Goal: Task Accomplishment & Management: Manage account settings

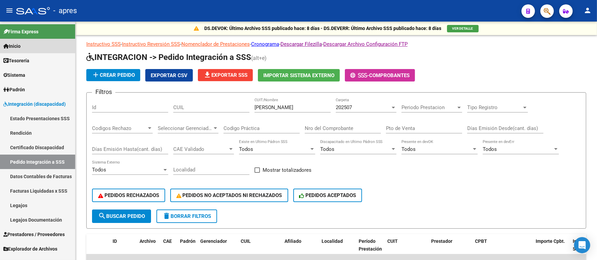
click at [38, 50] on link "Inicio" at bounding box center [37, 46] width 75 height 15
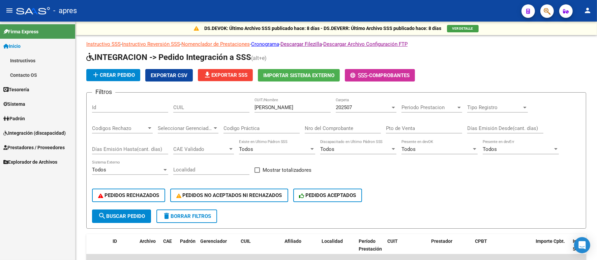
click at [36, 85] on link "Tesorería" at bounding box center [37, 89] width 75 height 15
click at [28, 112] on link "Padrón" at bounding box center [37, 118] width 75 height 15
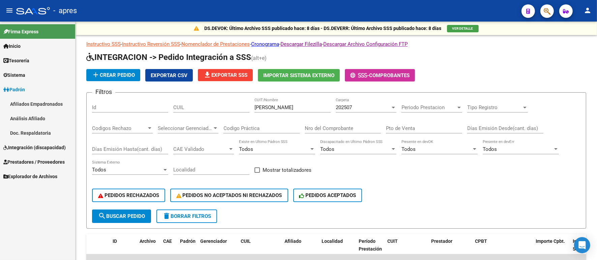
click at [28, 105] on link "Afiliados Empadronados" at bounding box center [37, 104] width 75 height 15
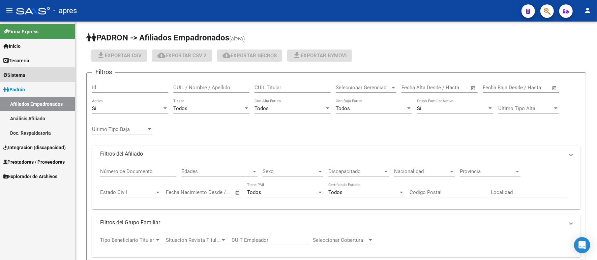
click at [31, 79] on link "Sistema" at bounding box center [37, 75] width 75 height 15
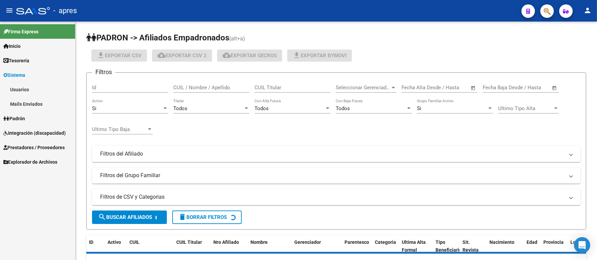
click at [41, 92] on link "Usuarios" at bounding box center [37, 89] width 75 height 15
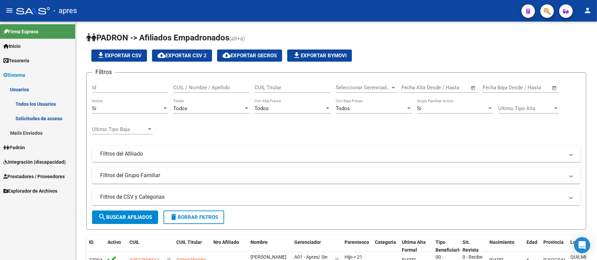
click at [46, 105] on link "Todos los Usuarios" at bounding box center [37, 104] width 75 height 15
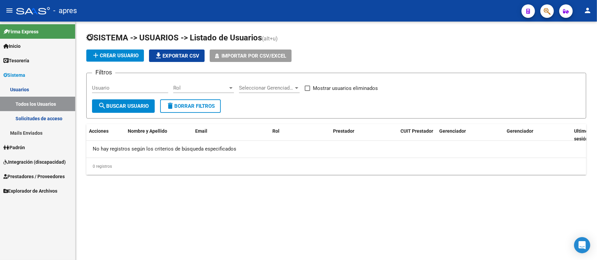
click at [142, 85] on input "Usuario" at bounding box center [130, 88] width 76 height 6
paste input "[PERSON_NAME]"
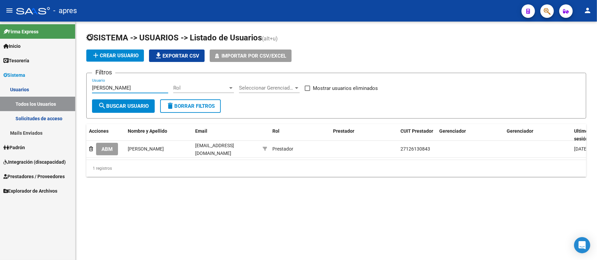
type input "[PERSON_NAME]"
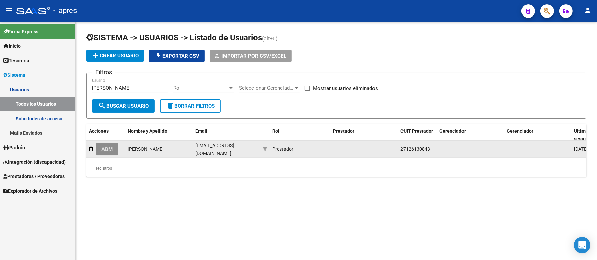
click at [106, 151] on span "ABM" at bounding box center [107, 149] width 11 height 6
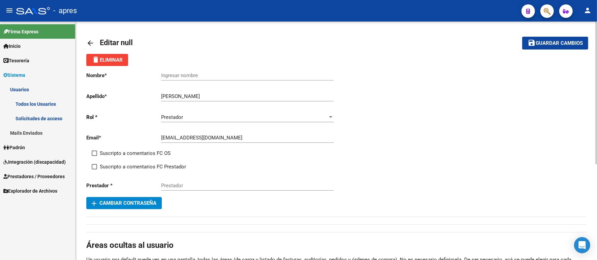
click at [111, 208] on button "add Cambiar Contraseña" at bounding box center [124, 203] width 76 height 12
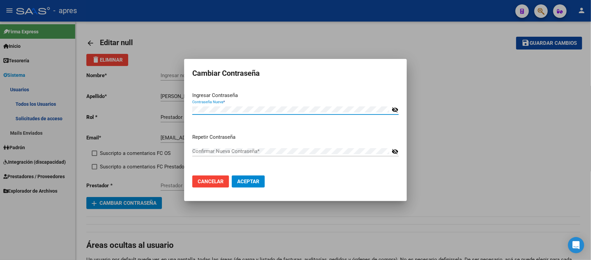
click at [249, 227] on div at bounding box center [295, 130] width 591 height 260
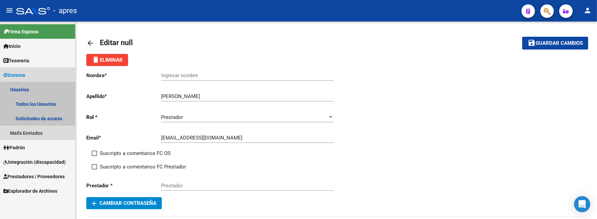
click at [29, 91] on link "Usuarios" at bounding box center [37, 89] width 75 height 15
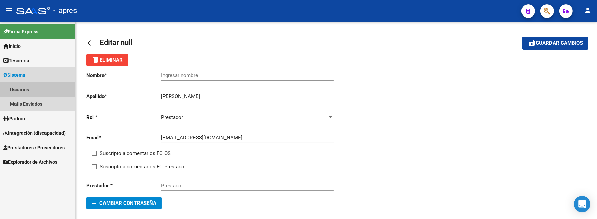
click at [35, 84] on link "Usuarios" at bounding box center [37, 89] width 75 height 15
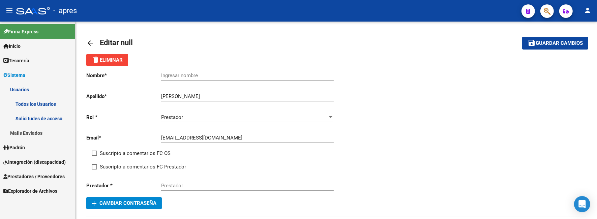
click at [35, 97] on link "Todos los Usuarios" at bounding box center [37, 104] width 75 height 15
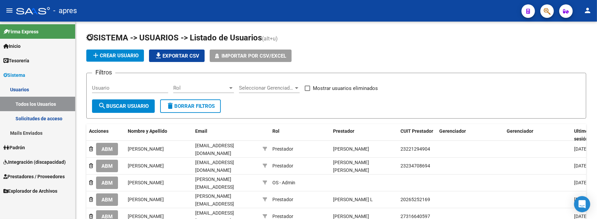
click at [45, 118] on link "Solicitudes de acceso" at bounding box center [37, 118] width 75 height 15
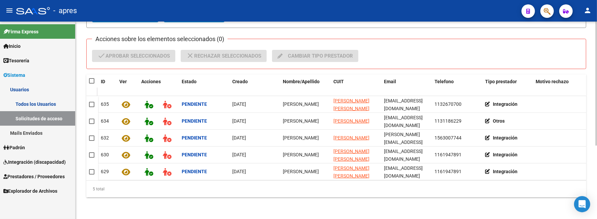
scroll to position [117, 0]
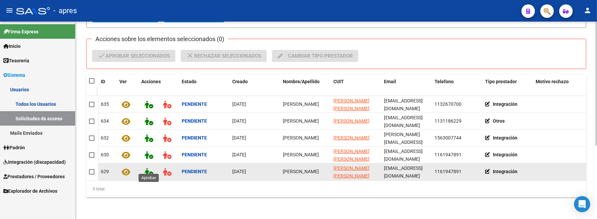
click at [148, 168] on icon at bounding box center [149, 172] width 8 height 8
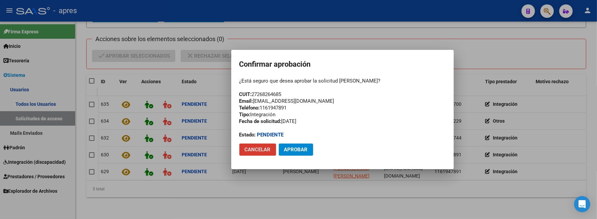
drag, startPoint x: 295, startPoint y: 149, endPoint x: 256, endPoint y: 149, distance: 38.1
click at [293, 149] on span "Aprobar" at bounding box center [296, 150] width 24 height 6
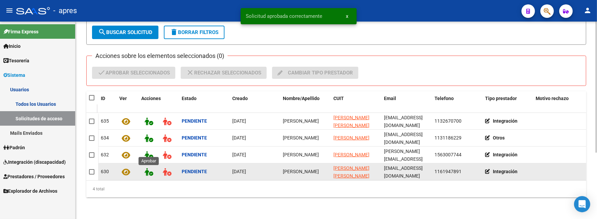
scroll to position [100, 0]
click at [148, 151] on icon at bounding box center [149, 155] width 8 height 8
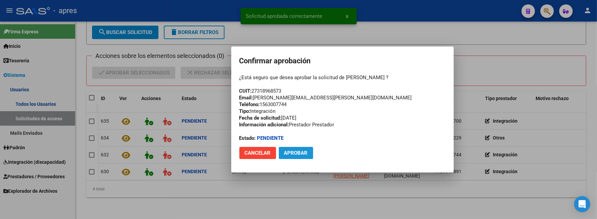
click at [295, 153] on span "Aprobar" at bounding box center [296, 153] width 24 height 6
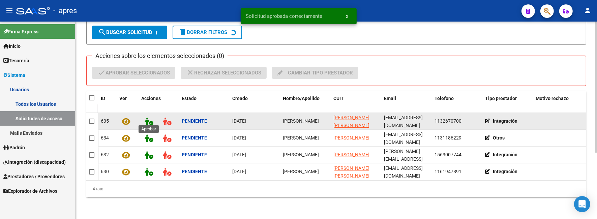
scroll to position [83, 0]
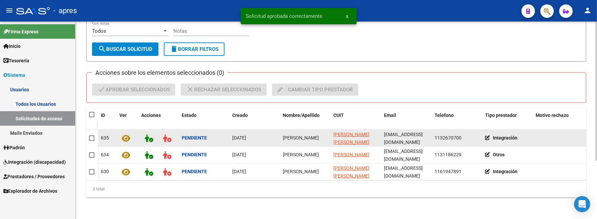
click at [147, 117] on datatable-header-cell "Acciones" at bounding box center [159, 119] width 40 height 22
click at [149, 136] on button at bounding box center [148, 138] width 15 height 12
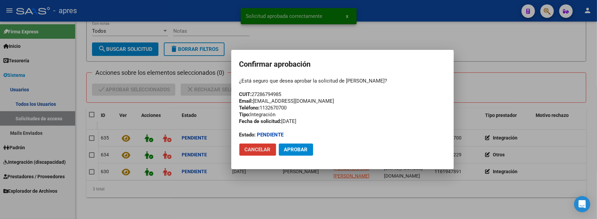
click at [309, 156] on mat-dialog-actions "Cancelar Aprobar" at bounding box center [343, 149] width 206 height 23
click at [308, 155] on button "Aprobar" at bounding box center [296, 150] width 34 height 12
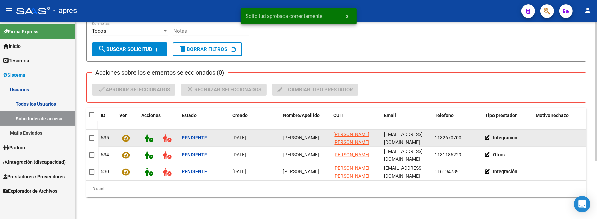
scroll to position [66, 0]
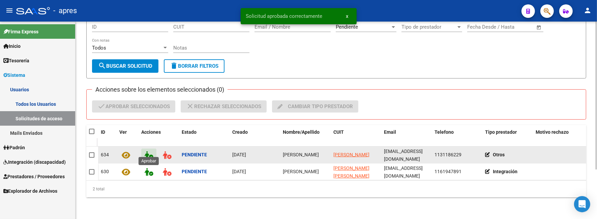
click at [146, 151] on icon at bounding box center [149, 155] width 8 height 8
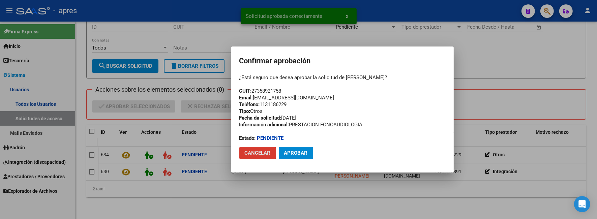
drag, startPoint x: 296, startPoint y: 154, endPoint x: 243, endPoint y: 154, distance: 52.6
click at [294, 154] on span "Aprobar" at bounding box center [296, 153] width 24 height 6
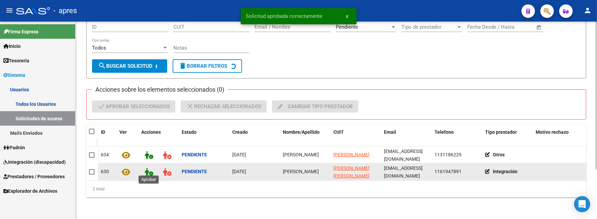
scroll to position [49, 0]
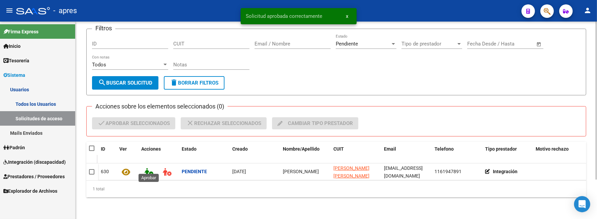
click at [149, 168] on icon at bounding box center [149, 172] width 8 height 8
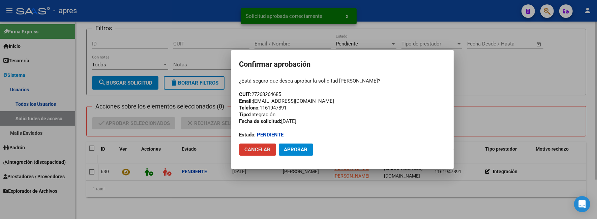
click at [300, 149] on span "Aprobar" at bounding box center [296, 150] width 24 height 6
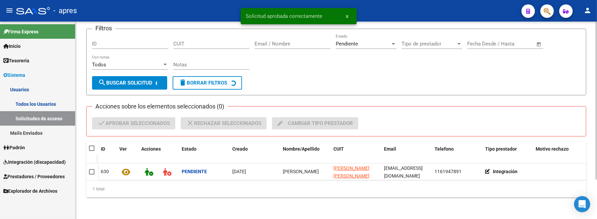
scroll to position [43, 0]
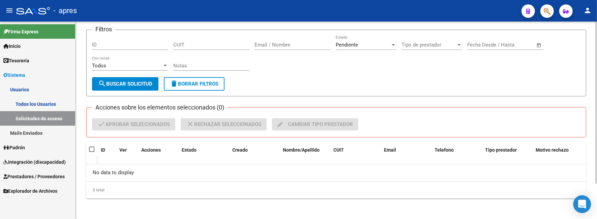
click at [586, 201] on div "Open Intercom Messenger" at bounding box center [583, 205] width 18 height 18
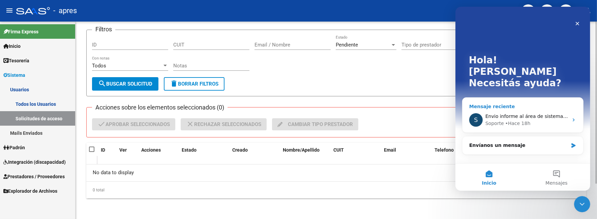
scroll to position [0, 0]
click at [558, 114] on span "Envio informe al área de sistemas para que lo verifiquen" at bounding box center [552, 116] width 134 height 5
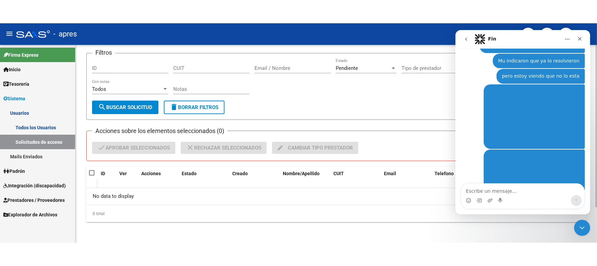
scroll to position [1399, 0]
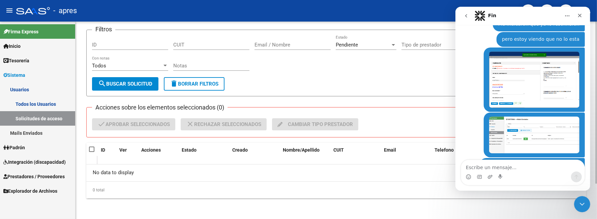
click at [426, 202] on div "SISTEMA -> USUARIOS -> Solicitudes de acceso cloud_download Exportar CSV Filtro…" at bounding box center [337, 100] width 522 height 242
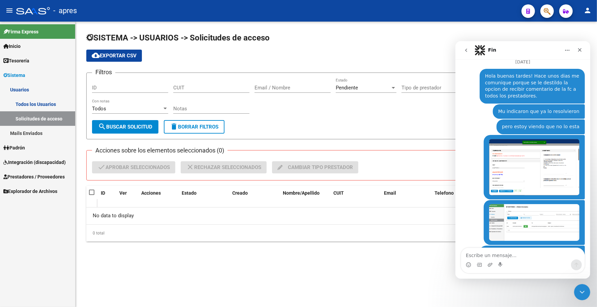
scroll to position [1346, 0]
click at [39, 164] on span "Integración (discapacidad)" at bounding box center [34, 162] width 62 height 7
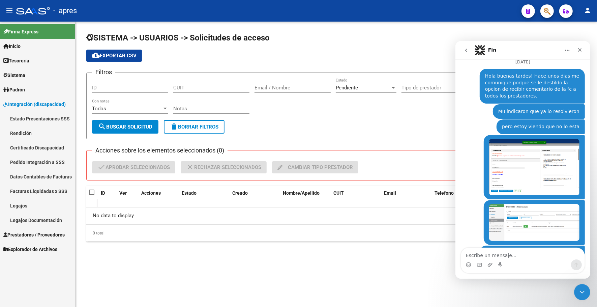
click at [50, 104] on span "Integración (discapacidad)" at bounding box center [34, 104] width 62 height 7
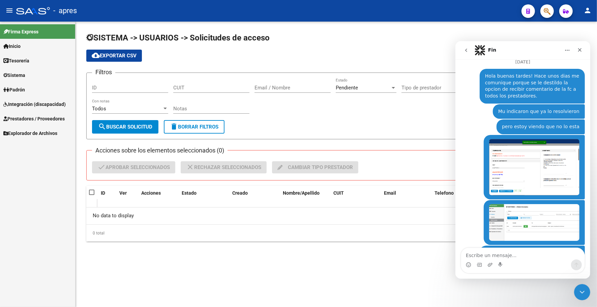
click at [50, 107] on span "Integración (discapacidad)" at bounding box center [34, 104] width 62 height 7
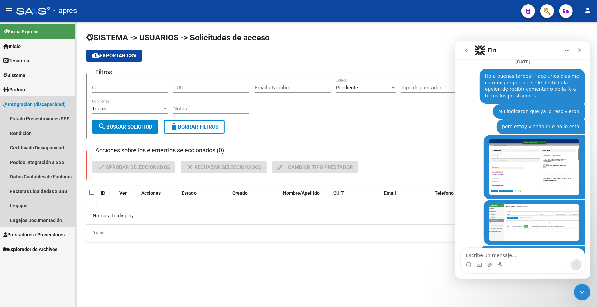
click at [50, 107] on span "Integración (discapacidad)" at bounding box center [34, 104] width 62 height 7
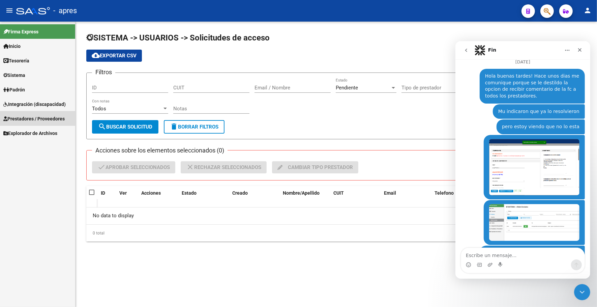
click at [50, 121] on span "Prestadores / Proveedores" at bounding box center [33, 118] width 61 height 7
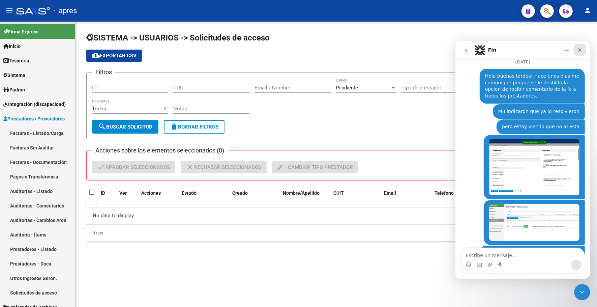
click at [579, 49] on icon "Cerrar" at bounding box center [580, 50] width 4 height 4
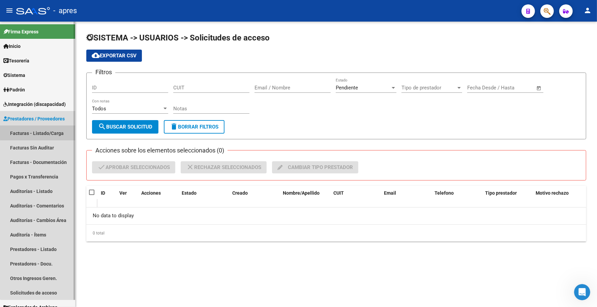
click at [49, 130] on link "Facturas - Listado/Carga" at bounding box center [37, 133] width 75 height 15
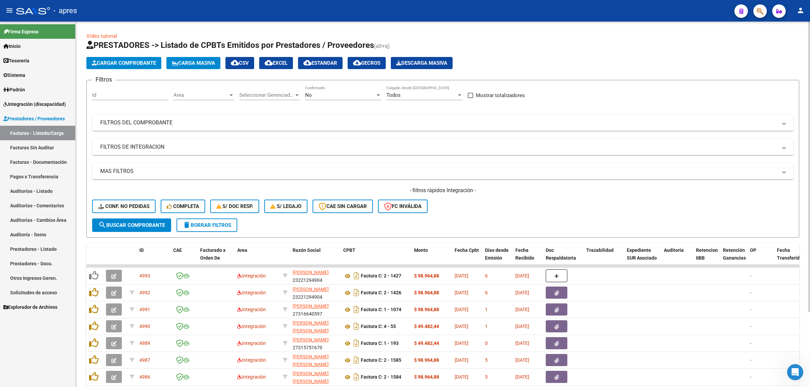
click at [191, 120] on mat-panel-title "FILTROS DEL COMPROBANTE" at bounding box center [438, 122] width 677 height 7
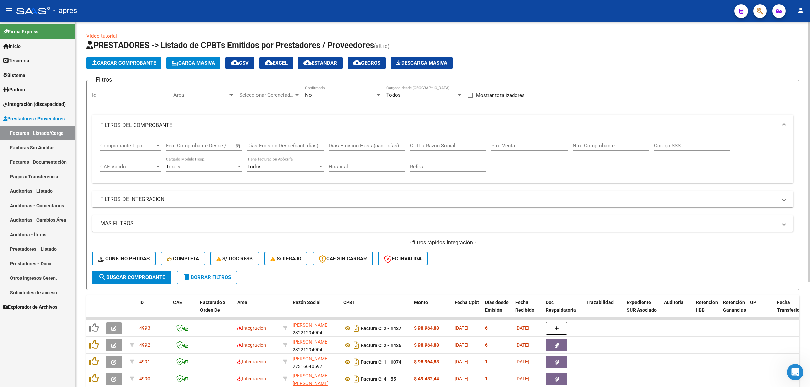
click at [239, 146] on span "Open calendar" at bounding box center [238, 146] width 16 height 16
click at [192, 205] on span "1" at bounding box center [189, 207] width 12 height 12
type input "[DATE]"
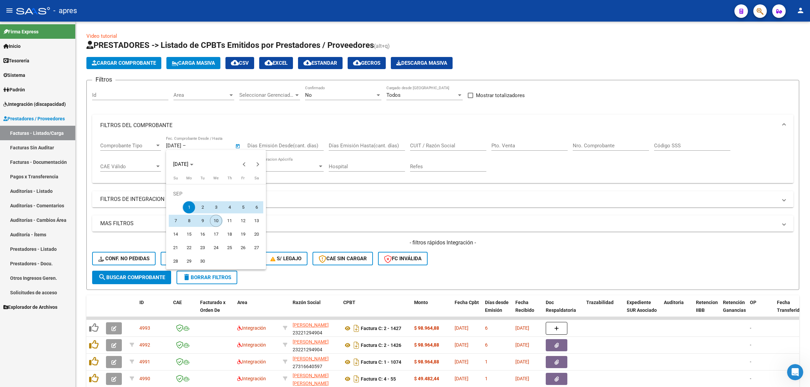
click at [211, 218] on span "10" at bounding box center [216, 221] width 12 height 12
type input "[DATE]"
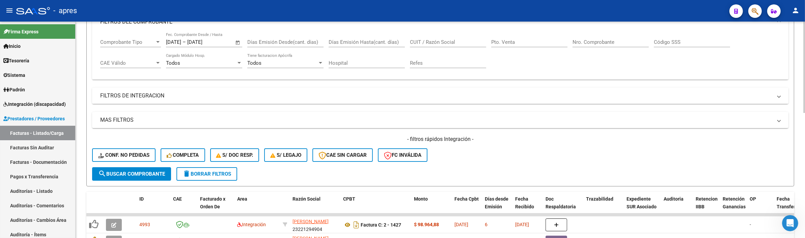
scroll to position [127, 0]
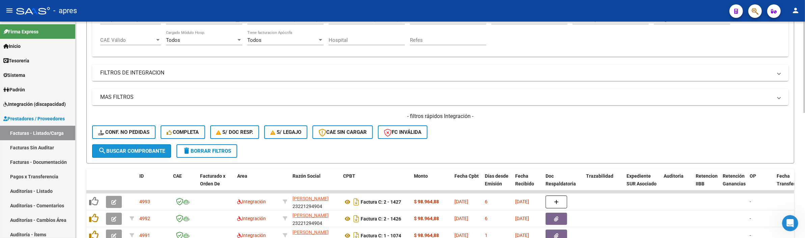
click at [150, 155] on button "search Buscar Comprobante" at bounding box center [131, 150] width 79 height 13
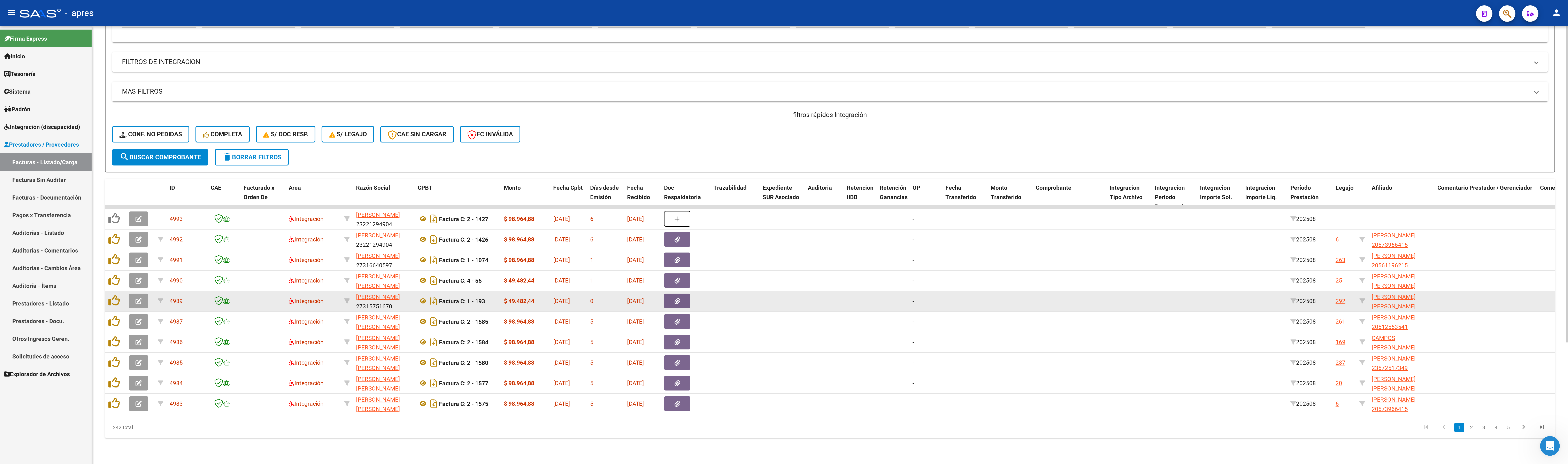
scroll to position [820, 0]
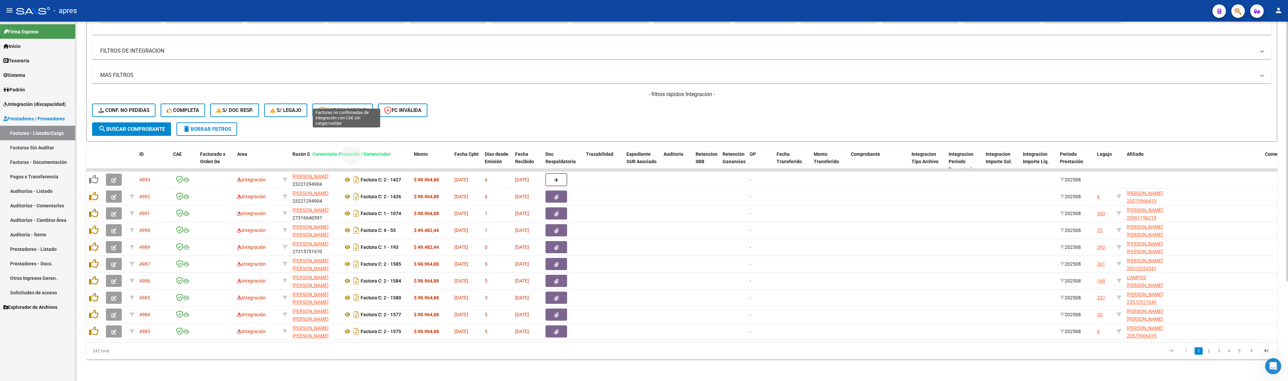
drag, startPoint x: 1227, startPoint y: 144, endPoint x: 358, endPoint y: 99, distance: 869.5
click at [358, 99] on div "Video tutorial PRESTADORES -> Listado de CPBTs Emitidos por Prestadores / Prove…" at bounding box center [681, 132] width 1191 height 455
click at [597, 260] on div "Video tutorial PRESTADORES -> Listado de CPBTs Emitidos por Prestadores / Prove…" at bounding box center [682, 137] width 1212 height 487
drag, startPoint x: 1216, startPoint y: 145, endPoint x: 1181, endPoint y: 145, distance: 35.1
click at [597, 151] on span "Comentario Prestador / Gerenciador" at bounding box center [1185, 153] width 78 height 5
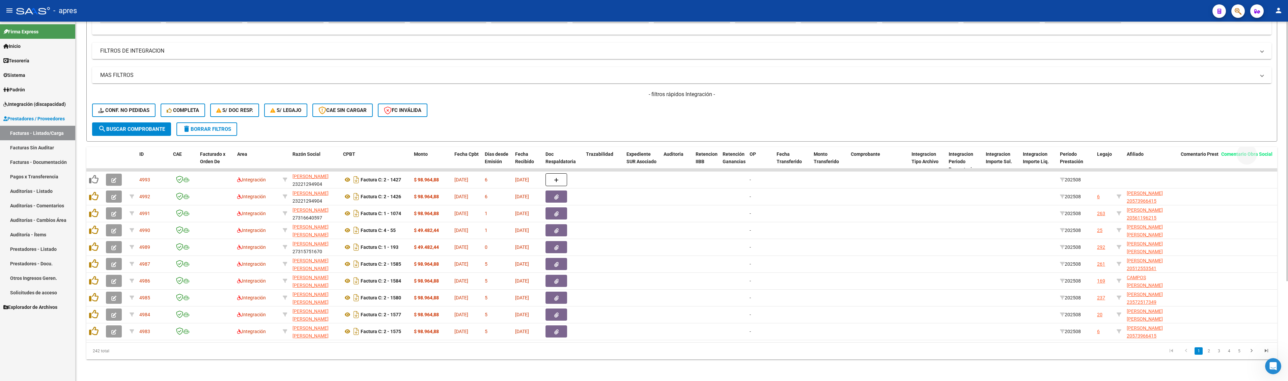
drag, startPoint x: 1272, startPoint y: 144, endPoint x: 1228, endPoint y: 145, distance: 43.9
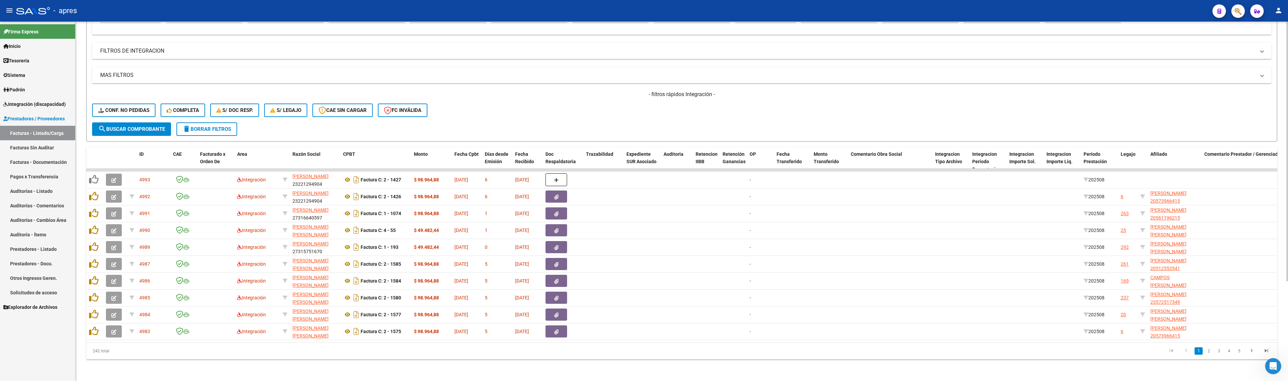
click at [597, 151] on span "Comentario Prestador / Gerenciador" at bounding box center [1243, 153] width 78 height 5
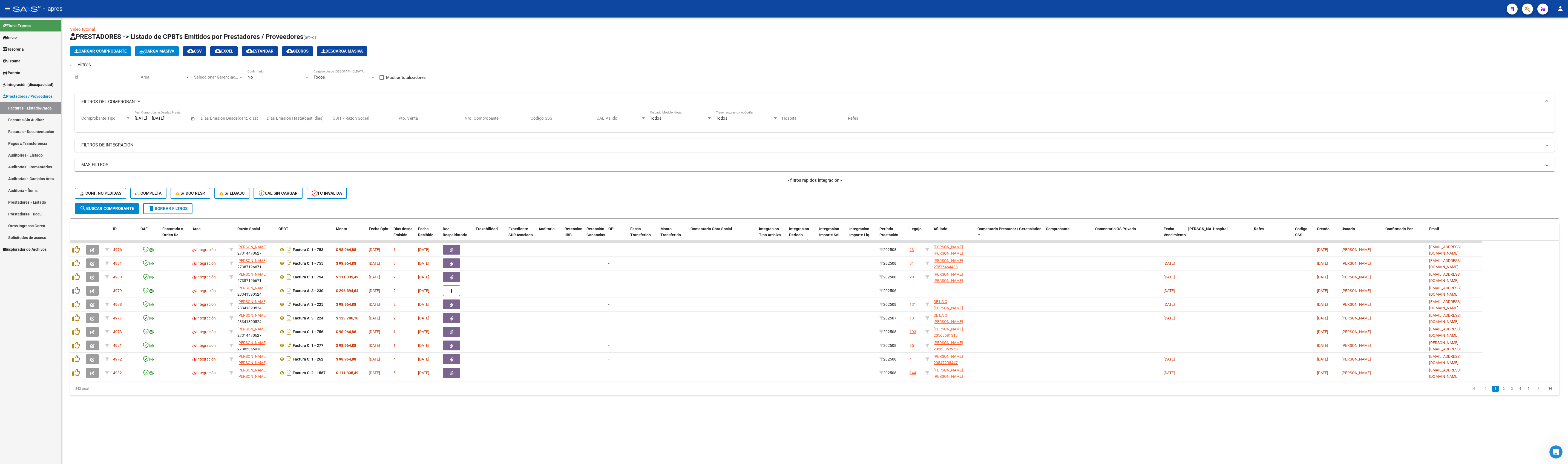
scroll to position [1093, 0]
click at [485, 211] on span "Comentario Prestador / Gerenciador" at bounding box center [1009, 228] width 63 height 4
drag, startPoint x: 727, startPoint y: 234, endPoint x: 686, endPoint y: 206, distance: 49.6
click at [485, 206] on div "Video tutorial PRESTADORES -> Listado de CPBTs Emitidos por Prestadores / Prove…" at bounding box center [814, 210] width 1489 height 369
click at [485, 183] on div "- filtros rápidos Integración - Conf. no pedidas Completa S/ Doc Resp. S/ legaj…" at bounding box center [814, 191] width 1480 height 26
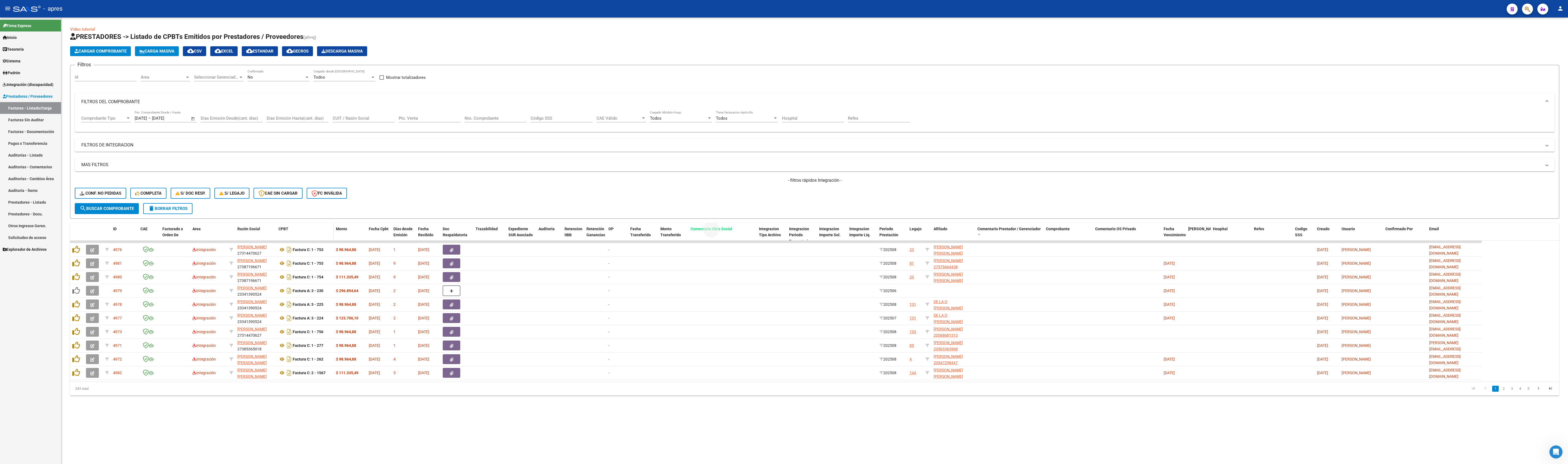
drag, startPoint x: 722, startPoint y: 226, endPoint x: 324, endPoint y: 229, distance: 398.0
click at [324, 211] on div "ID CAE Facturado x Orden De Area Razón Social CPBT Monto Fecha Cpbt Días desde …" at bounding box center [775, 235] width 1411 height 24
drag, startPoint x: 627, startPoint y: 201, endPoint x: 675, endPoint y: 229, distance: 55.6
click at [485, 201] on div "- filtros rápidos Integración - Conf. no pedidas Completa S/ Doc Resp. S/ legaj…" at bounding box center [814, 191] width 1480 height 26
drag, startPoint x: 692, startPoint y: 229, endPoint x: 324, endPoint y: 200, distance: 369.1
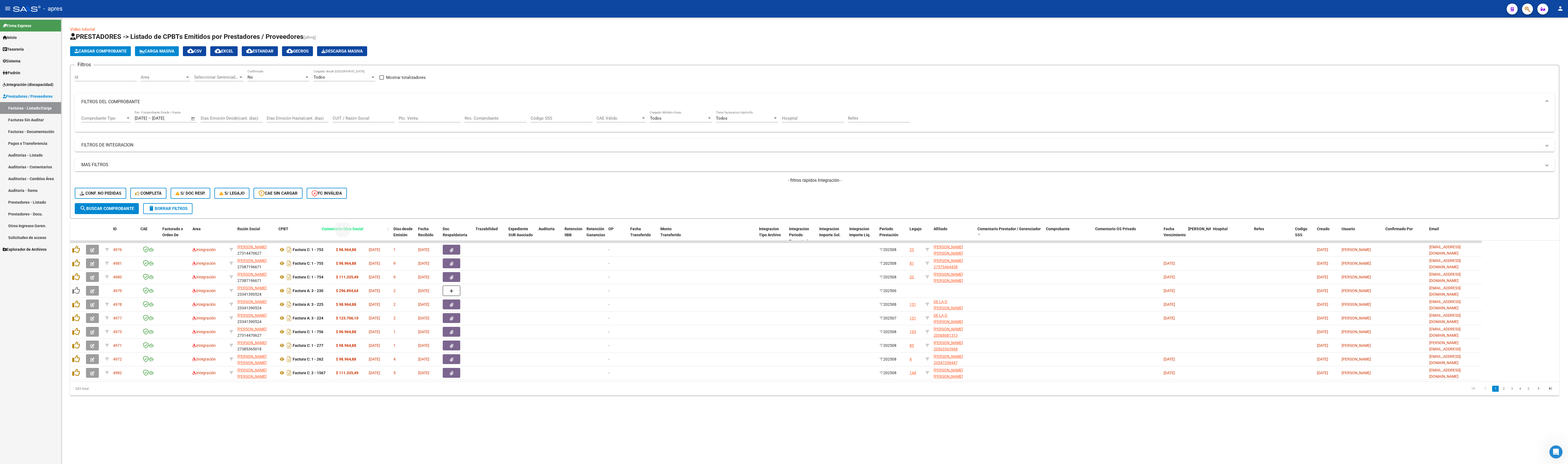
click at [324, 200] on div "Video tutorial PRESTADORES -> Listado de CPBTs Emitidos por Prestadores / Prove…" at bounding box center [814, 210] width 1489 height 369
drag, startPoint x: 700, startPoint y: 232, endPoint x: 613, endPoint y: 217, distance: 88.3
click at [485, 211] on div "Video tutorial PRESTADORES -> Listado de CPBTs Emitidos por Prestadores / Prove…" at bounding box center [814, 210] width 1489 height 369
click at [485, 208] on form "Filtros Id Area Area Seleccionar Gerenciador Seleccionar Gerenciador No Confirm…" at bounding box center [814, 142] width 1489 height 154
drag, startPoint x: 710, startPoint y: 228, endPoint x: 353, endPoint y: 211, distance: 357.4
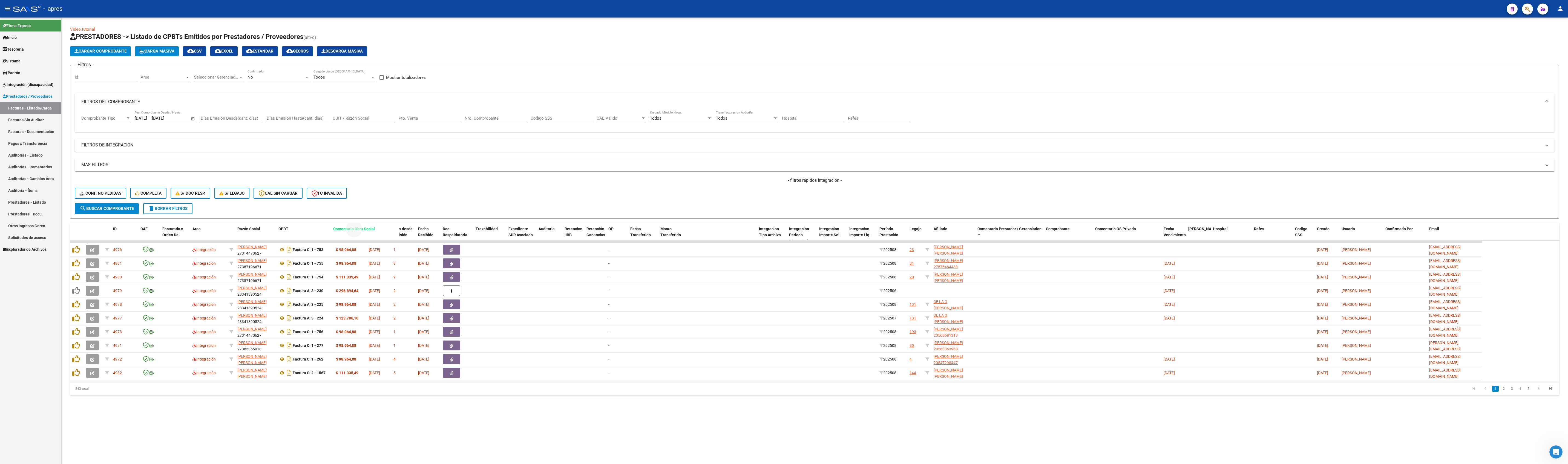
click at [353, 211] on div "Video tutorial PRESTADORES -> Listado de CPBTs Emitidos por Prestadores / Prove…" at bounding box center [814, 210] width 1489 height 369
click at [485, 211] on datatable-pager "1 2 3 4 5" at bounding box center [963, 388] width 1187 height 9
drag, startPoint x: 709, startPoint y: 226, endPoint x: 436, endPoint y: 216, distance: 273.2
click at [429, 211] on div "Video tutorial PRESTADORES -> Listado de CPBTs Emitidos por Prestadores / Prove…" at bounding box center [814, 210] width 1489 height 369
drag, startPoint x: 844, startPoint y: 212, endPoint x: 835, endPoint y: 210, distance: 9.2
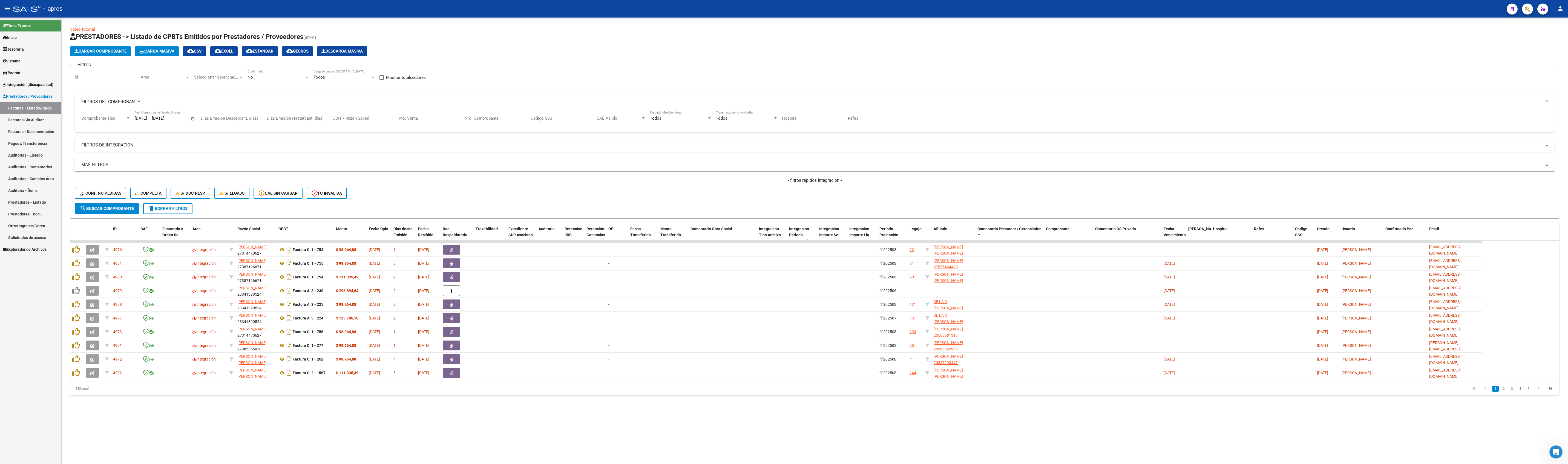
click at [485, 211] on form "Filtros Id Area Area Seleccionar Gerenciador Seleccionar Gerenciador No Confirm…" at bounding box center [814, 142] width 1489 height 154
drag, startPoint x: 721, startPoint y: 229, endPoint x: 322, endPoint y: 217, distance: 399.2
click at [322, 211] on div "Video tutorial PRESTADORES -> Listado de CPBTs Emitidos por Prestadores / Prove…" at bounding box center [814, 210] width 1489 height 369
drag, startPoint x: 699, startPoint y: 227, endPoint x: 255, endPoint y: 210, distance: 444.3
click at [255, 210] on div "Video tutorial PRESTADORES -> Listado de CPBTs Emitidos por Prestadores / Prove…" at bounding box center [814, 210] width 1489 height 369
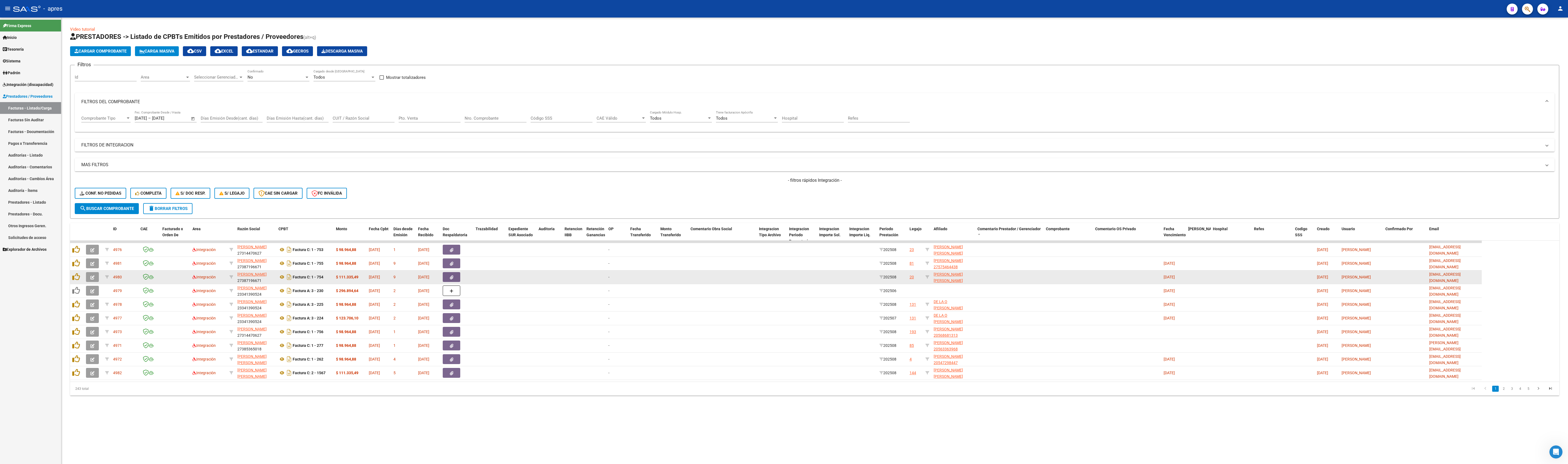
drag, startPoint x: 504, startPoint y: 388, endPoint x: 609, endPoint y: 284, distance: 147.8
click at [485, 211] on div "243 total 1 2 3 4 5" at bounding box center [814, 389] width 1489 height 14
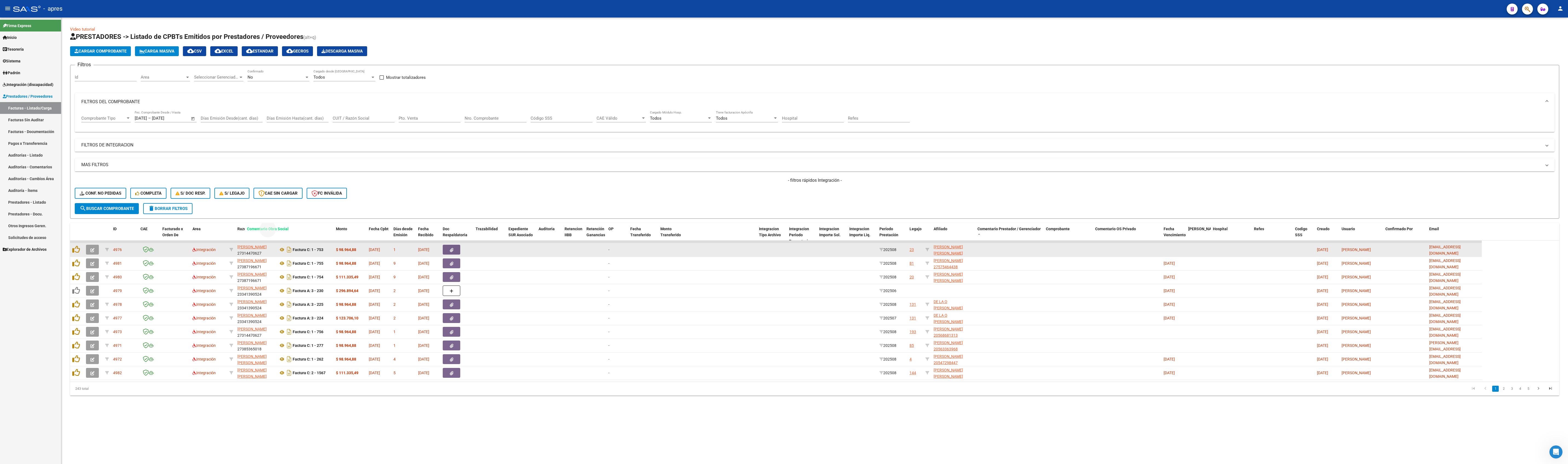
drag, startPoint x: 712, startPoint y: 230, endPoint x: 269, endPoint y: 245, distance: 443.3
click at [269, 211] on div "ID CAE Facturado x Orden De Area Razón Social CPBT Monto Fecha Cpbt Días desde …" at bounding box center [814, 309] width 1489 height 173
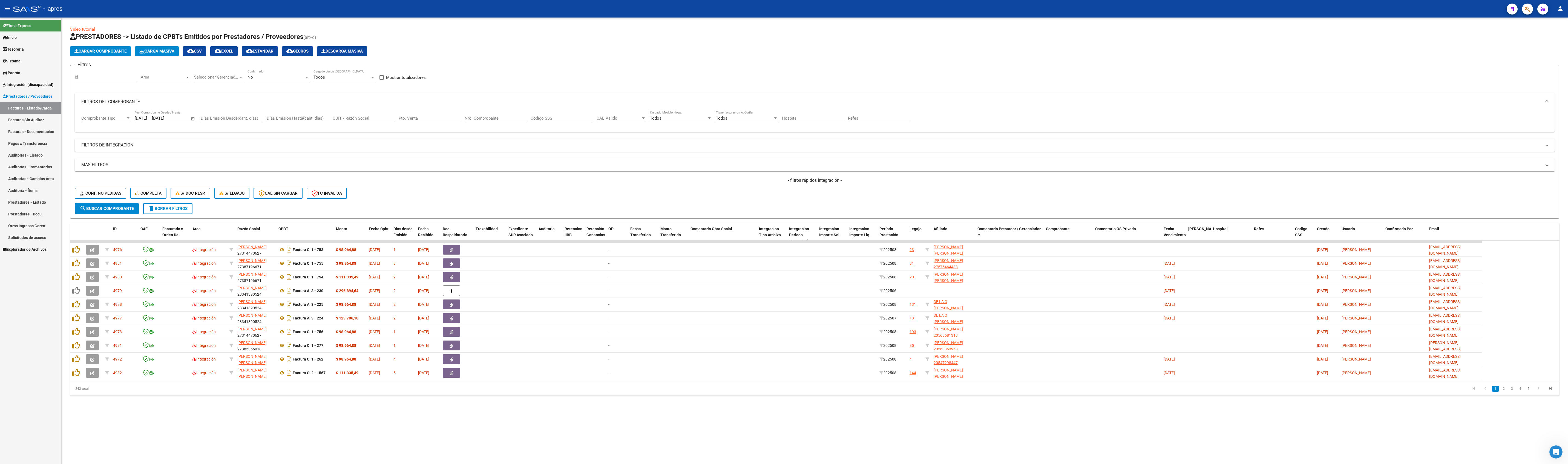
drag, startPoint x: 767, startPoint y: 189, endPoint x: 736, endPoint y: 228, distance: 49.8
click at [485, 192] on div "- filtros rápidos Integración - Conf. no pedidas Completa S/ Doc Resp. S/ legaj…" at bounding box center [814, 191] width 1480 height 26
drag, startPoint x: 729, startPoint y: 228, endPoint x: 208, endPoint y: 208, distance: 521.4
click at [208, 208] on div "Video tutorial PRESTADORES -> Listado de CPBTs Emitidos por Prestadores / Prove…" at bounding box center [814, 210] width 1489 height 369
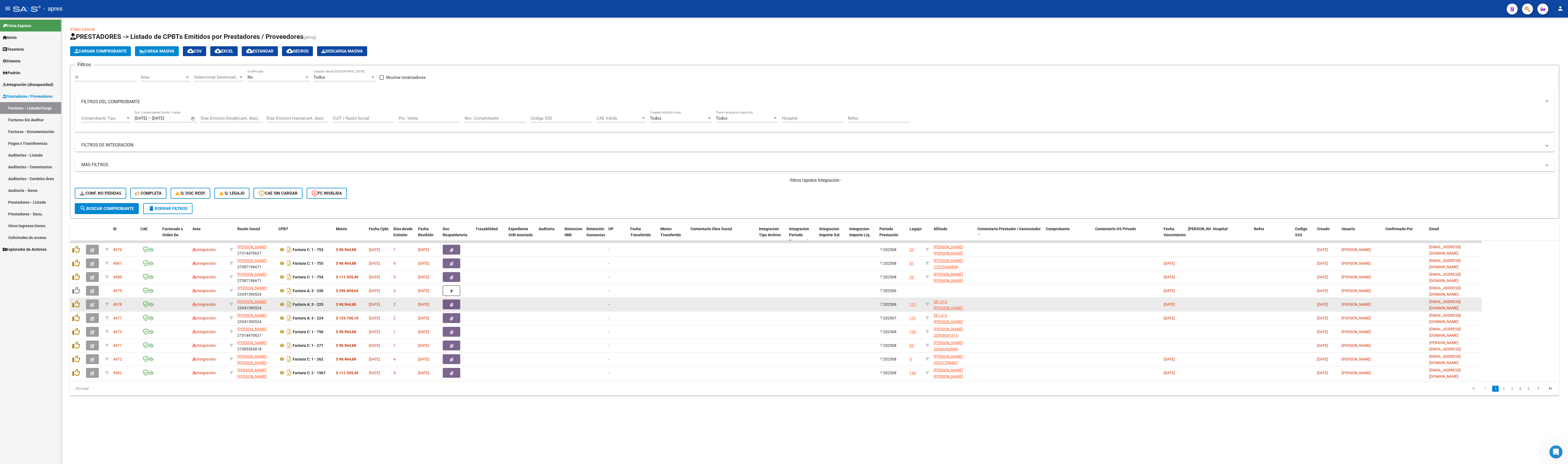
drag, startPoint x: 508, startPoint y: 424, endPoint x: 657, endPoint y: 300, distance: 193.8
click at [485, 211] on mat-sidenav-content "Video tutorial PRESTADORES -> Listado de CPBTs Emitidos por Prestadores / Prove…" at bounding box center [815, 241] width 1506 height 446
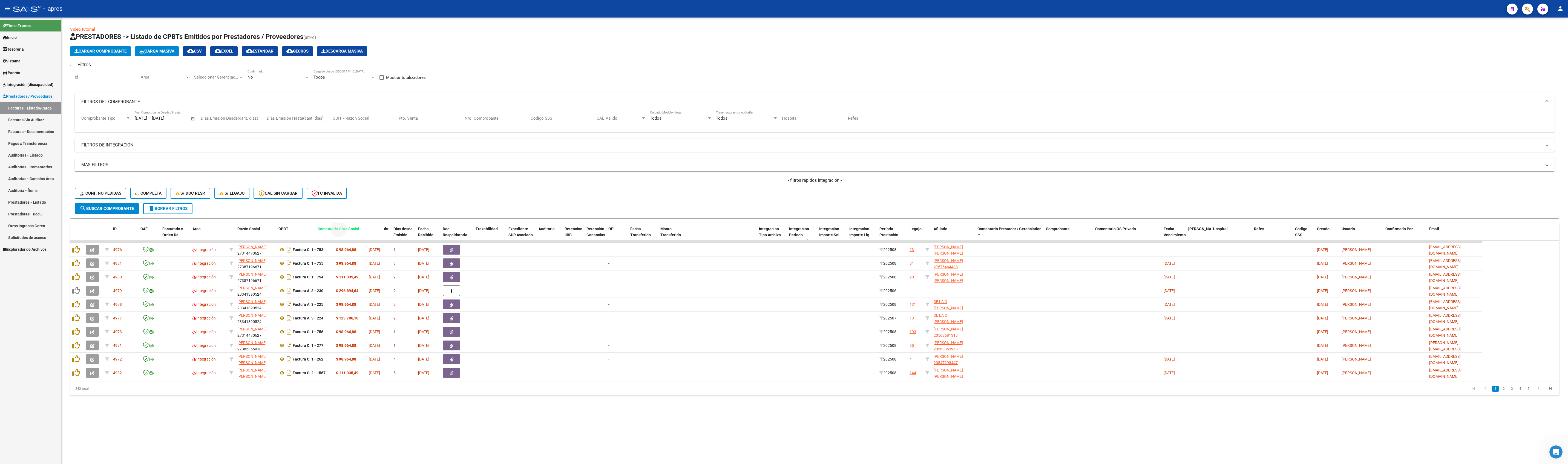
drag, startPoint x: 713, startPoint y: 230, endPoint x: 341, endPoint y: 230, distance: 372.0
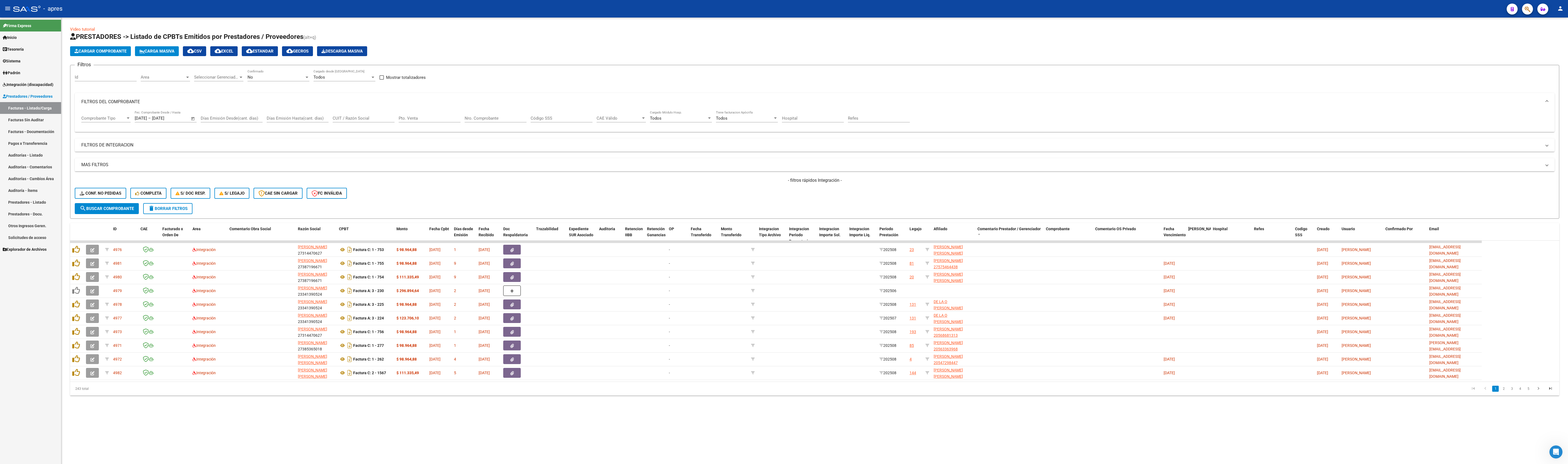
click at [485, 211] on div "Video tutorial PRESTADORES -> Listado de CPBTs Emitidos por Prestadores / Prove…" at bounding box center [815, 215] width 1506 height 395
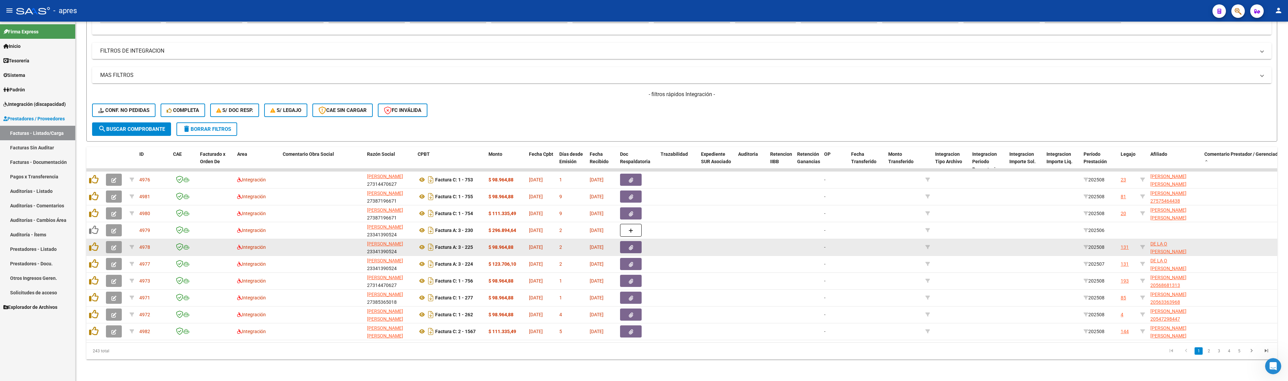
scroll to position [138, 0]
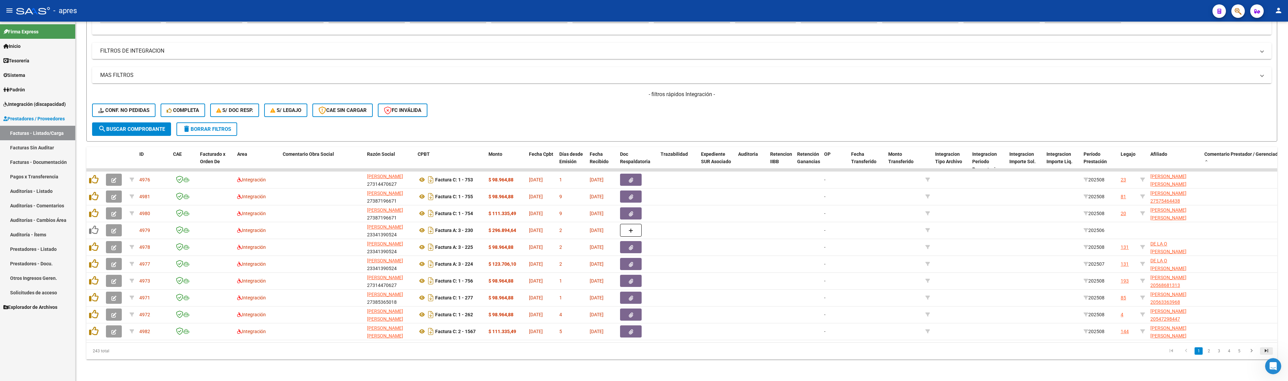
click at [597, 260] on icon "go to last page" at bounding box center [1266, 352] width 9 height 8
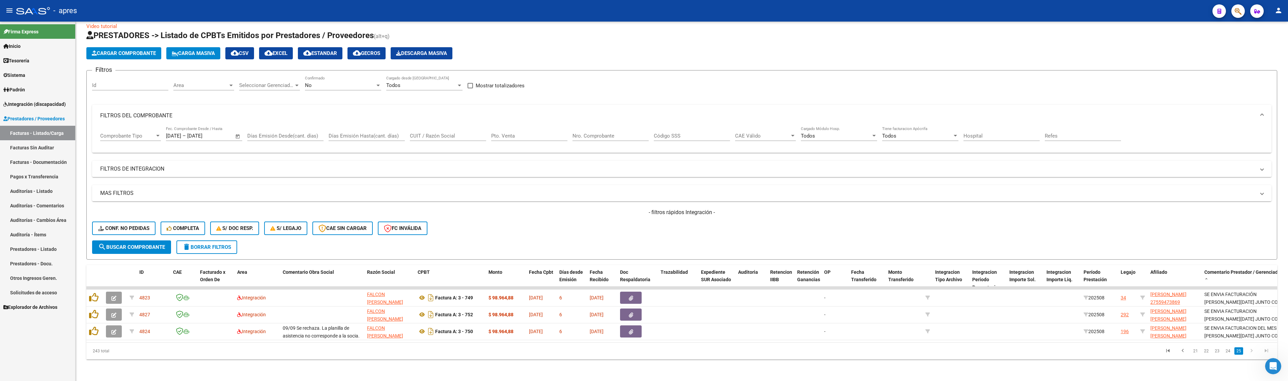
scroll to position [20, 0]
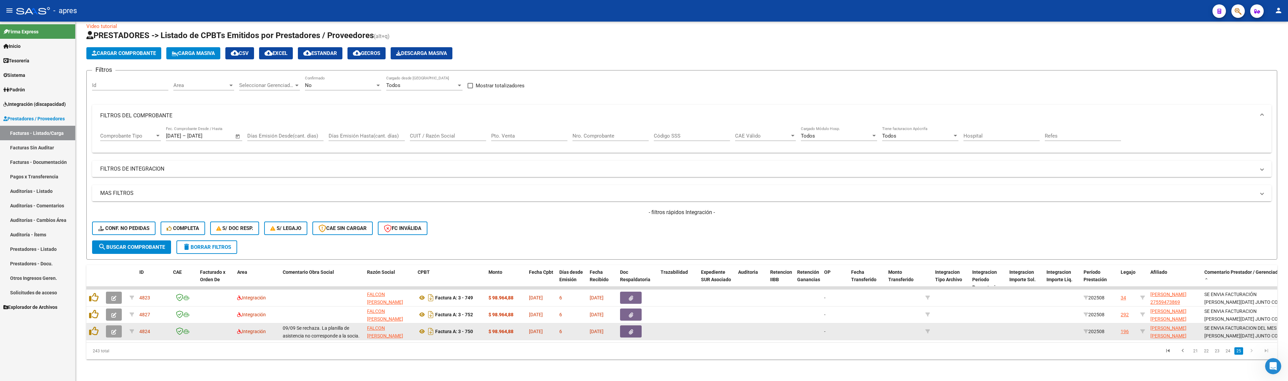
click at [118, 260] on button "button" at bounding box center [114, 332] width 16 height 12
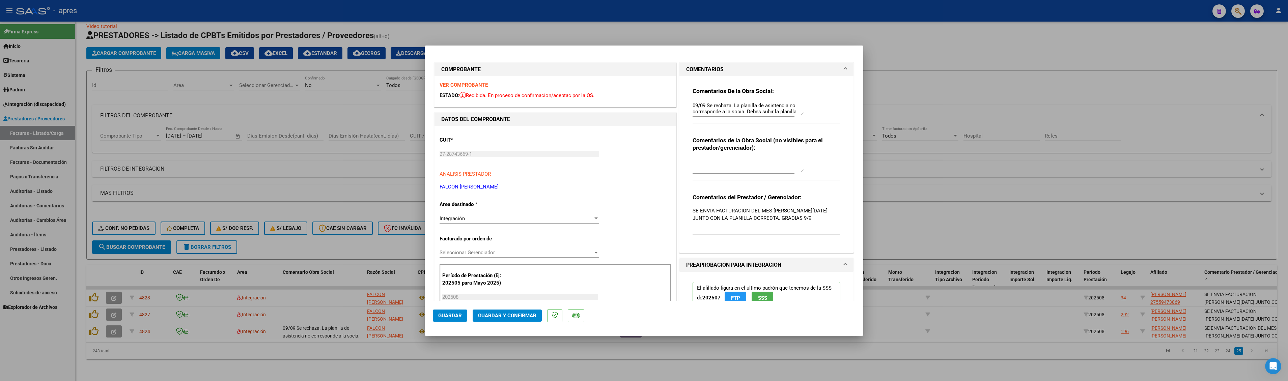
drag, startPoint x: 800, startPoint y: 213, endPoint x: 810, endPoint y: 221, distance: 13.5
click at [597, 221] on p "SE ENVIA FACTURACION DEL MES [PERSON_NAME][DATE] JUNTO CON LA PLANILLA CORRECTA…" at bounding box center [767, 214] width 148 height 15
click at [462, 85] on strong "VER COMPROBANTE" at bounding box center [464, 85] width 48 height 6
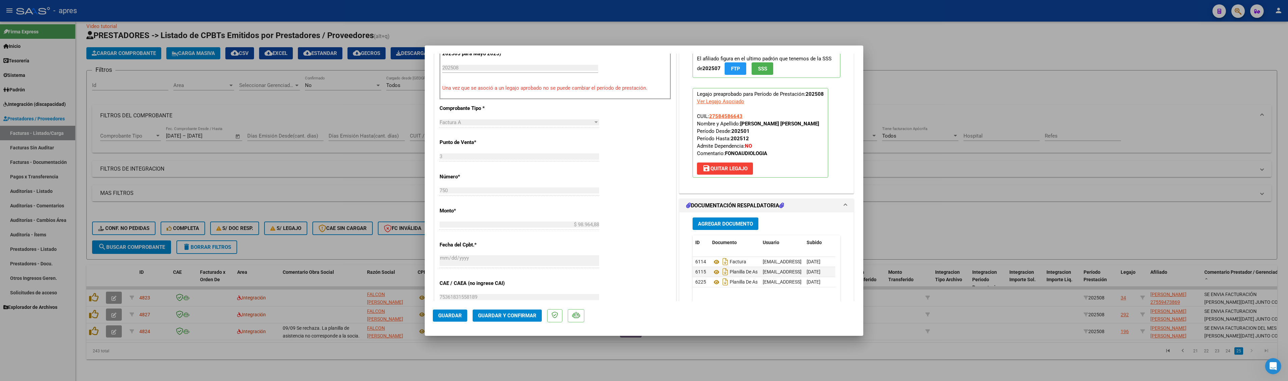
scroll to position [270, 0]
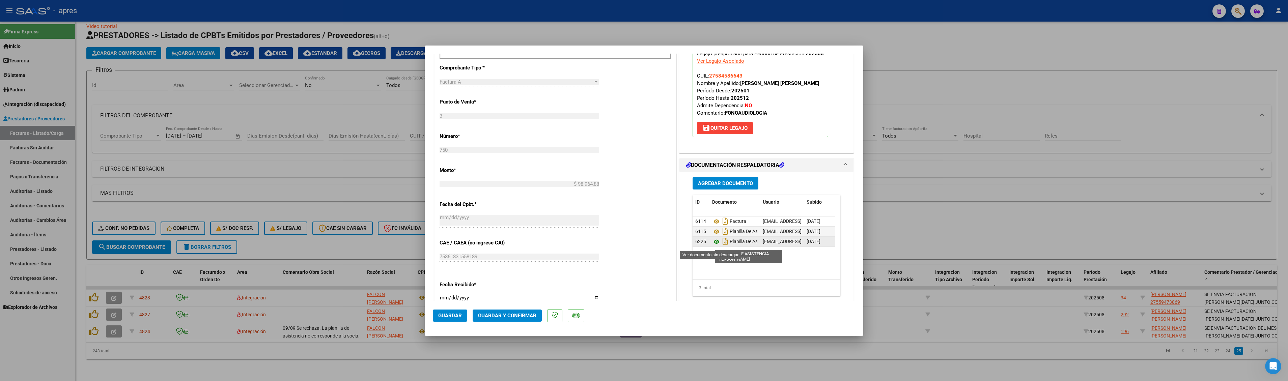
click at [597, 243] on icon at bounding box center [716, 242] width 9 height 8
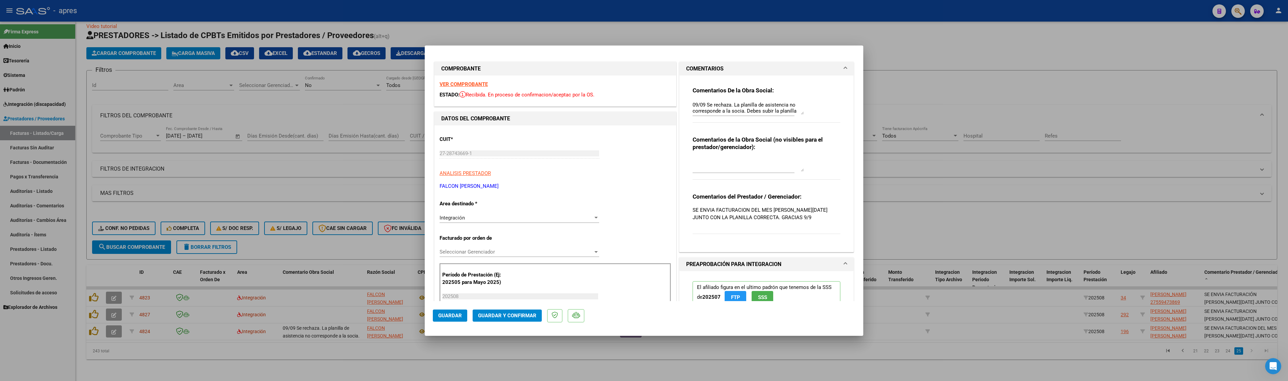
scroll to position [0, 0]
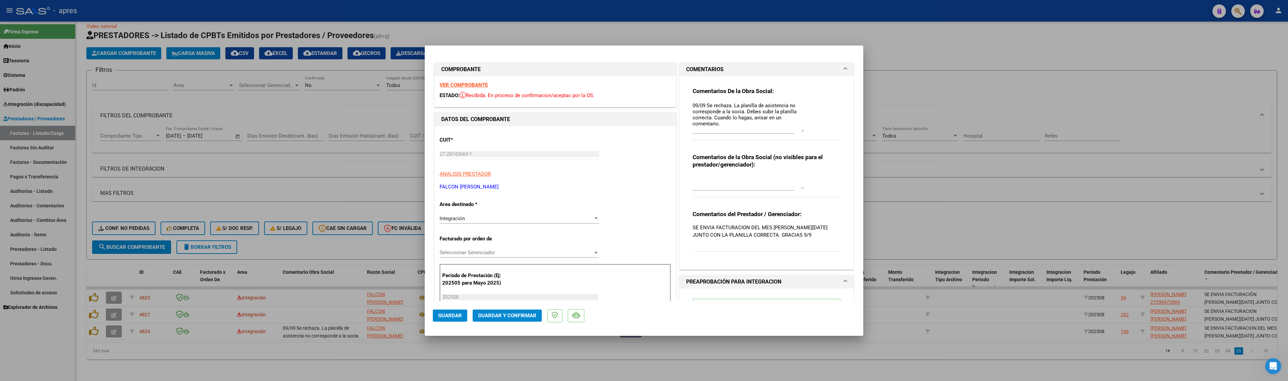
drag, startPoint x: 792, startPoint y: 112, endPoint x: 789, endPoint y: 129, distance: 17.1
click at [597, 129] on textarea "09/09 Se rechaza. La planilla de asistencia no corresponde a la socia. Debes su…" at bounding box center [748, 117] width 111 height 30
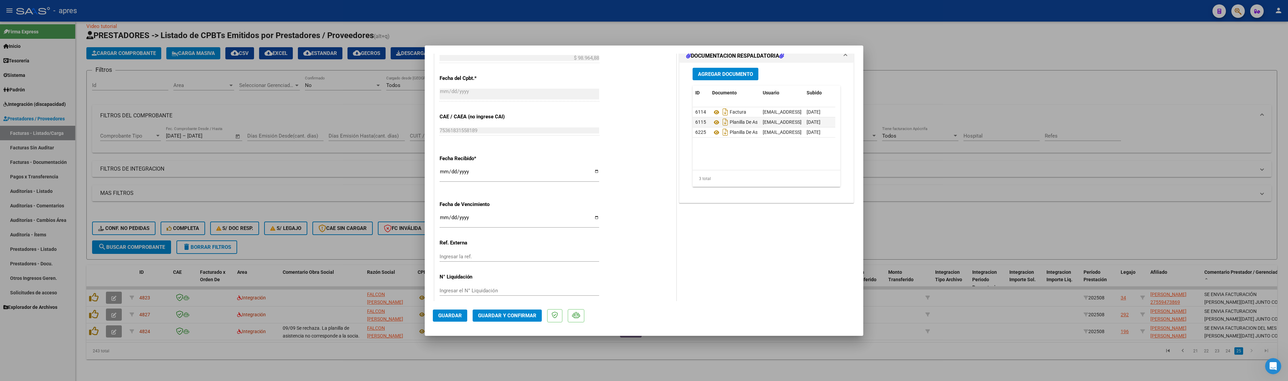
scroll to position [405, 0]
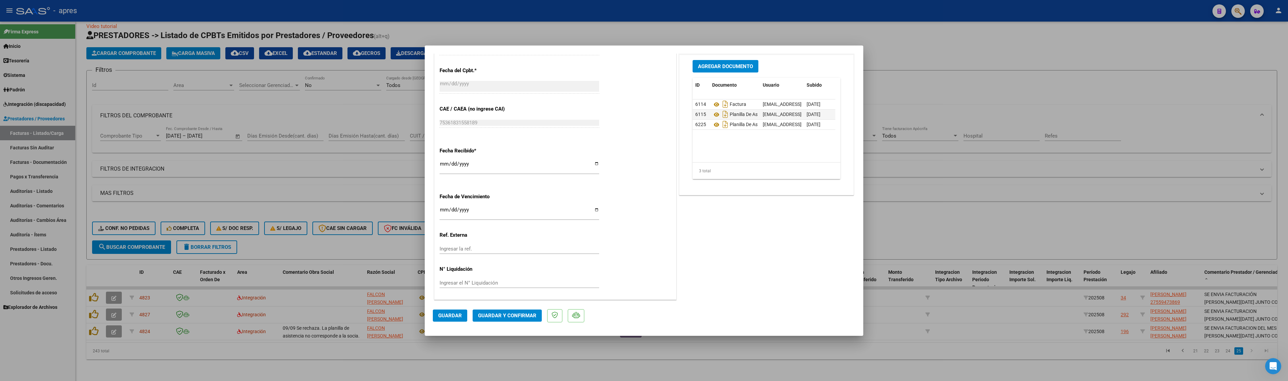
click at [506, 260] on span "Guardar y Confirmar" at bounding box center [507, 316] width 58 height 6
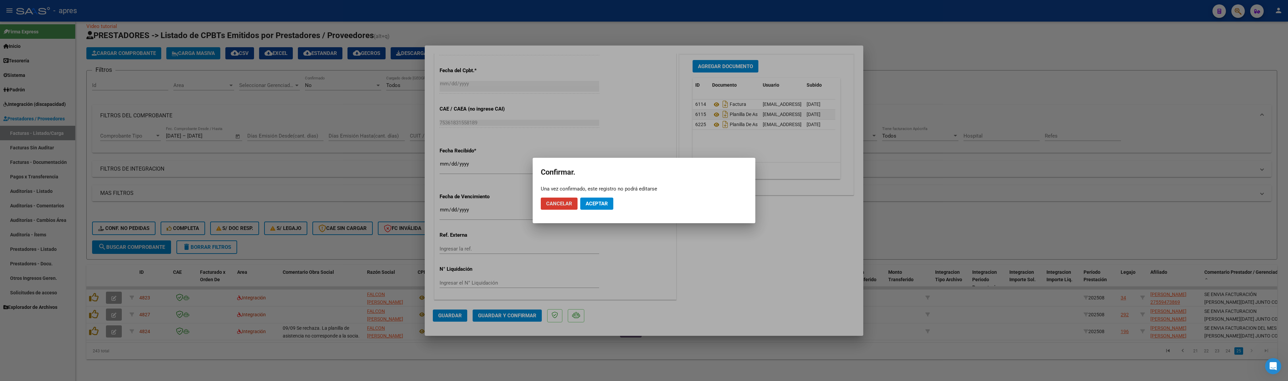
click at [597, 203] on span "Aceptar" at bounding box center [597, 204] width 22 height 6
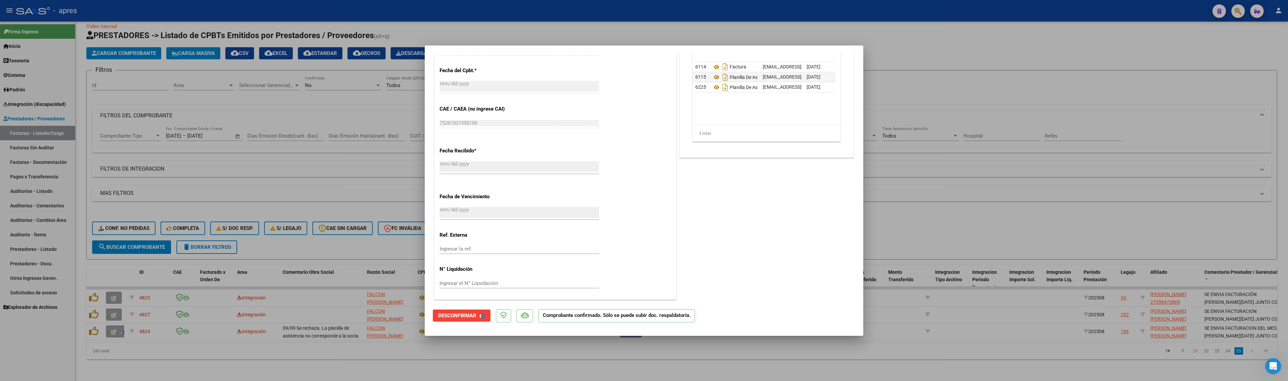
scroll to position [363, 0]
click at [563, 260] on div at bounding box center [644, 190] width 1288 height 381
type input "$ 0,00"
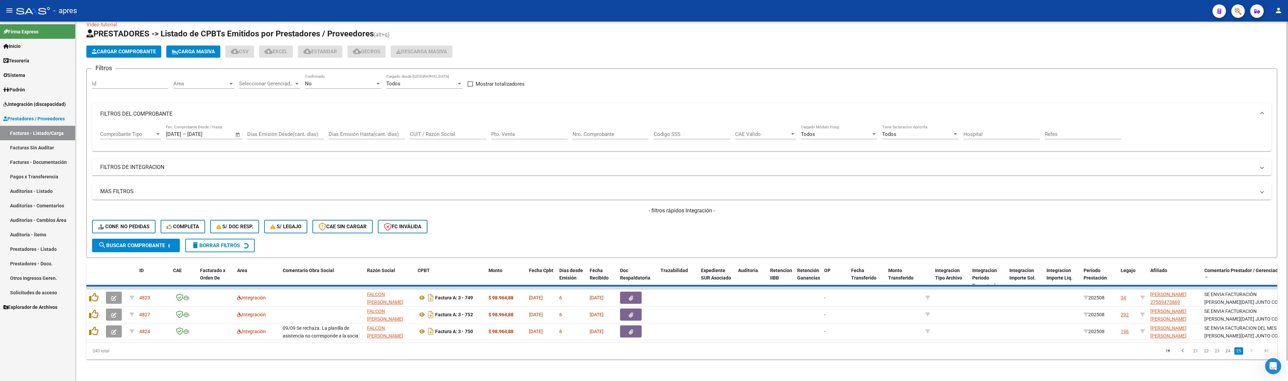
scroll to position [3, 0]
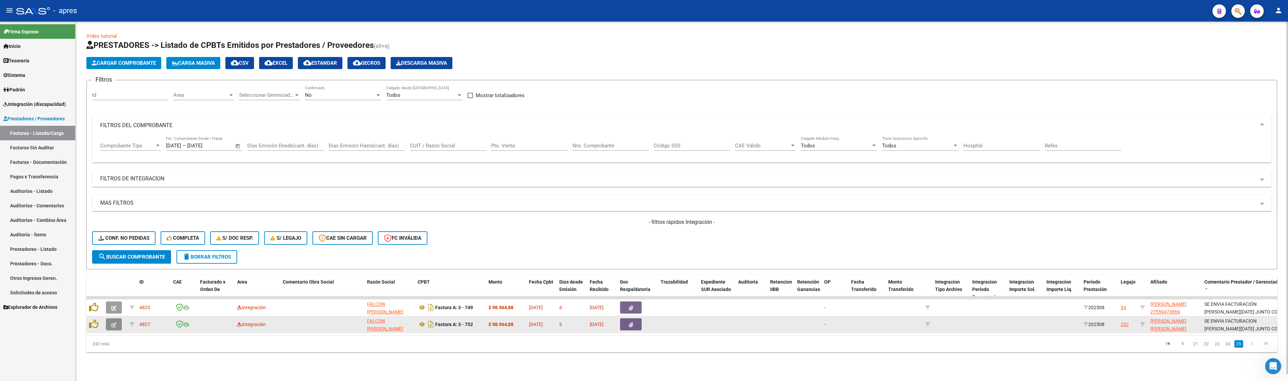
click at [110, 260] on button "button" at bounding box center [114, 324] width 16 height 12
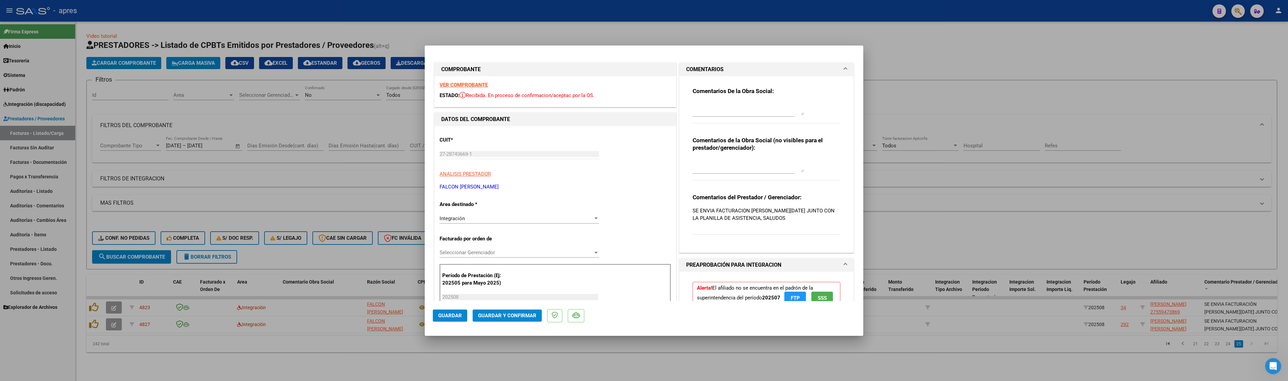
click at [451, 84] on strong "VER COMPROBANTE" at bounding box center [464, 85] width 48 height 6
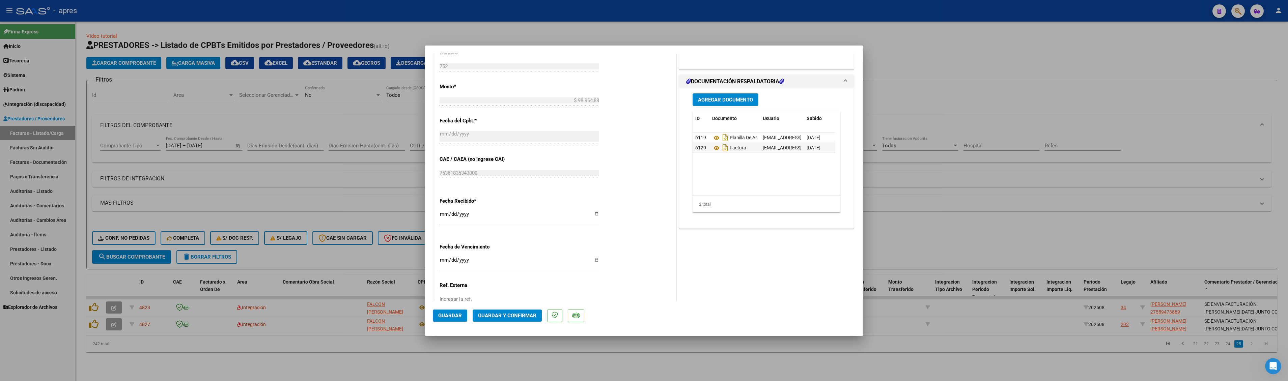
scroll to position [405, 0]
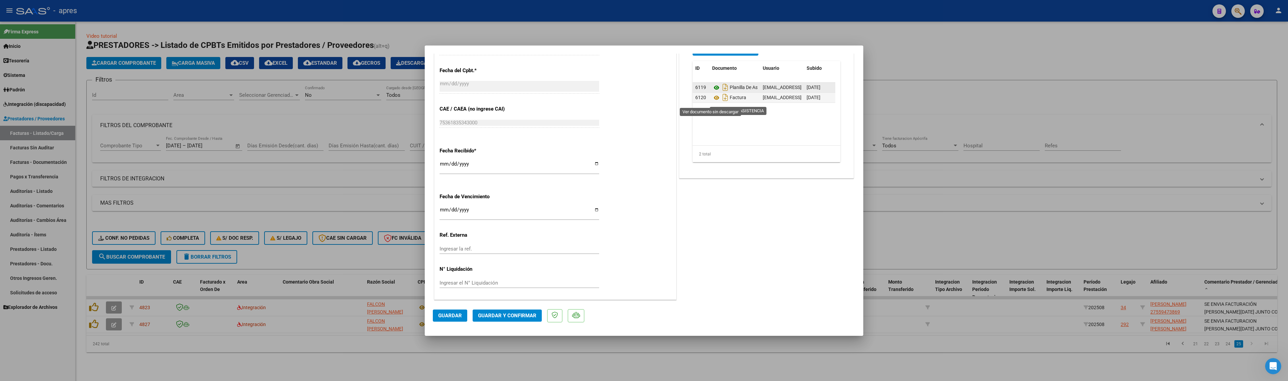
click at [597, 92] on icon at bounding box center [716, 88] width 9 height 8
click at [597, 102] on icon at bounding box center [716, 98] width 9 height 8
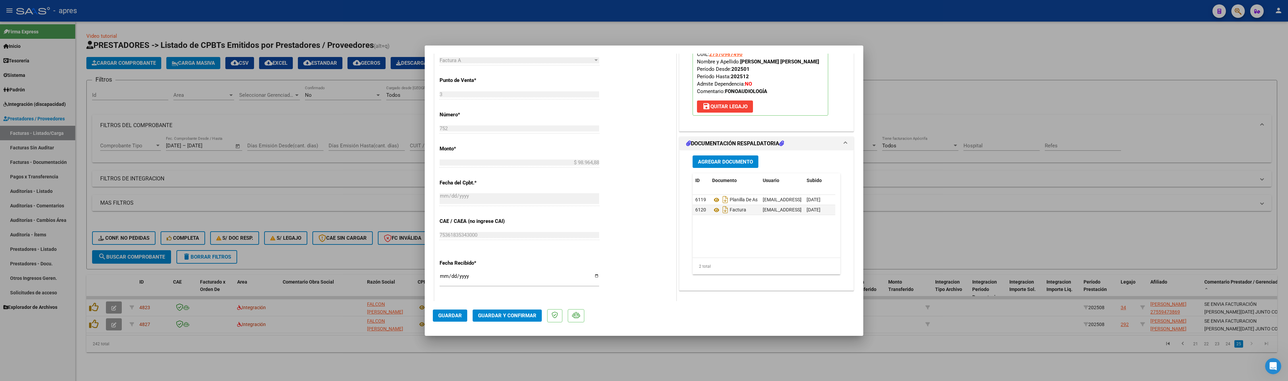
scroll to position [273, 0]
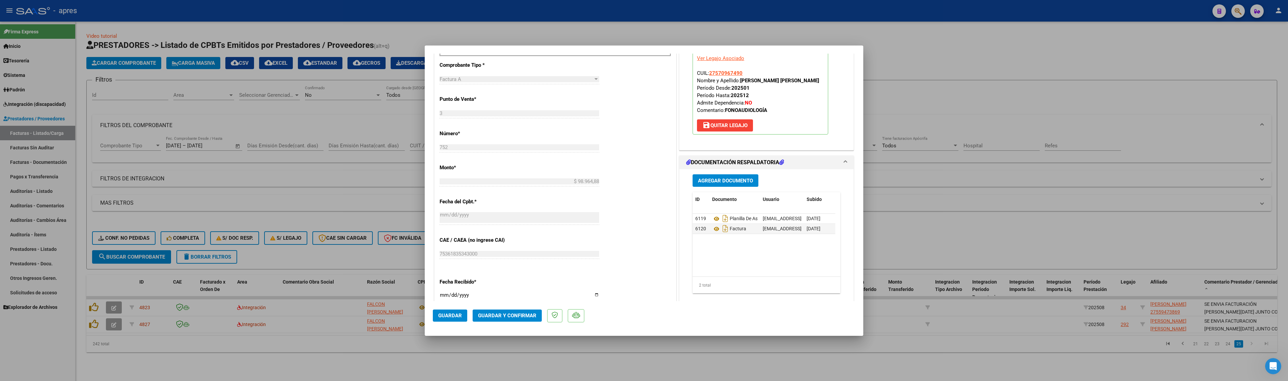
click at [507, 260] on span "Guardar y Confirmar" at bounding box center [507, 316] width 58 height 6
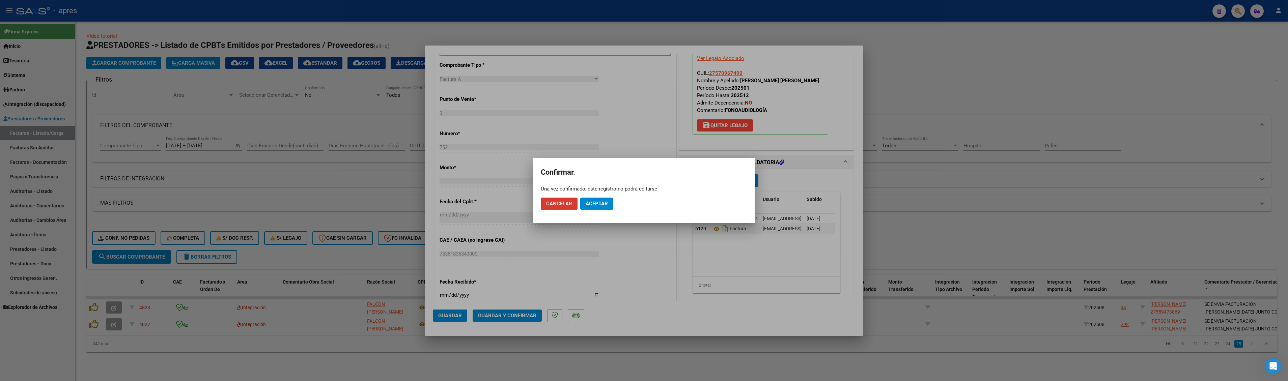
click at [597, 206] on button "Aceptar" at bounding box center [596, 204] width 33 height 12
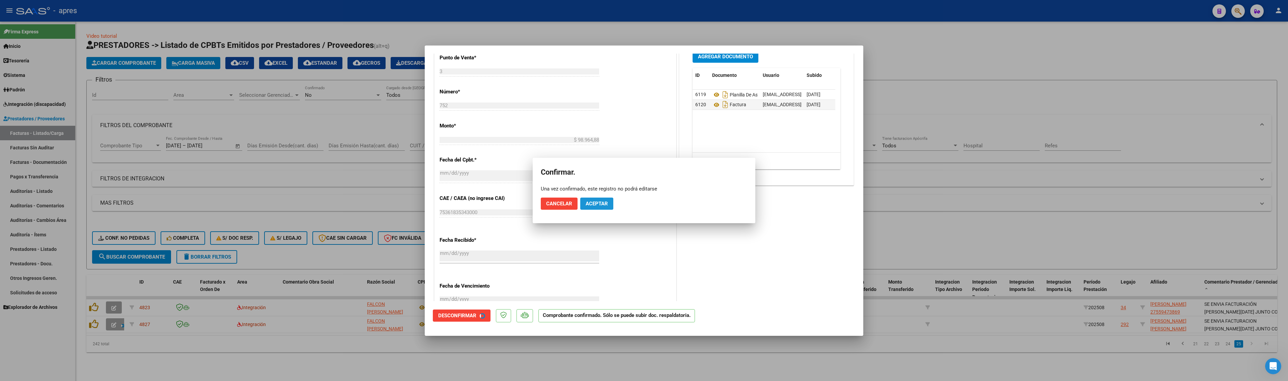
scroll to position [231, 0]
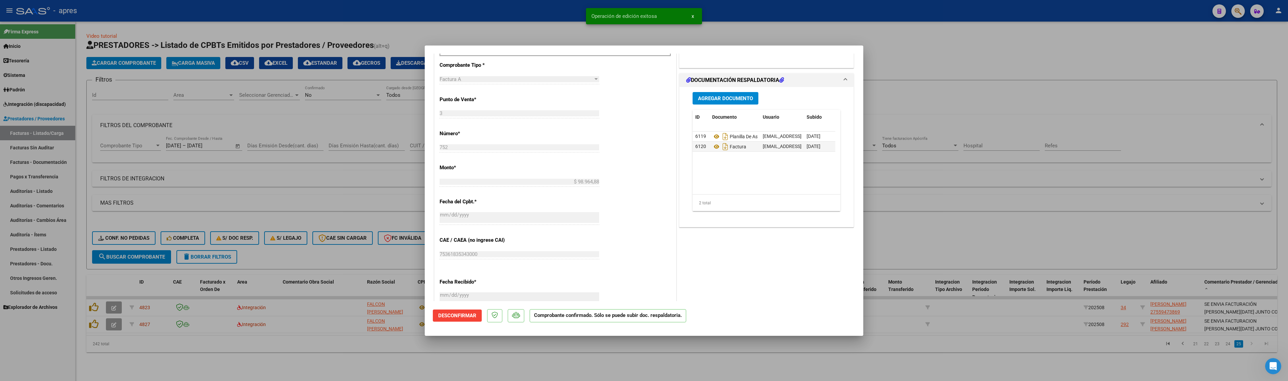
click at [585, 260] on div at bounding box center [644, 190] width 1288 height 381
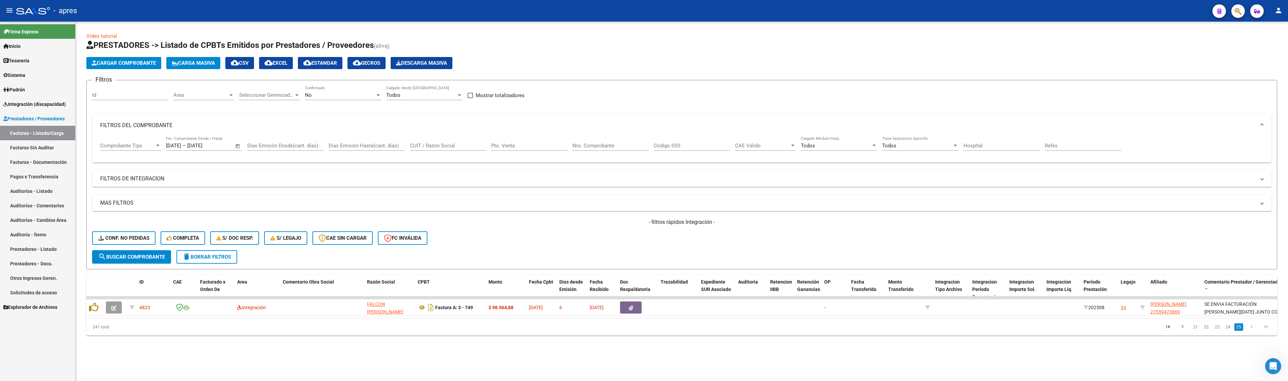
scroll to position [0, 0]
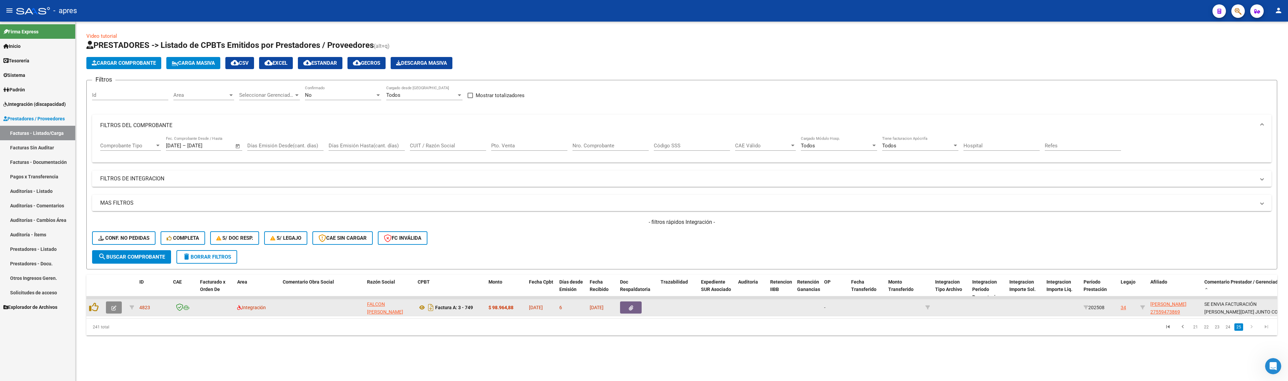
click at [114, 260] on icon "button" at bounding box center [113, 308] width 5 height 5
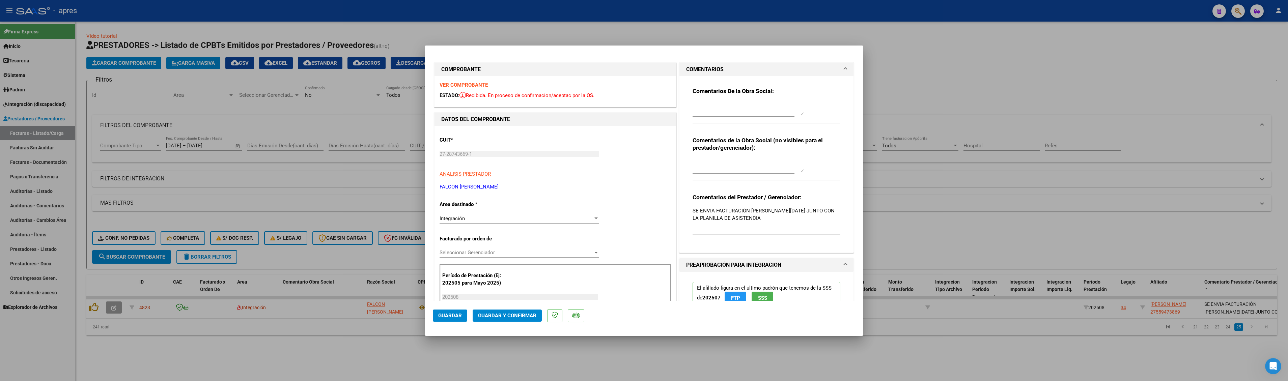
click at [466, 86] on strong "VER COMPROBANTE" at bounding box center [464, 85] width 48 height 6
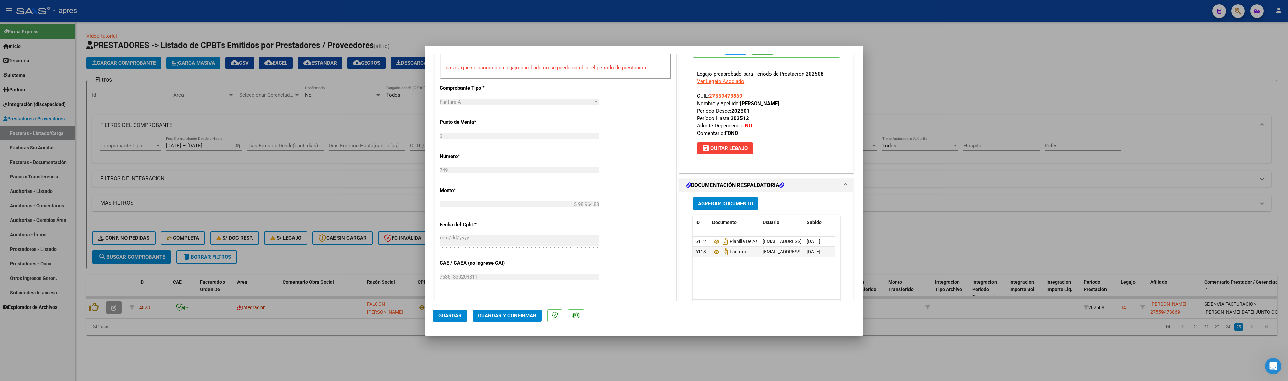
scroll to position [270, 0]
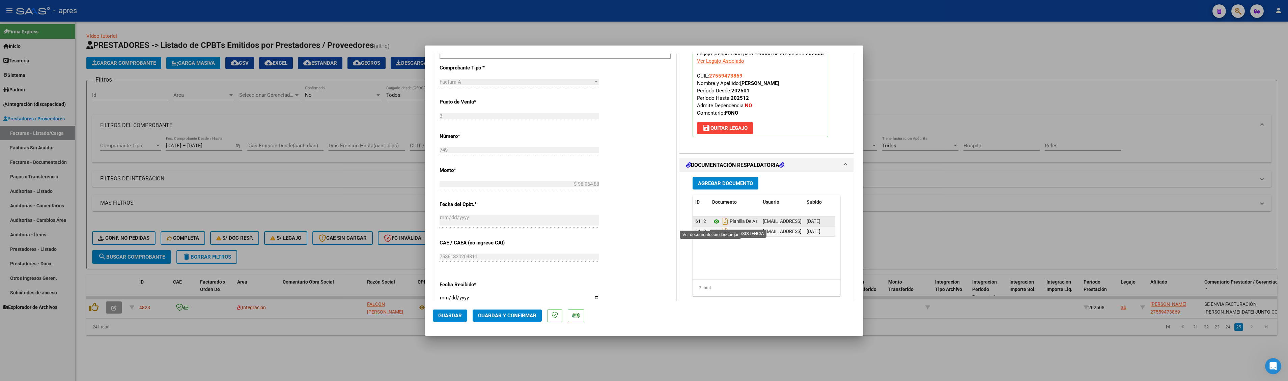
click at [597, 226] on icon at bounding box center [716, 222] width 9 height 8
click at [597, 233] on icon at bounding box center [716, 232] width 9 height 8
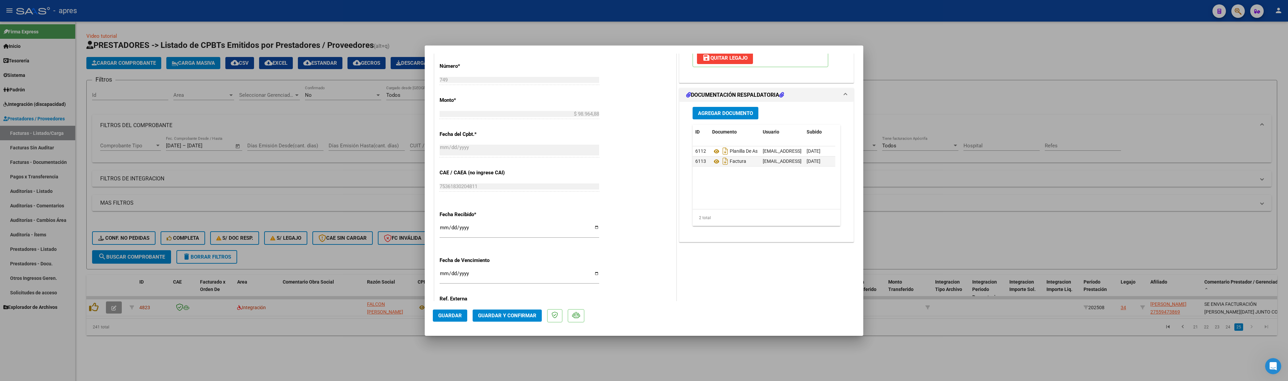
scroll to position [408, 0]
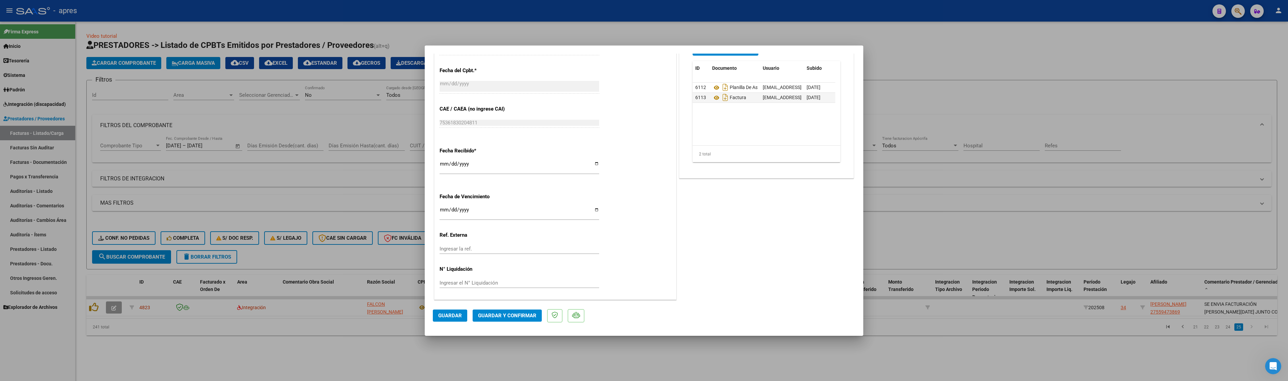
click at [498, 260] on span "Guardar y Confirmar" at bounding box center [507, 316] width 58 height 6
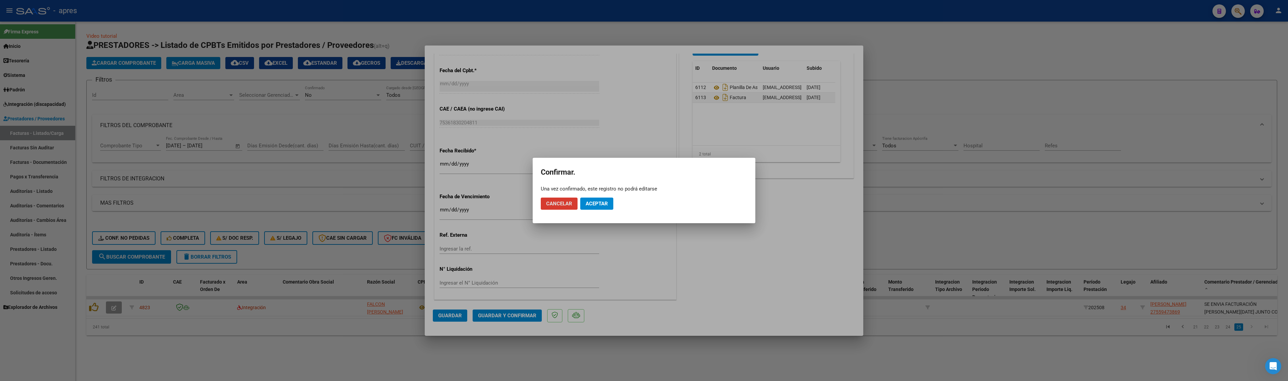
drag, startPoint x: 594, startPoint y: 192, endPoint x: 594, endPoint y: 197, distance: 5.4
click at [594, 196] on app-popup "Confirmar. Una vez confirmado, este registro no podrá editarse Cancelar Aceptar" at bounding box center [644, 190] width 206 height 49
click at [592, 211] on mat-dialog-actions "Cancelar Aceptar" at bounding box center [644, 203] width 206 height 23
click at [591, 205] on span "Aceptar" at bounding box center [597, 204] width 22 height 6
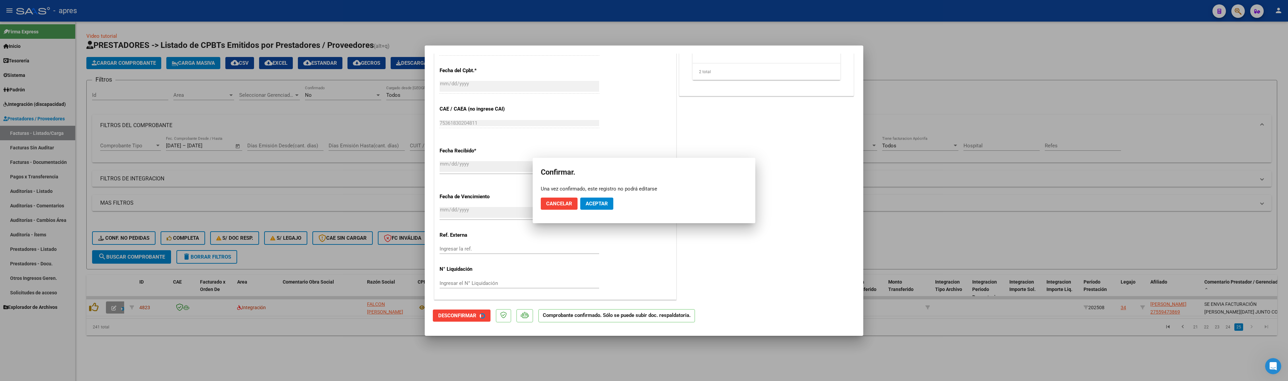
scroll to position [366, 0]
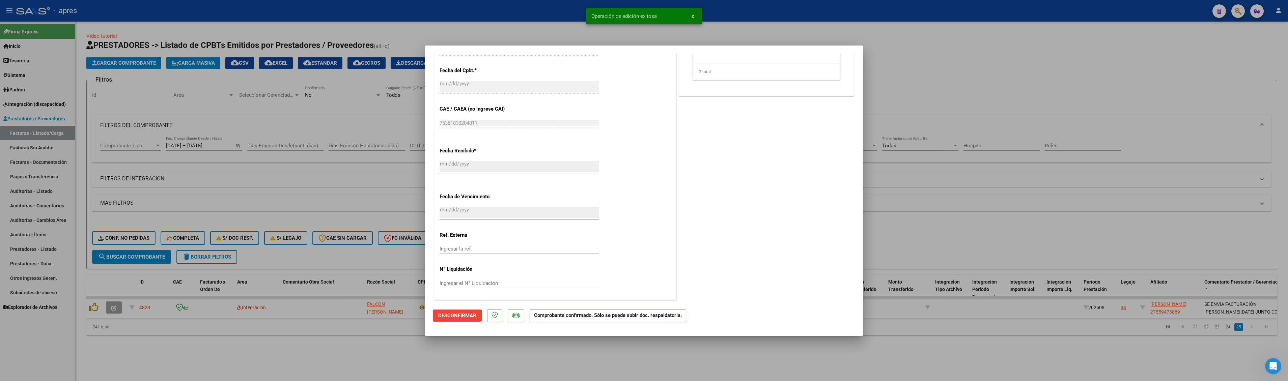
click at [597, 260] on div at bounding box center [644, 190] width 1288 height 381
type input "$ 0,00"
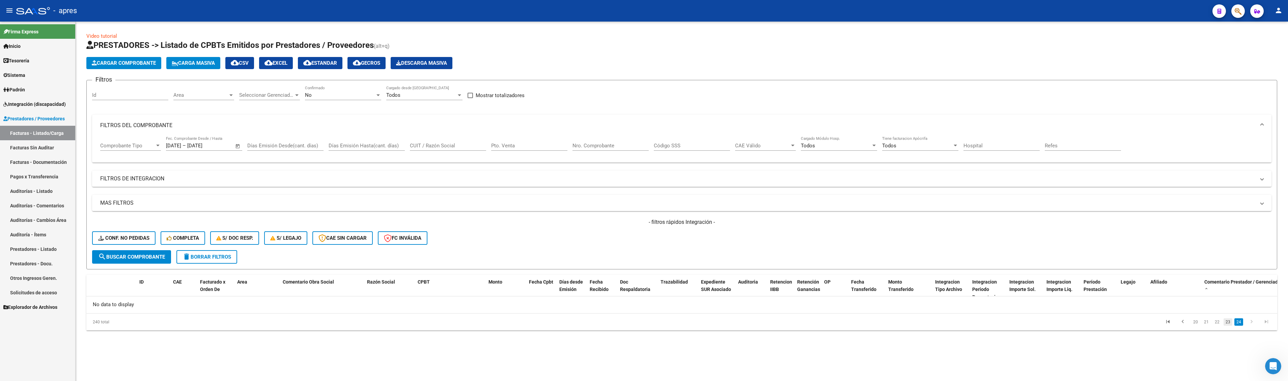
click at [597, 260] on link "23" at bounding box center [1228, 321] width 9 height 7
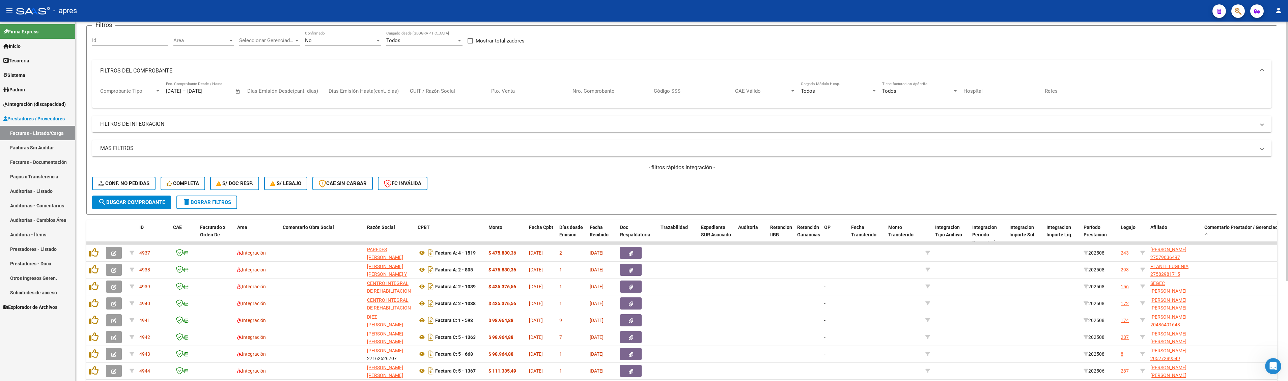
scroll to position [138, 0]
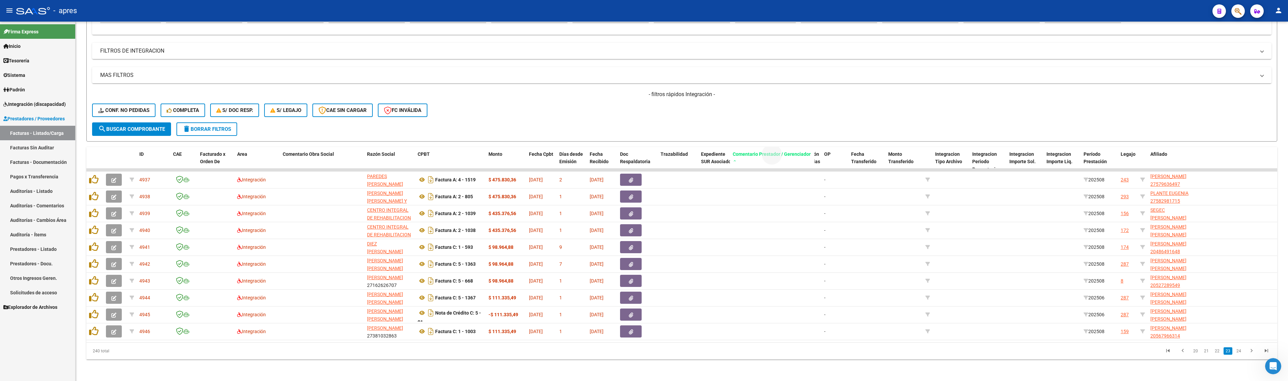
drag, startPoint x: 1244, startPoint y: 142, endPoint x: 771, endPoint y: 141, distance: 473.0
click at [597, 151] on span "Comentario Prestador / Gerenciador" at bounding box center [772, 153] width 78 height 5
drag, startPoint x: 1219, startPoint y: 146, endPoint x: 720, endPoint y: 155, distance: 498.7
click at [597, 155] on div "ID CAE Facturado x Orden De Area Comentario Obra Social Razón Social CPBT Monto…" at bounding box center [955, 162] width 1739 height 30
drag, startPoint x: 874, startPoint y: 109, endPoint x: 961, endPoint y: 113, distance: 87.8
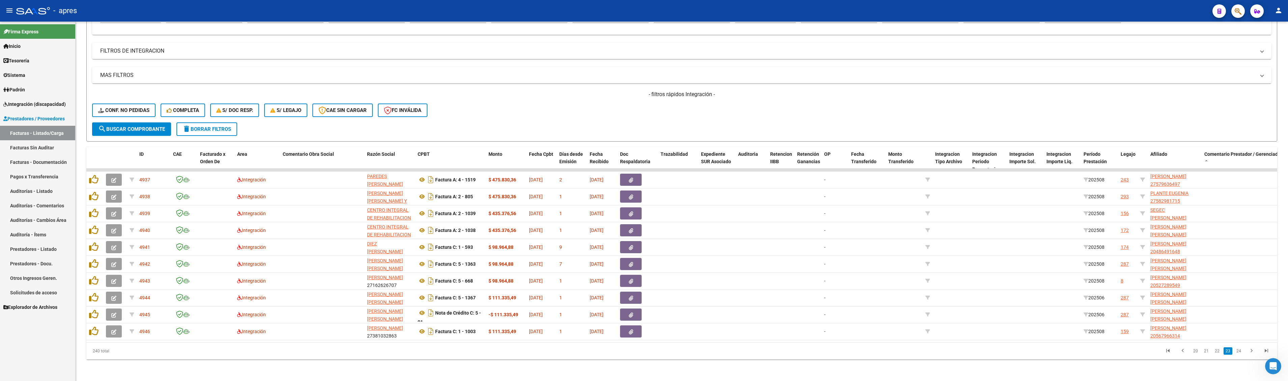
click at [597, 109] on div "- filtros rápidos Integración - Conf. no pedidas Completa S/ Doc Resp. S/ legaj…" at bounding box center [681, 107] width 1179 height 32
drag, startPoint x: 1216, startPoint y: 145, endPoint x: 636, endPoint y: 129, distance: 580.5
click at [597, 129] on div "Video tutorial PRESTADORES -> Listado de CPBTs Emitidos por Prestadores / Prove…" at bounding box center [681, 132] width 1191 height 455
click at [597, 260] on datatable-pager "20 21 22 23 24" at bounding box center [800, 350] width 947 height 11
drag, startPoint x: 1267, startPoint y: 142, endPoint x: 576, endPoint y: 136, distance: 691.6
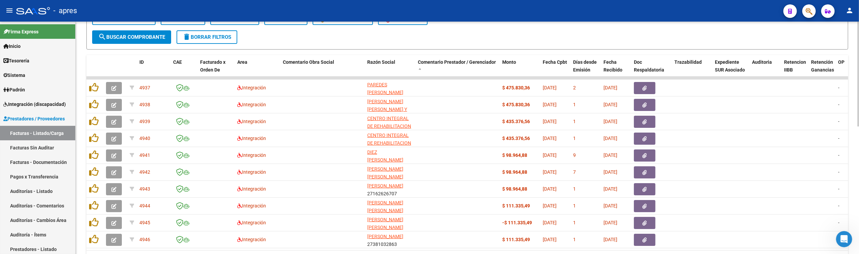
scroll to position [245, 0]
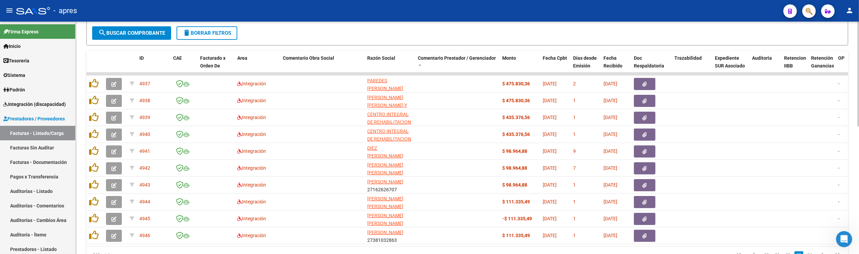
click at [597, 143] on div "Video tutorial PRESTADORES -> Listado de CPBTs Emitidos por Prestadores / Prove…" at bounding box center [468, 31] width 785 height 508
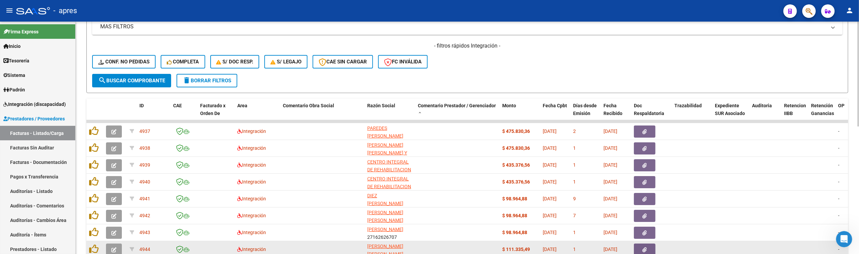
scroll to position [192, 0]
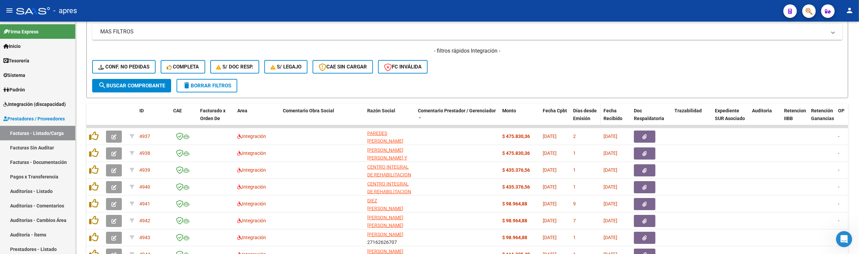
click at [584, 119] on span "Días desde Emisión" at bounding box center [585, 114] width 24 height 13
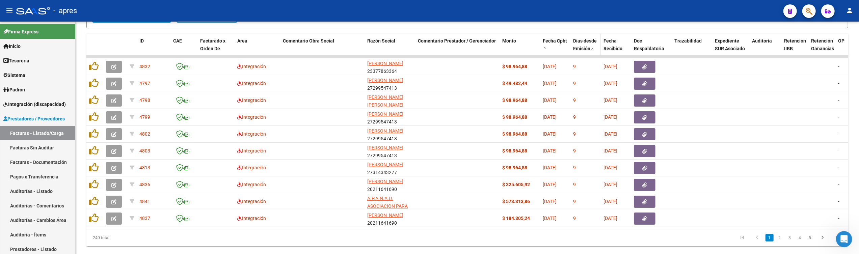
scroll to position [282, 0]
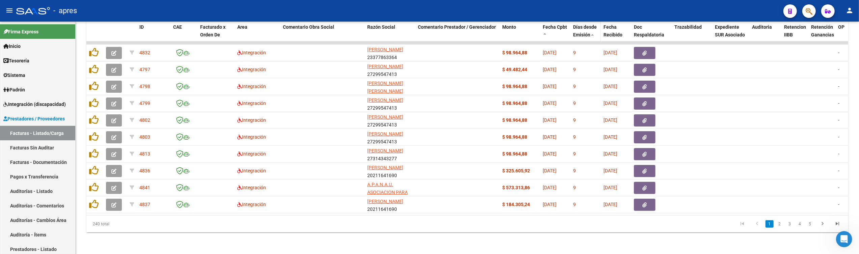
click at [586, 30] on span "Días desde Emisión" at bounding box center [585, 30] width 24 height 13
click at [597, 223] on icon "go to last page" at bounding box center [837, 225] width 9 height 8
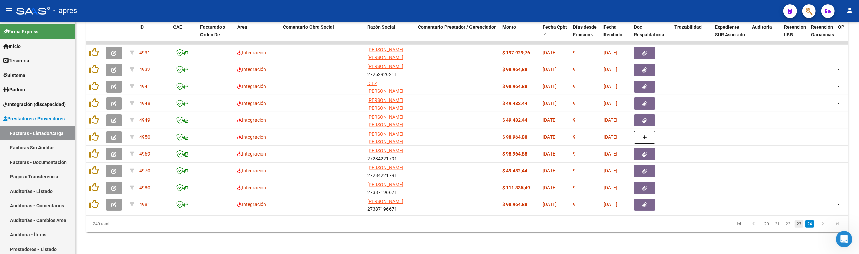
click at [597, 223] on link "23" at bounding box center [798, 223] width 9 height 7
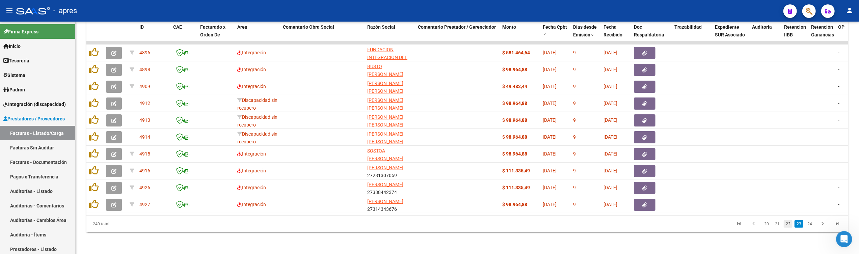
click at [597, 226] on link "22" at bounding box center [787, 223] width 9 height 7
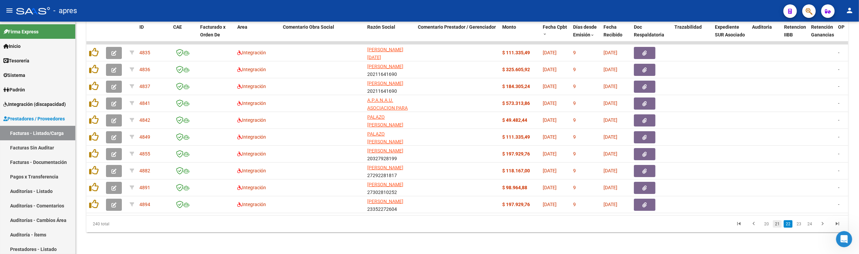
click at [597, 224] on link "21" at bounding box center [777, 223] width 9 height 7
click at [597, 225] on link "19" at bounding box center [766, 223] width 9 height 7
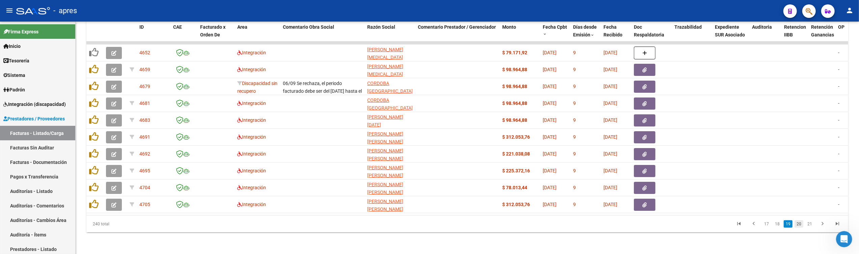
click at [597, 224] on link "20" at bounding box center [798, 223] width 9 height 7
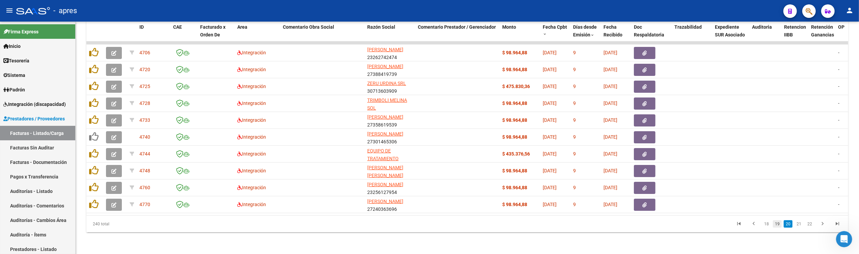
click at [597, 227] on link "19" at bounding box center [777, 223] width 9 height 7
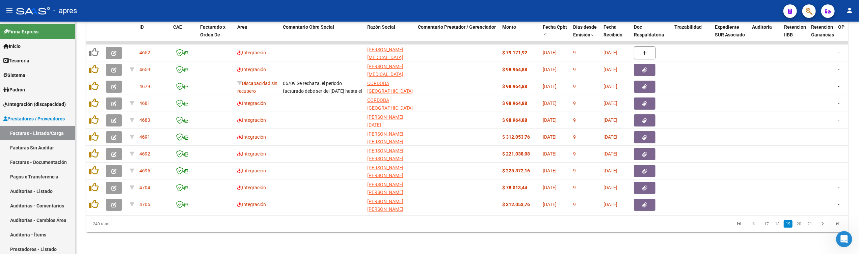
click at [597, 227] on link "18" at bounding box center [777, 223] width 9 height 7
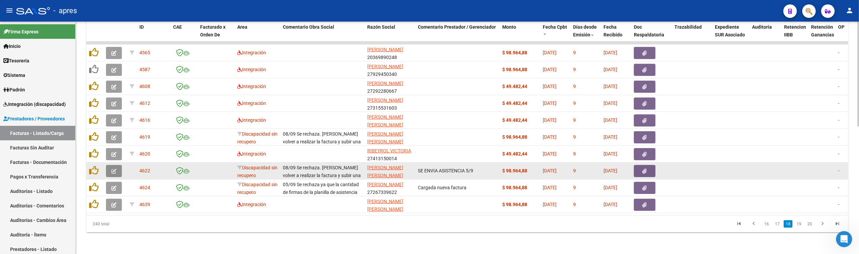
click at [111, 169] on icon "button" at bounding box center [113, 171] width 5 height 5
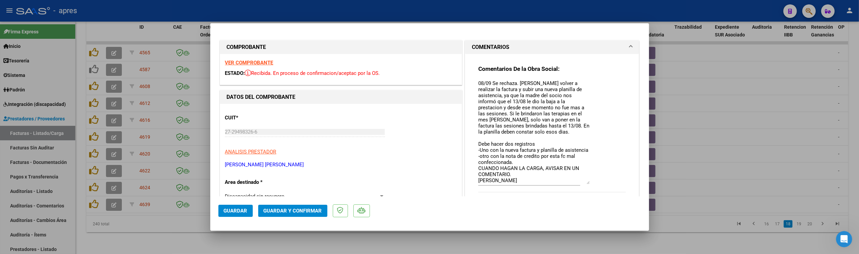
drag, startPoint x: 582, startPoint y: 91, endPoint x: 584, endPoint y: 183, distance: 91.4
click at [584, 183] on textarea "08/09 Se rechaza. [PERSON_NAME] volver a realizar la factura y subir una nueva …" at bounding box center [533, 132] width 111 height 105
drag, startPoint x: 509, startPoint y: 88, endPoint x: 567, endPoint y: 88, distance: 57.7
click at [567, 88] on textarea "08/09 Se rechaza. [PERSON_NAME] volver a realizar la factura y subir una nueva …" at bounding box center [533, 132] width 111 height 105
drag, startPoint x: 476, startPoint y: 97, endPoint x: 509, endPoint y: 96, distance: 33.1
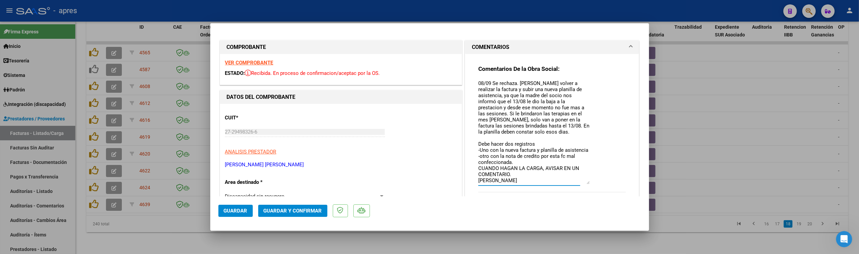
click at [509, 96] on textarea "08/09 Se rechaza. [PERSON_NAME] volver a realizar la factura y subir una nueva …" at bounding box center [533, 132] width 111 height 105
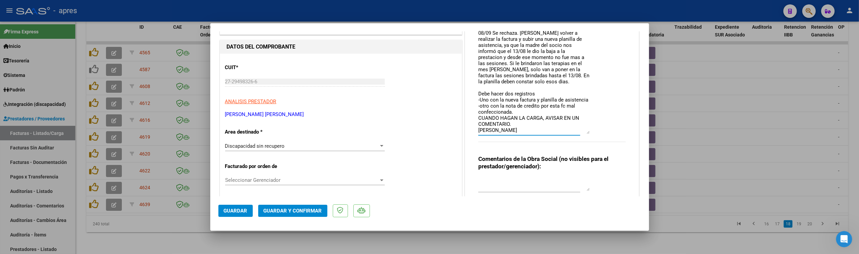
scroll to position [45, 0]
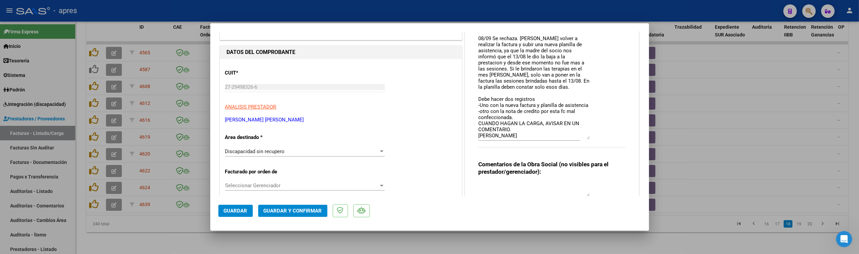
click at [200, 238] on div at bounding box center [429, 127] width 859 height 254
type input "$ 0,00"
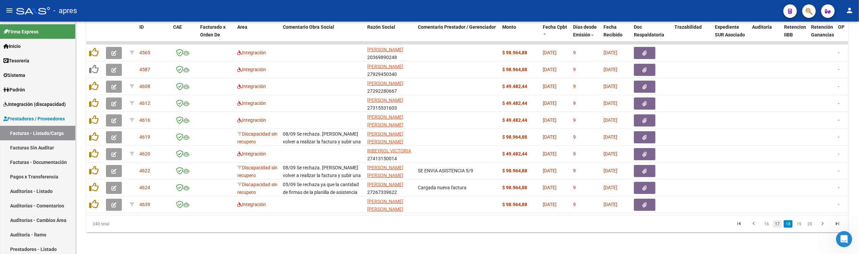
click at [597, 224] on link "17" at bounding box center [777, 223] width 9 height 7
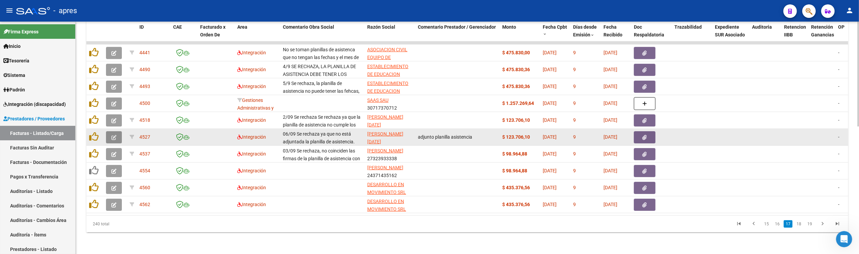
click at [111, 135] on icon "button" at bounding box center [113, 137] width 5 height 5
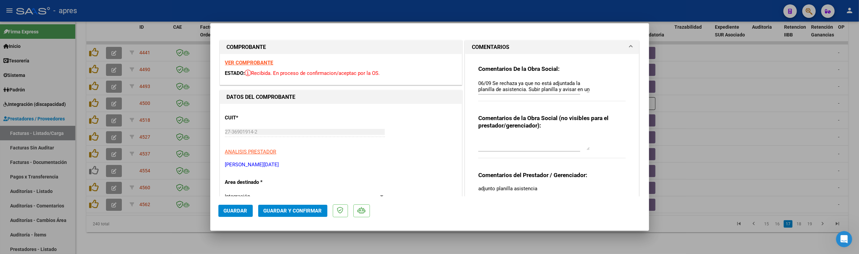
click at [246, 61] on strong "VER COMPROBANTE" at bounding box center [249, 63] width 48 height 6
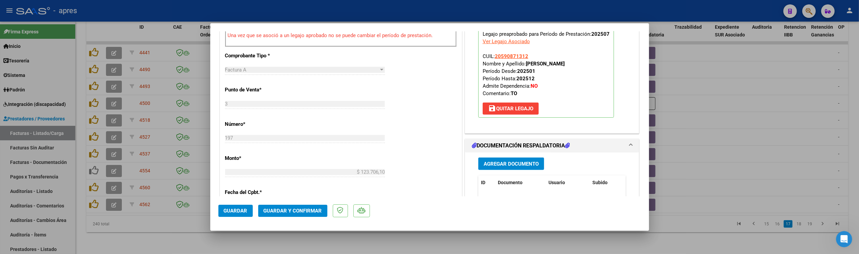
scroll to position [315, 0]
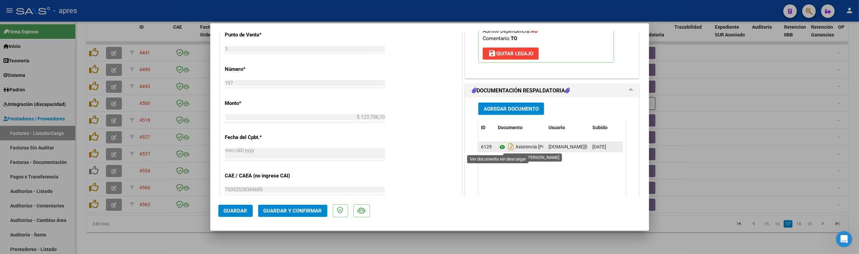
click at [499, 147] on icon at bounding box center [502, 147] width 9 height 8
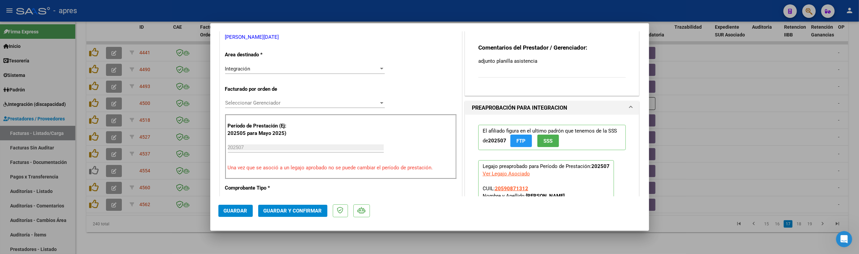
scroll to position [0, 0]
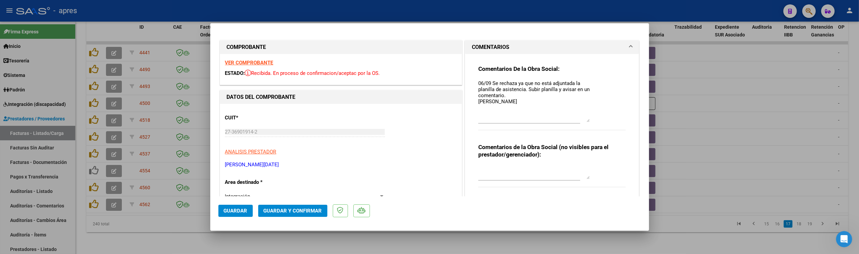
drag, startPoint x: 580, startPoint y: 92, endPoint x: 570, endPoint y: 121, distance: 30.8
click at [570, 121] on textarea "06/09 Se rechaza ya que no está adjuntada la planilla de asistencia. Subir plan…" at bounding box center [533, 101] width 111 height 43
click at [291, 211] on span "Guardar y Confirmar" at bounding box center [292, 211] width 58 height 6
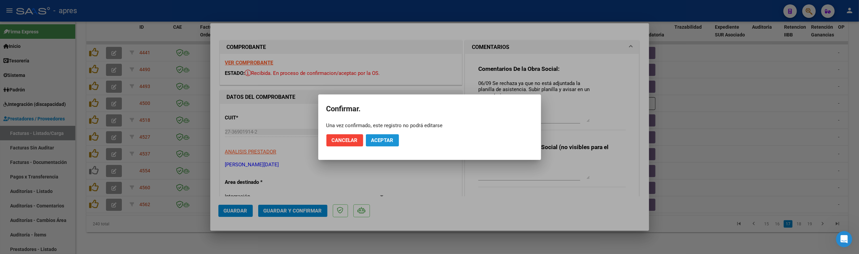
click at [371, 139] on span "Aceptar" at bounding box center [382, 140] width 22 height 6
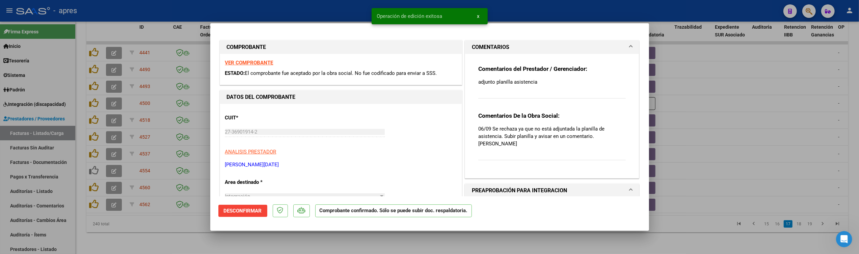
click at [160, 238] on div at bounding box center [429, 127] width 859 height 254
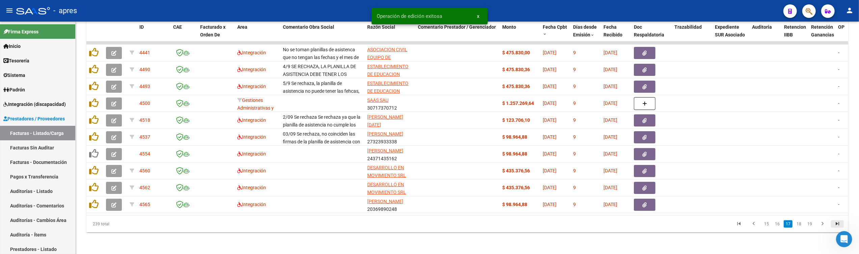
click at [597, 224] on icon "go to last page" at bounding box center [837, 225] width 9 height 8
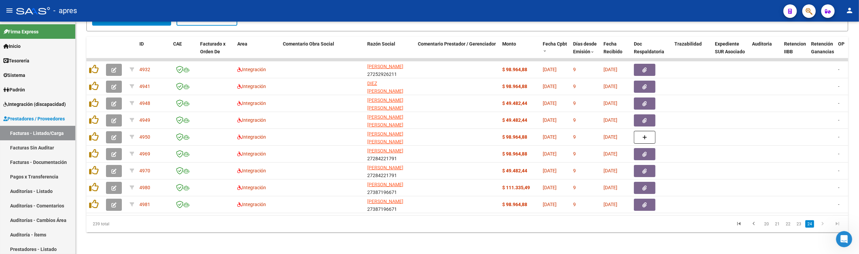
scroll to position [265, 0]
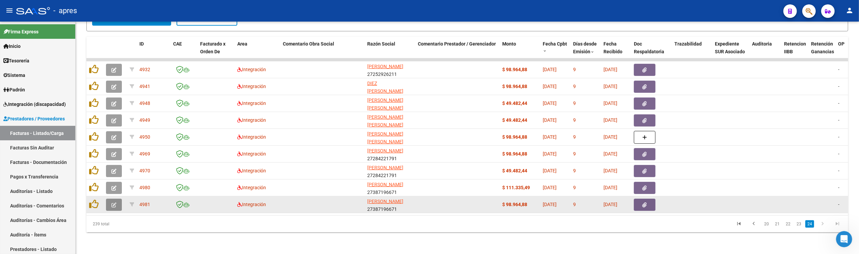
click at [109, 199] on button "button" at bounding box center [114, 205] width 16 height 12
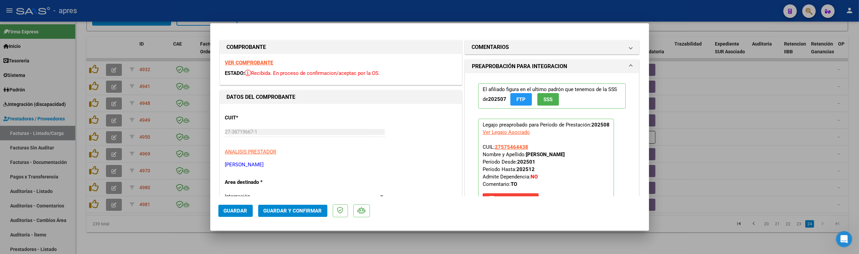
click at [236, 64] on strong "VER COMPROBANTE" at bounding box center [249, 63] width 48 height 6
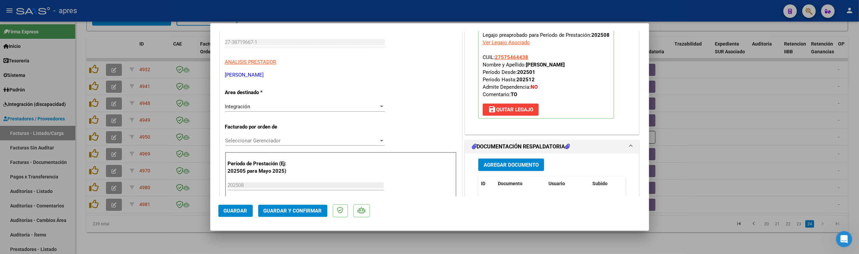
scroll to position [180, 0]
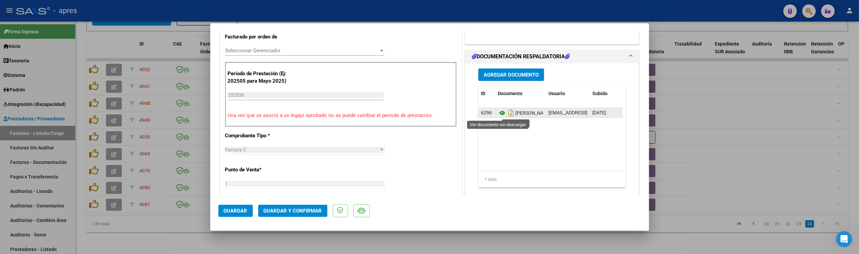
click at [498, 113] on icon at bounding box center [502, 113] width 9 height 8
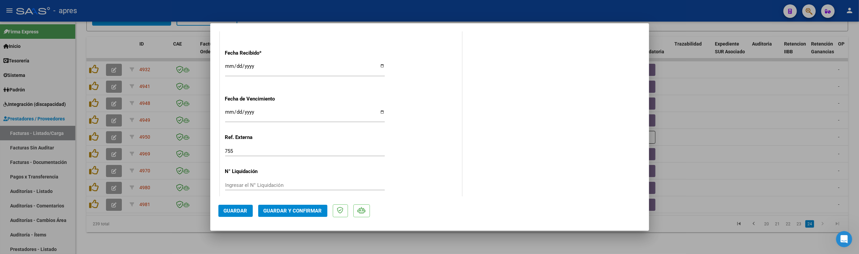
scroll to position [487, 0]
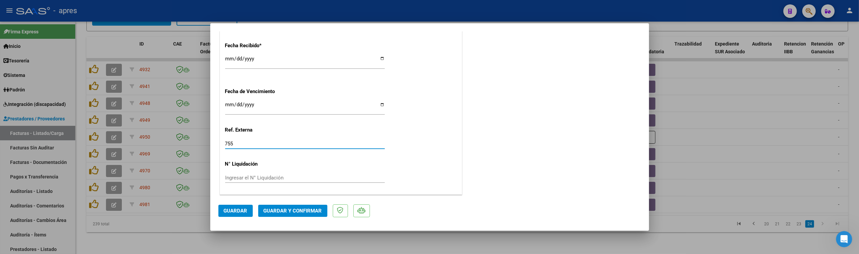
drag, startPoint x: 239, startPoint y: 146, endPoint x: 188, endPoint y: 136, distance: 52.3
click at [188, 136] on div "COMPROBANTE VER COMPROBANTE ESTADO: Recibida. En proceso de confirmacion/acepta…" at bounding box center [429, 127] width 859 height 254
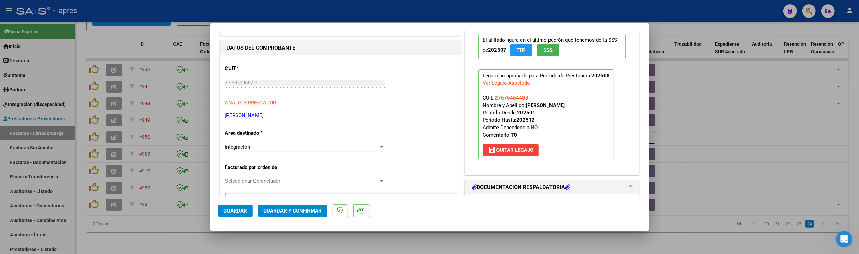
scroll to position [0, 0]
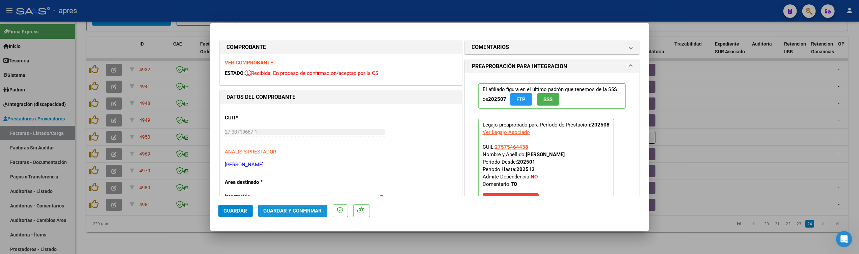
click at [295, 213] on span "Guardar y Confirmar" at bounding box center [292, 211] width 58 height 6
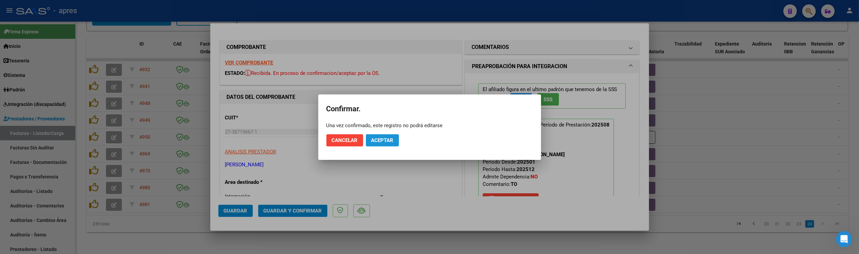
click at [386, 138] on span "Aceptar" at bounding box center [382, 140] width 22 height 6
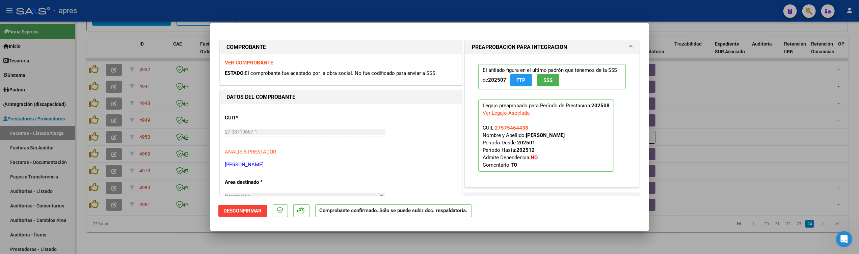
click at [247, 60] on strong "VER COMPROBANTE" at bounding box center [249, 63] width 48 height 6
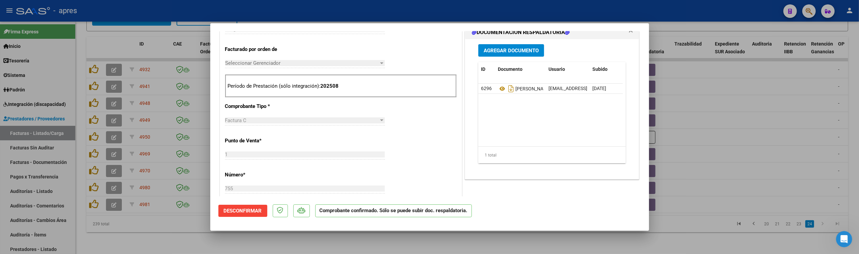
scroll to position [180, 0]
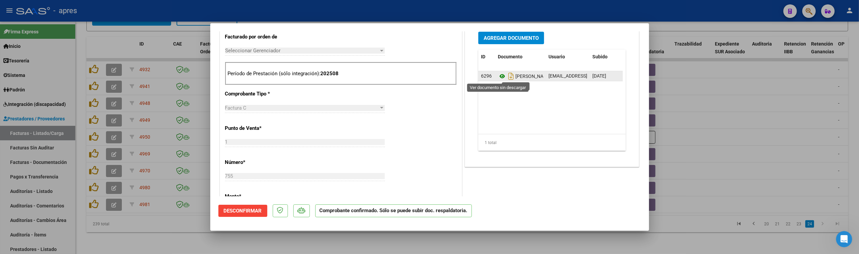
click at [498, 77] on icon at bounding box center [502, 76] width 9 height 8
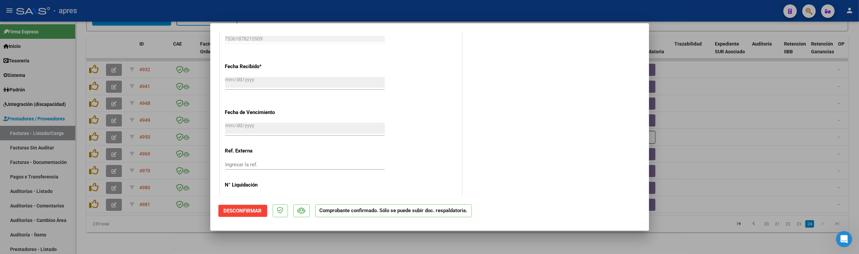
scroll to position [446, 0]
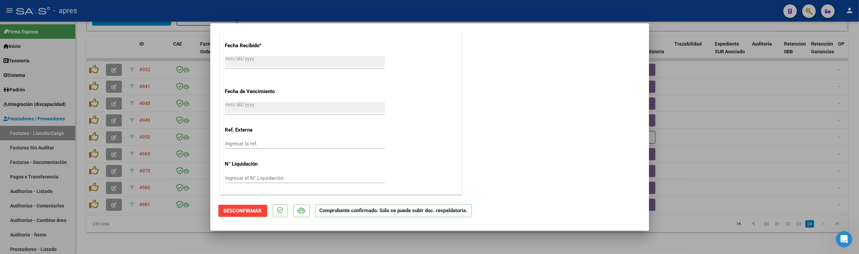
click at [196, 240] on div at bounding box center [429, 127] width 859 height 254
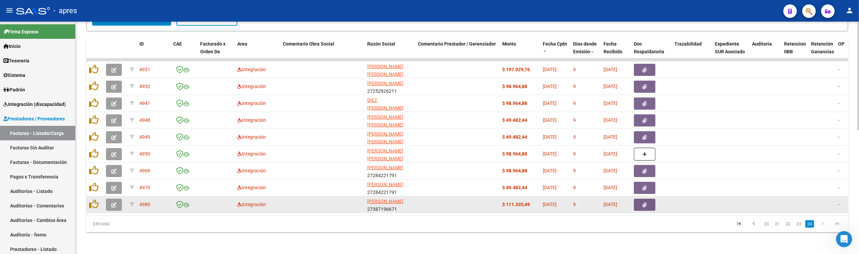
click at [112, 200] on button "button" at bounding box center [114, 205] width 16 height 12
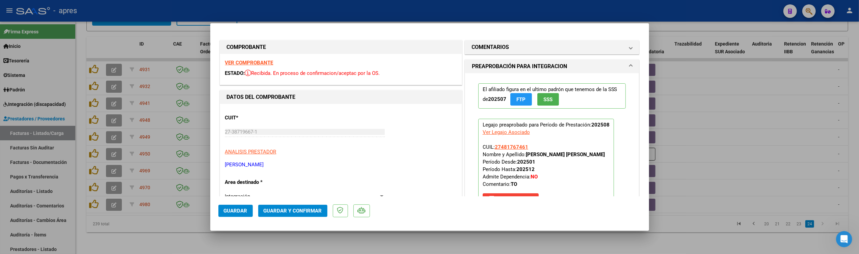
click at [225, 61] on strong "VER COMPROBANTE" at bounding box center [249, 63] width 48 height 6
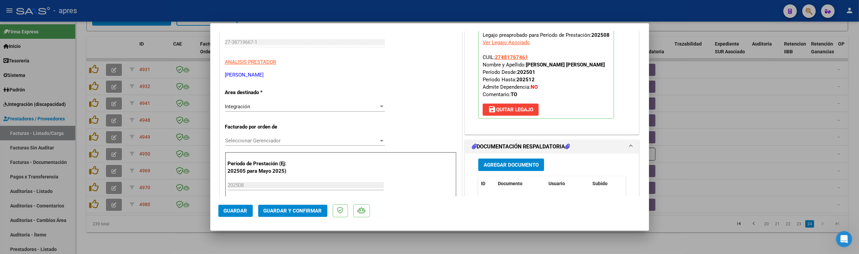
scroll to position [135, 0]
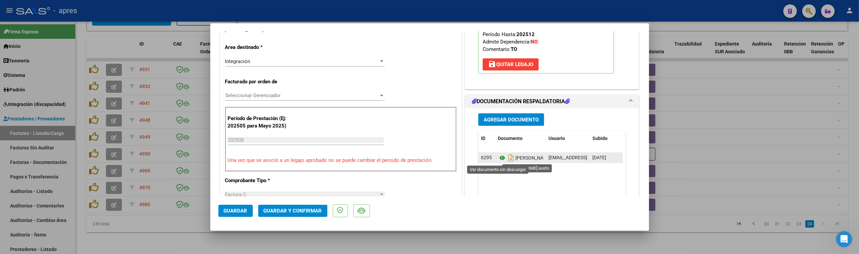
click at [498, 158] on icon at bounding box center [502, 158] width 9 height 8
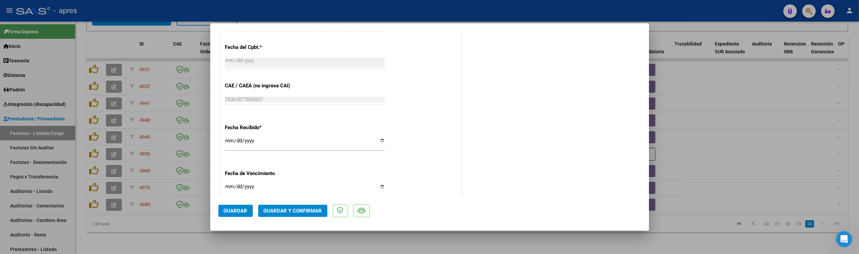
scroll to position [450, 0]
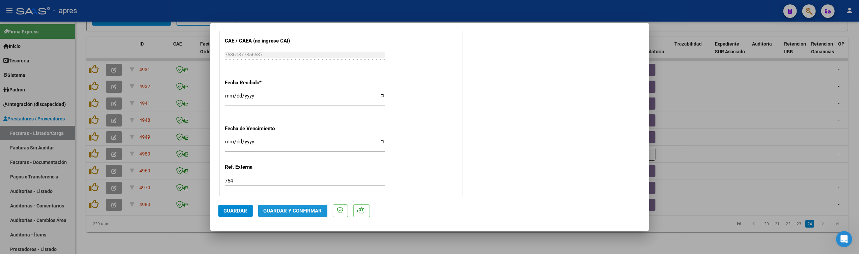
click at [275, 213] on span "Guardar y Confirmar" at bounding box center [292, 211] width 58 height 6
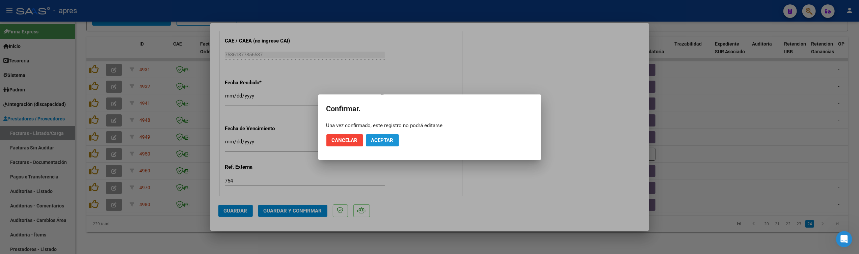
click at [390, 144] on button "Aceptar" at bounding box center [382, 140] width 33 height 12
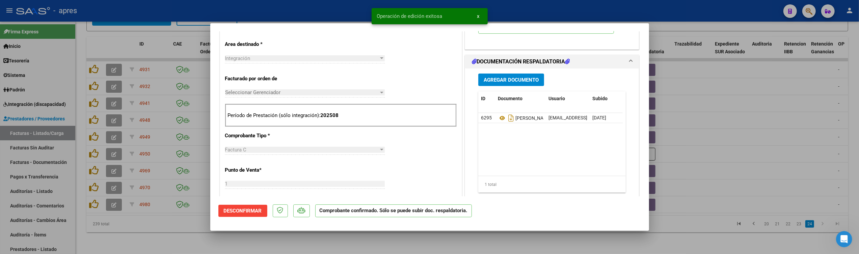
scroll to position [48, 0]
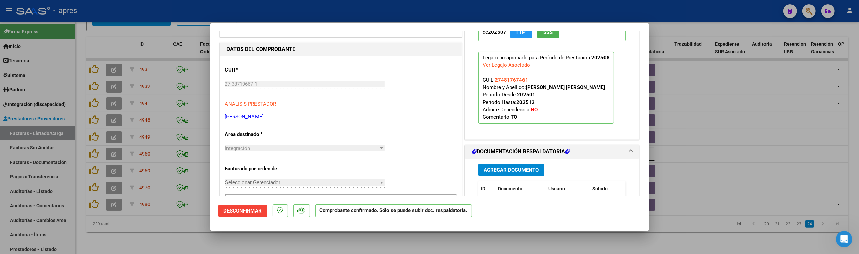
click at [193, 247] on div at bounding box center [429, 127] width 859 height 254
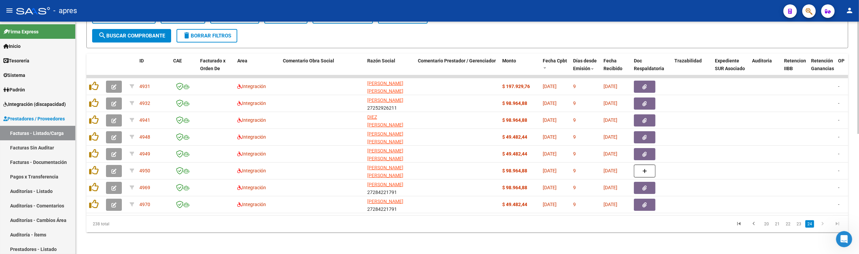
scroll to position [248, 0]
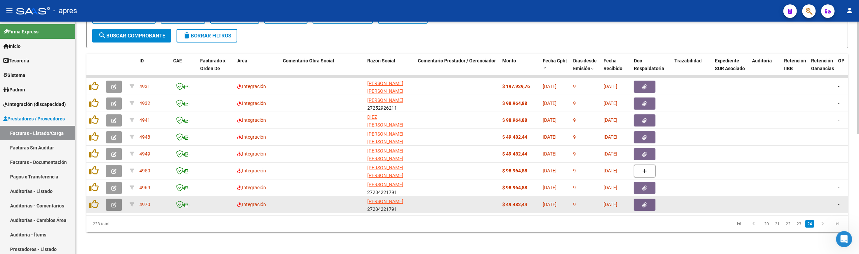
click at [110, 200] on button "button" at bounding box center [114, 205] width 16 height 12
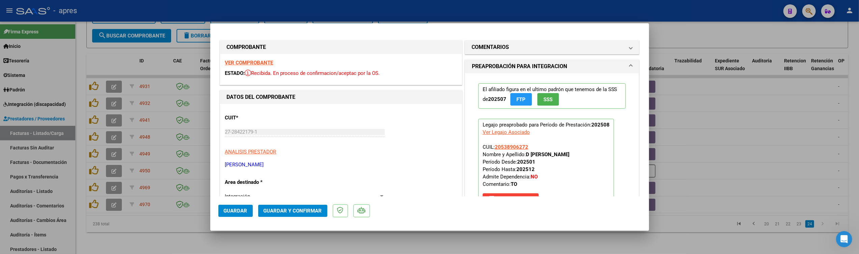
click at [240, 63] on strong "VER COMPROBANTE" at bounding box center [249, 63] width 48 height 6
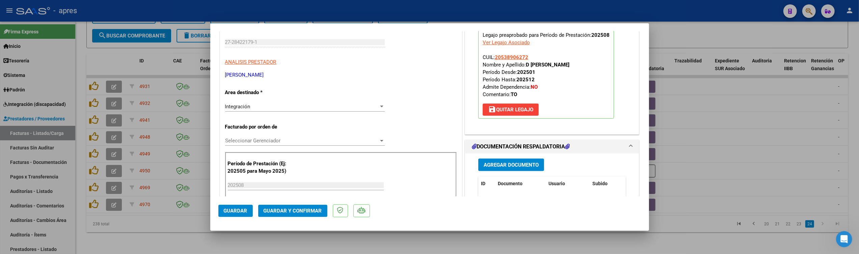
scroll to position [135, 0]
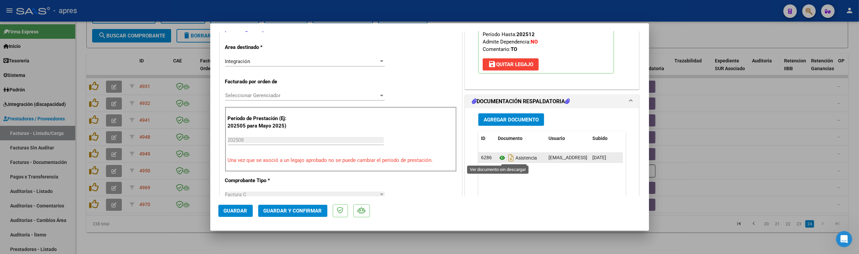
click at [498, 160] on icon at bounding box center [502, 158] width 9 height 8
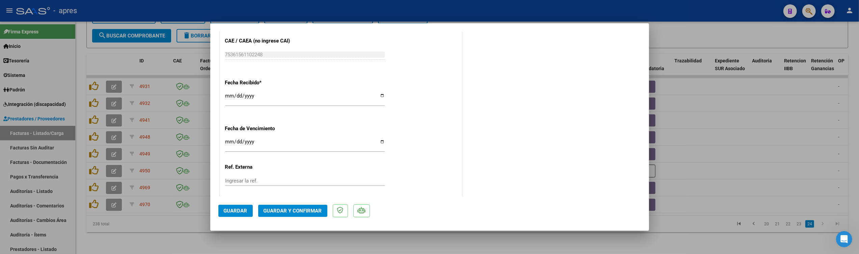
scroll to position [487, 0]
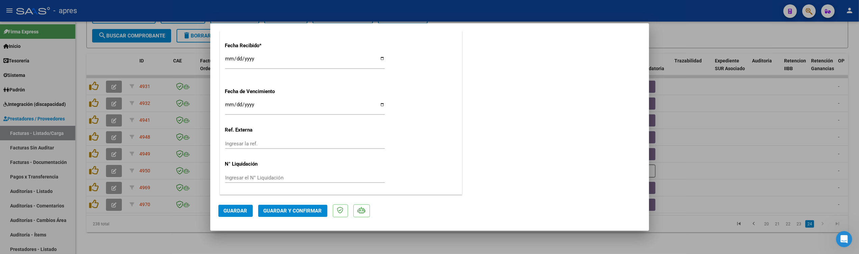
click at [282, 214] on span "Guardar y Confirmar" at bounding box center [292, 211] width 58 height 6
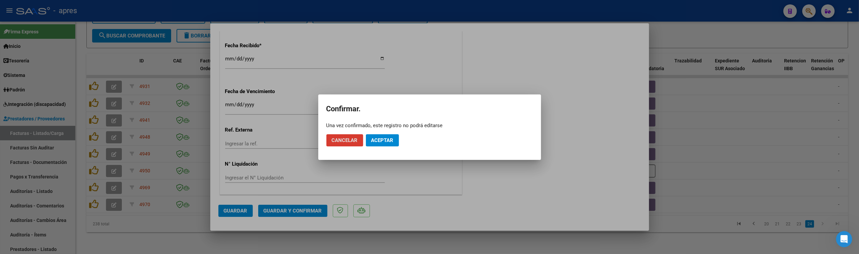
click at [379, 141] on span "Aceptar" at bounding box center [382, 140] width 22 height 6
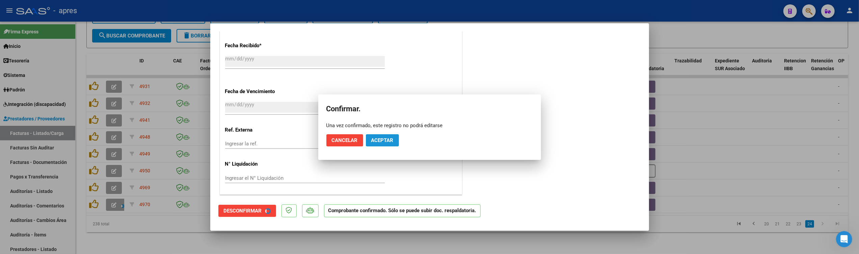
scroll to position [446, 0]
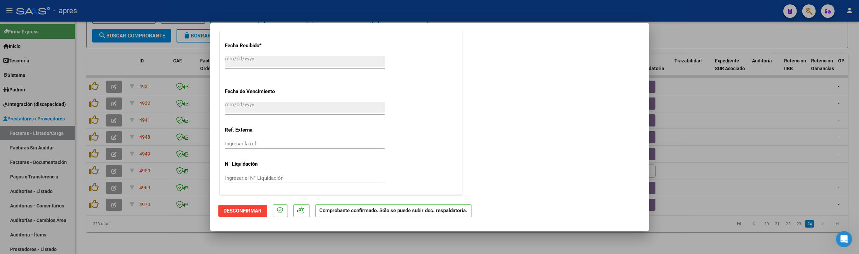
click at [129, 231] on div at bounding box center [429, 127] width 859 height 254
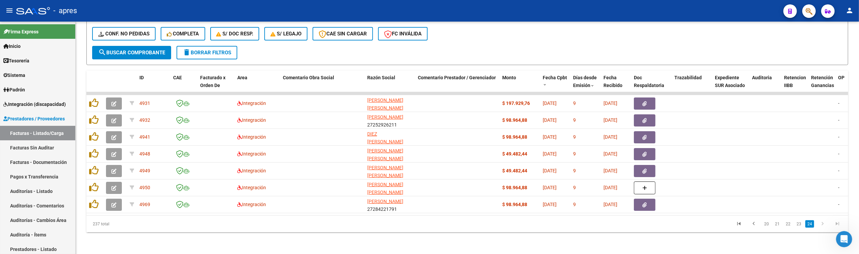
scroll to position [231, 0]
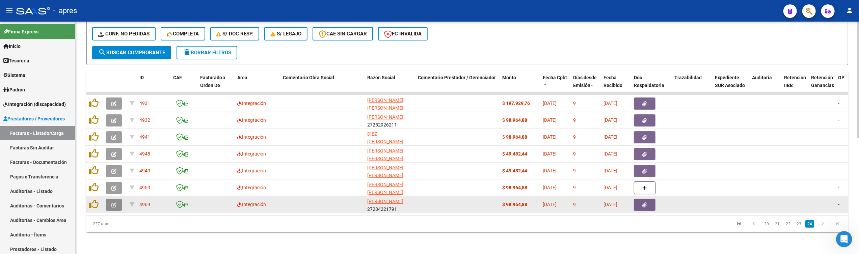
click at [115, 202] on button "button" at bounding box center [114, 205] width 16 height 12
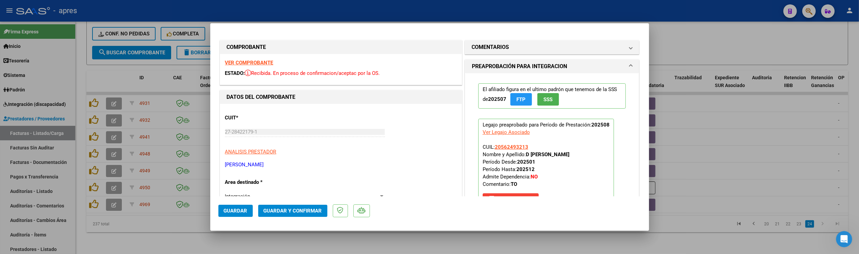
click at [252, 62] on strong "VER COMPROBANTE" at bounding box center [249, 63] width 48 height 6
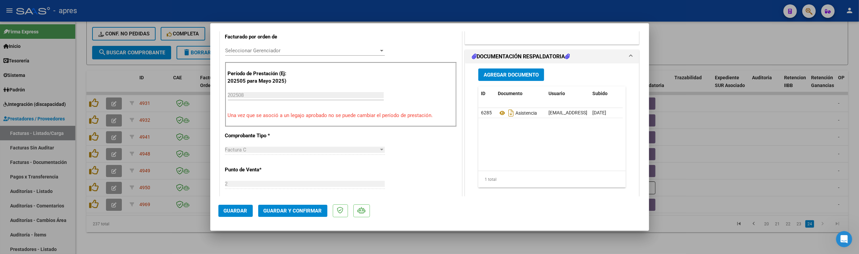
scroll to position [135, 0]
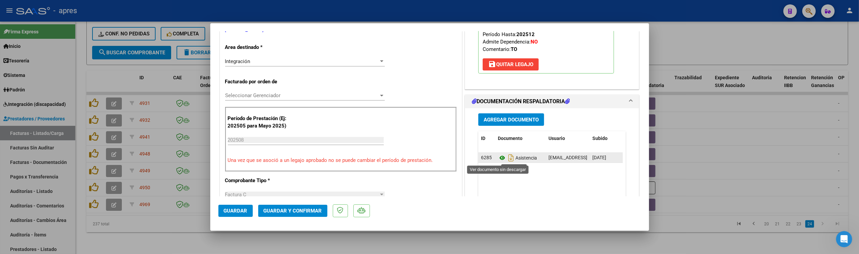
click at [498, 160] on icon at bounding box center [502, 158] width 9 height 8
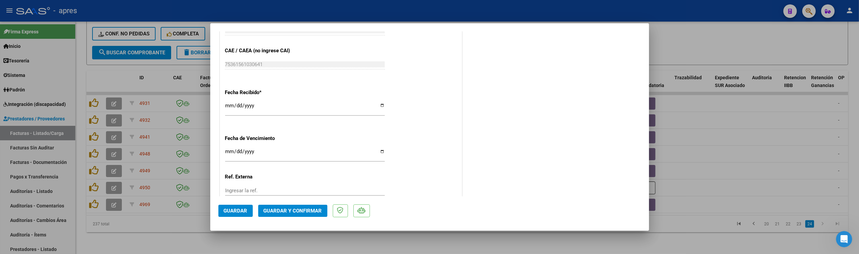
scroll to position [450, 0]
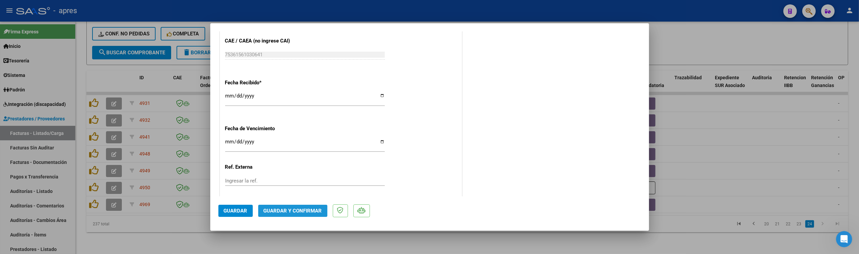
click at [292, 211] on span "Guardar y Confirmar" at bounding box center [292, 211] width 58 height 6
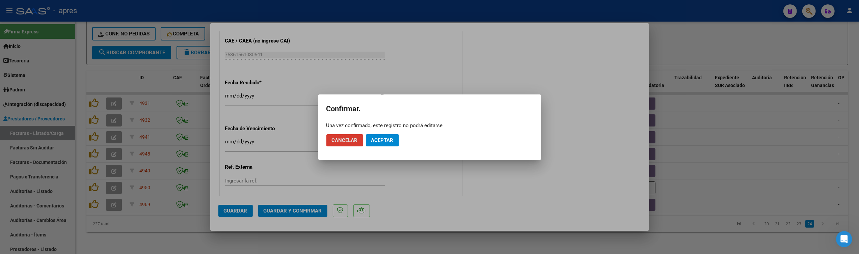
click at [380, 135] on button "Aceptar" at bounding box center [382, 140] width 33 height 12
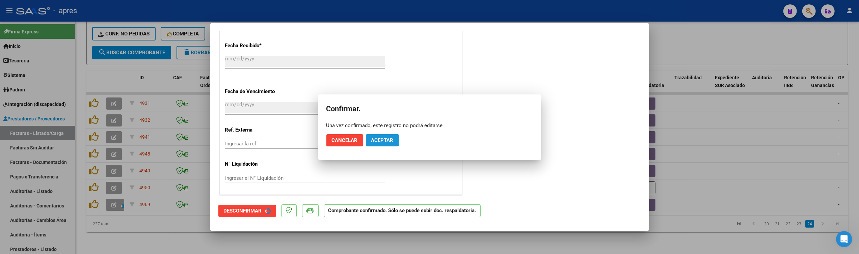
scroll to position [408, 0]
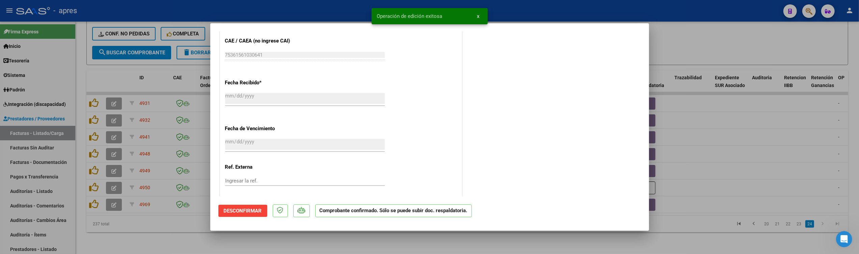
click at [155, 235] on div at bounding box center [429, 127] width 859 height 254
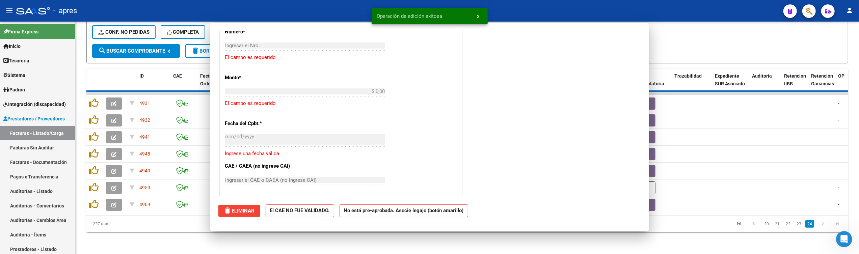
scroll to position [0, 0]
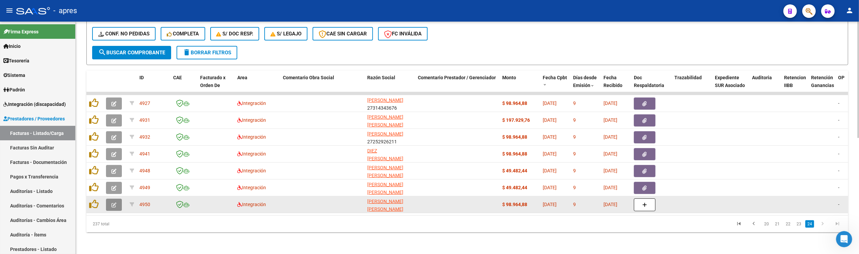
click at [112, 202] on icon "button" at bounding box center [113, 204] width 5 height 5
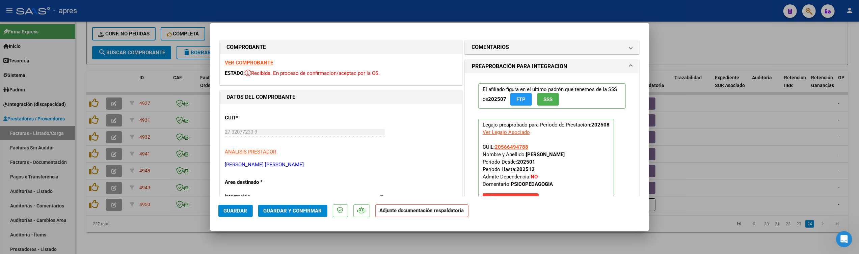
click at [253, 61] on strong "VER COMPROBANTE" at bounding box center [249, 63] width 48 height 6
click at [529, 45] on mat-panel-title "COMENTARIOS" at bounding box center [548, 47] width 152 height 8
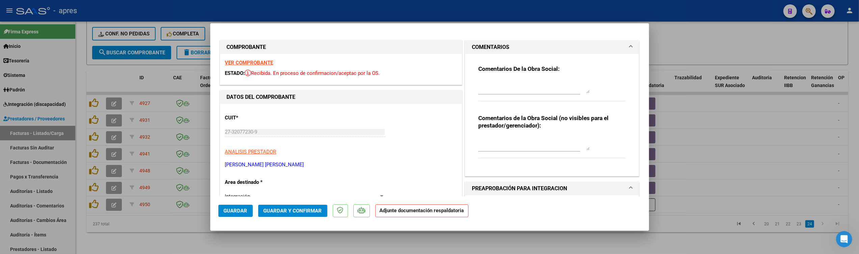
click at [478, 78] on div at bounding box center [533, 86] width 111 height 16
paste textarea "10/9 Se rechaza, falta planilla de asistencia (debe tener fecha, firmado y sell…"
type textarea "10/9 Se rechaza, falta planilla de asistencia (debe tener fecha, firmado y sell…"
click at [502, 140] on textarea at bounding box center [533, 143] width 111 height 13
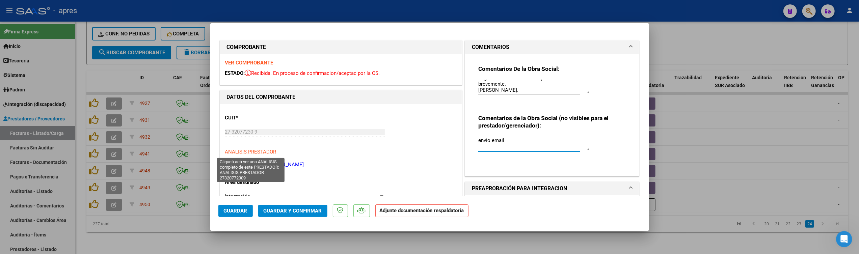
type textarea "envio email"
click at [267, 153] on span "ANALISIS PRESTADOR" at bounding box center [250, 152] width 51 height 6
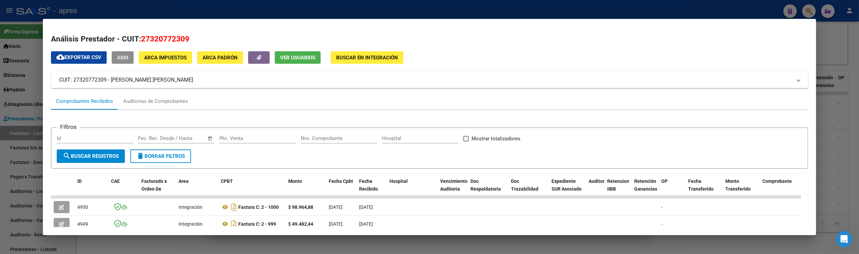
click at [128, 57] on span "ABM" at bounding box center [122, 58] width 11 height 6
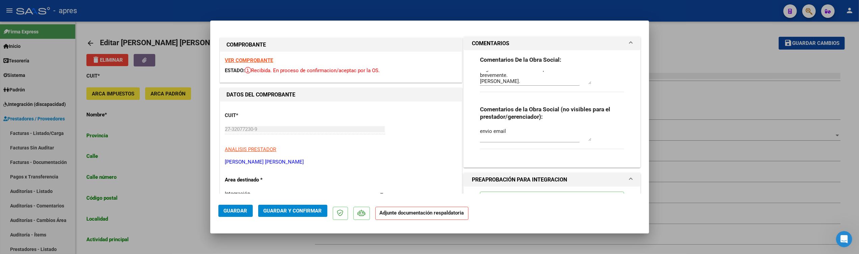
type input "COLDAROLI"
type input "941"
type input "3200"
type input "CONCORDIA"
type input "869090"
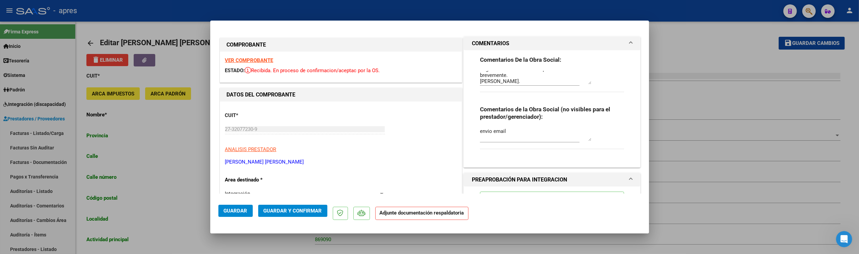
click at [246, 211] on span "Guardar" at bounding box center [236, 211] width 24 height 6
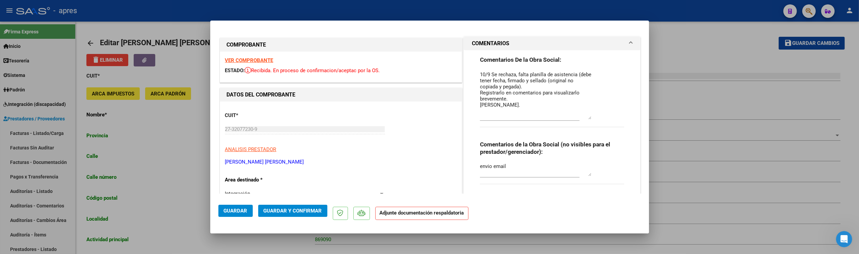
drag, startPoint x: 584, startPoint y: 83, endPoint x: 583, endPoint y: 118, distance: 35.1
click at [583, 118] on textarea "10/9 Se rechaza, falta planilla de asistencia (debe tener fecha, firmado y sell…" at bounding box center [535, 95] width 111 height 49
click at [147, 140] on div at bounding box center [429, 127] width 859 height 254
type input "$ 0,00"
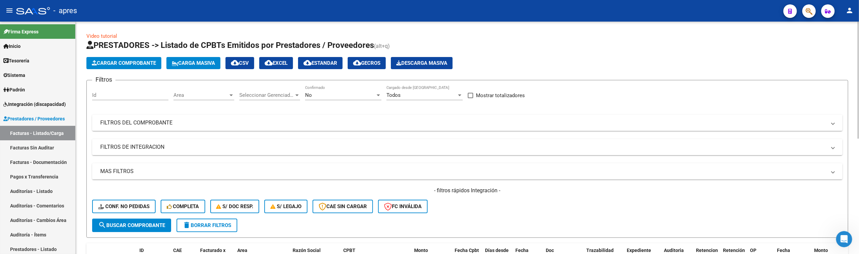
click at [196, 98] on span "Area" at bounding box center [200, 95] width 55 height 6
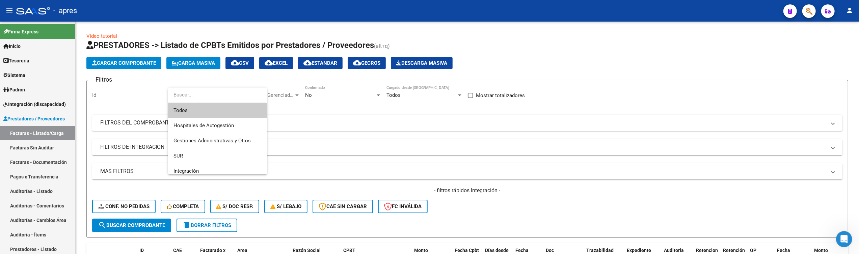
click at [596, 95] on div at bounding box center [429, 127] width 859 height 254
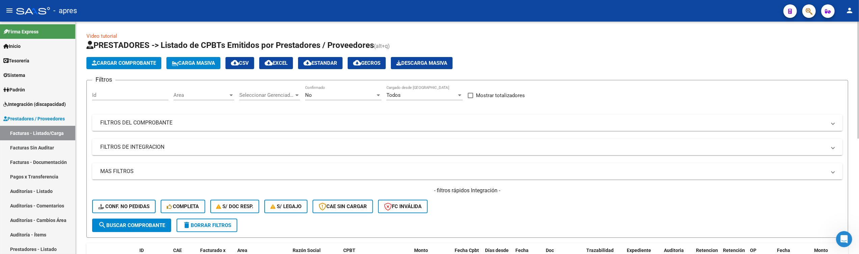
click at [256, 132] on div "Filtros Id Area Area Seleccionar Gerenciador Seleccionar Gerenciador No Confirm…" at bounding box center [467, 152] width 750 height 133
click at [171, 123] on mat-panel-title "FILTROS DEL COMPROBANTE" at bounding box center [463, 122] width 726 height 7
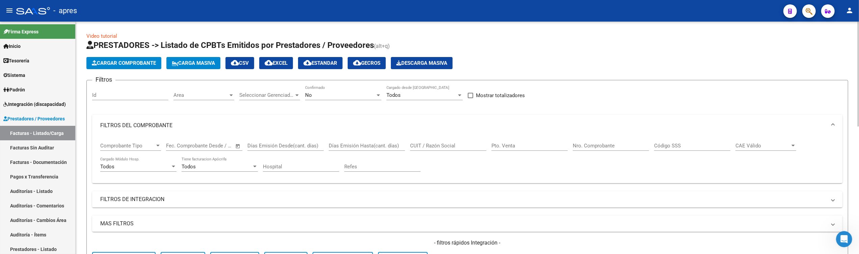
click at [233, 146] on span "Open calendar" at bounding box center [238, 146] width 16 height 16
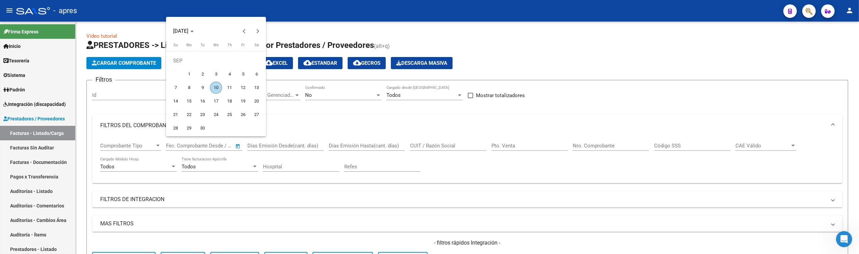
click at [187, 76] on span "1" at bounding box center [189, 74] width 12 height 12
type input "[DATE]"
click at [214, 91] on span "10" at bounding box center [216, 88] width 12 height 12
type input "[DATE]"
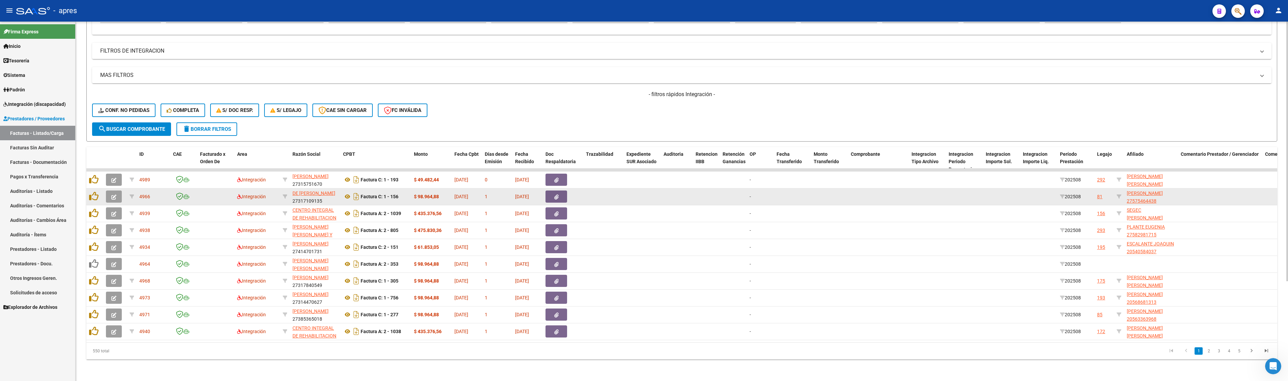
scroll to position [1347, 0]
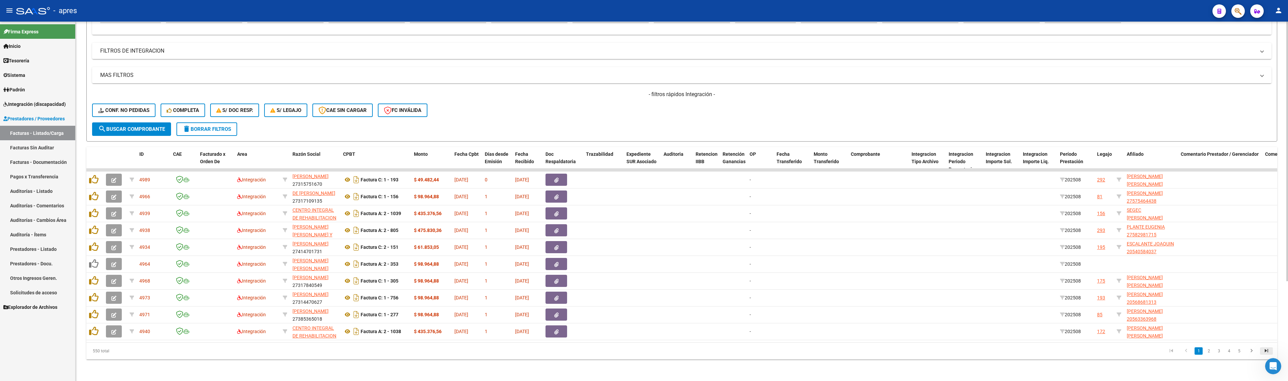
click at [597, 260] on icon "go to last page" at bounding box center [1266, 352] width 9 height 8
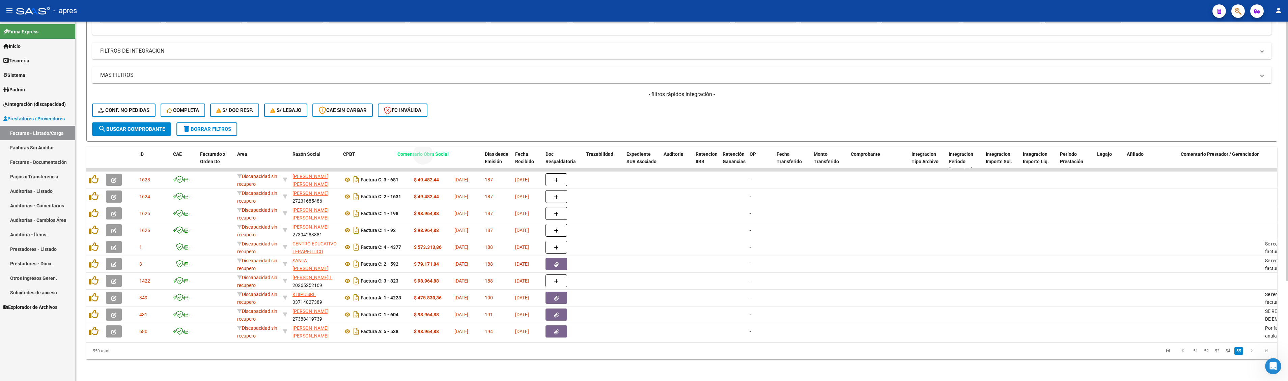
drag, startPoint x: 1268, startPoint y: 144, endPoint x: 401, endPoint y: 144, distance: 867.7
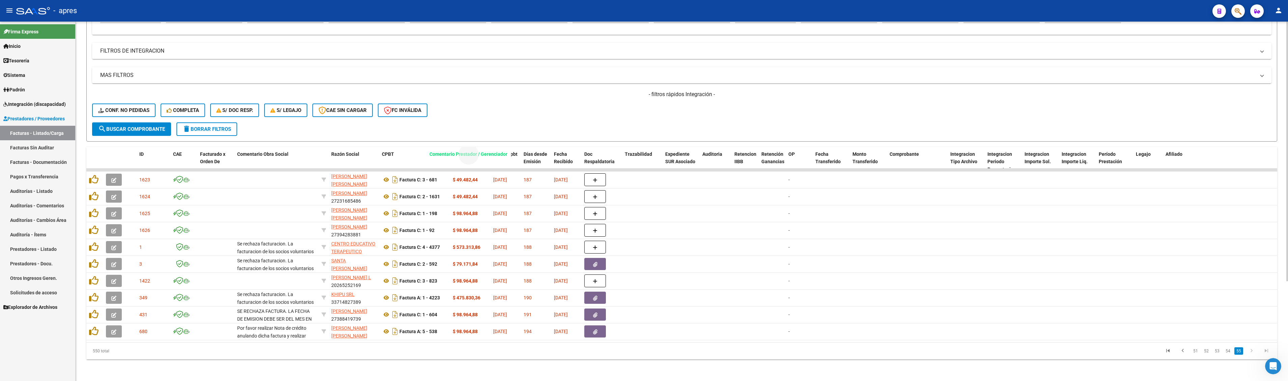
drag, startPoint x: 1248, startPoint y: 146, endPoint x: 458, endPoint y: 144, distance: 790.1
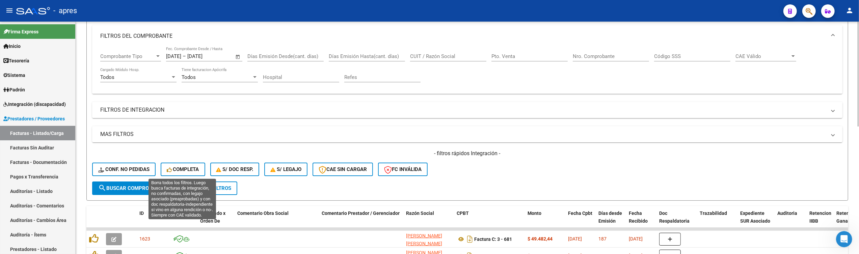
scroll to position [90, 0]
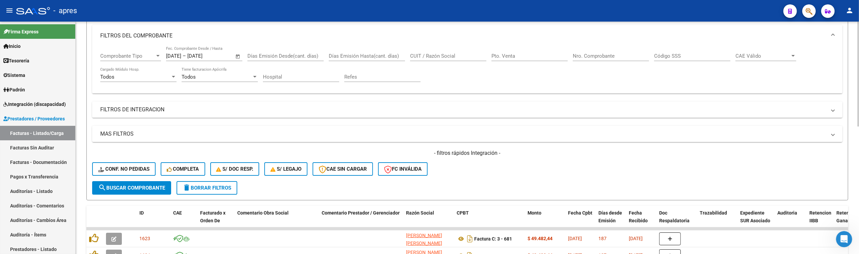
click at [148, 189] on span "search Buscar Comprobante" at bounding box center [131, 188] width 67 height 6
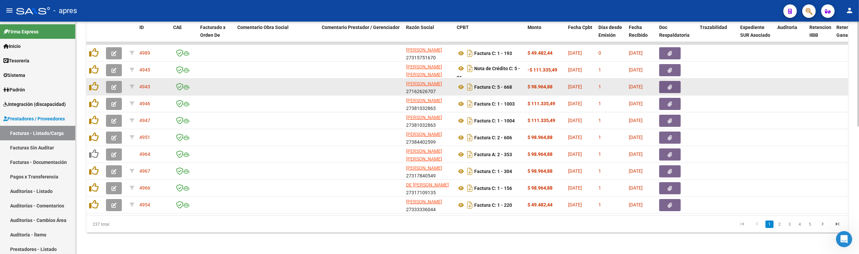
scroll to position [282, 0]
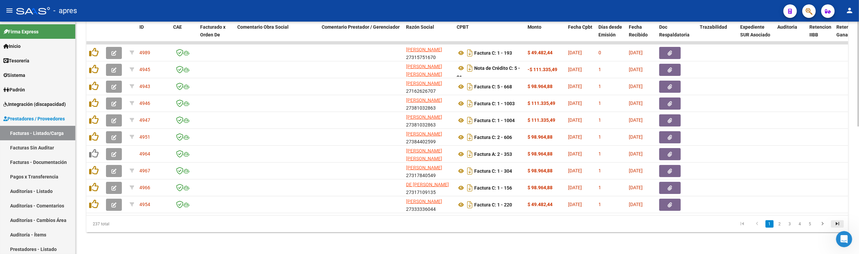
click at [597, 221] on icon "go to last page" at bounding box center [837, 225] width 9 height 8
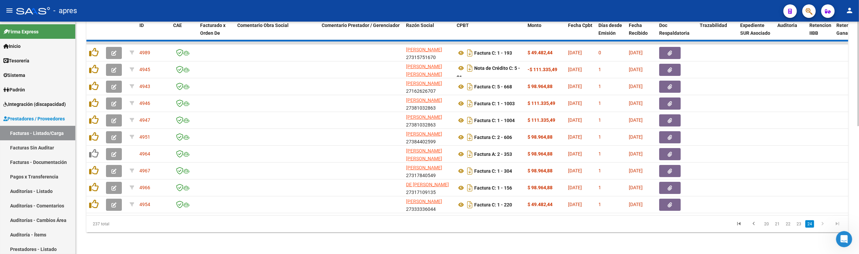
scroll to position [265, 0]
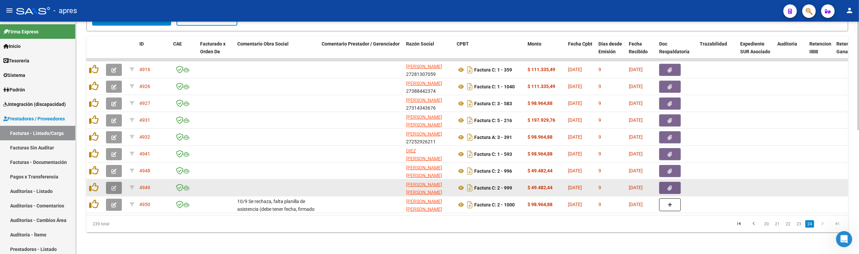
click at [121, 182] on button "button" at bounding box center [114, 188] width 16 height 12
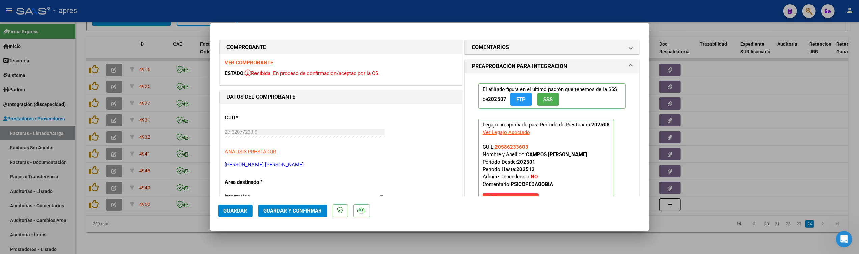
click at [268, 61] on strong "VER COMPROBANTE" at bounding box center [249, 63] width 48 height 6
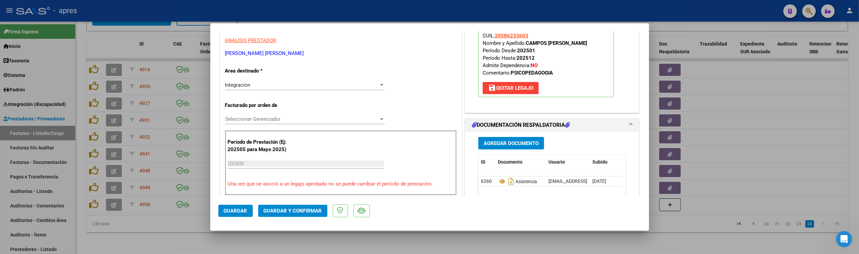
scroll to position [135, 0]
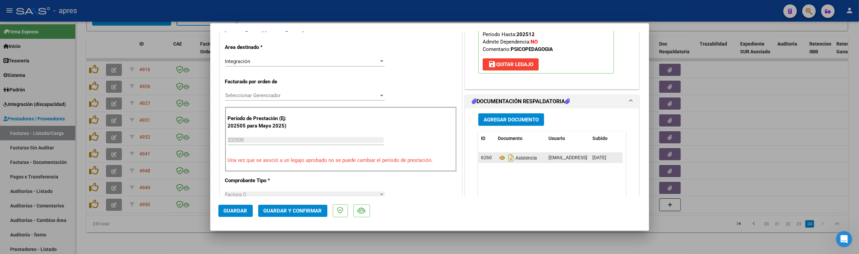
click at [495, 158] on datatable-body-cell "Asistencia" at bounding box center [520, 158] width 51 height 10
click at [498, 160] on icon at bounding box center [502, 158] width 9 height 8
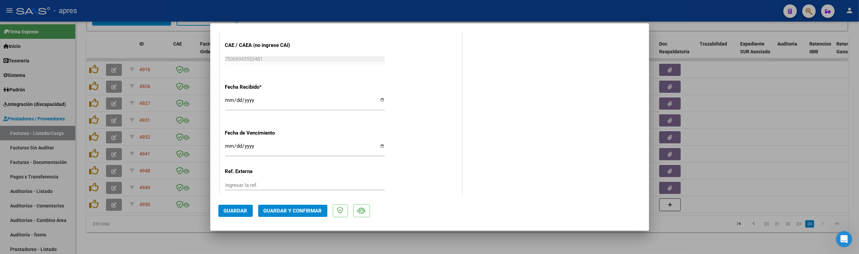
scroll to position [450, 0]
click at [229, 144] on input "Ingresar la fecha" at bounding box center [305, 144] width 160 height 11
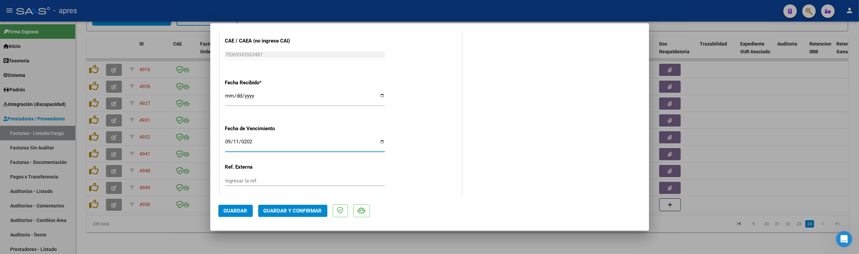
type input "[DATE]"
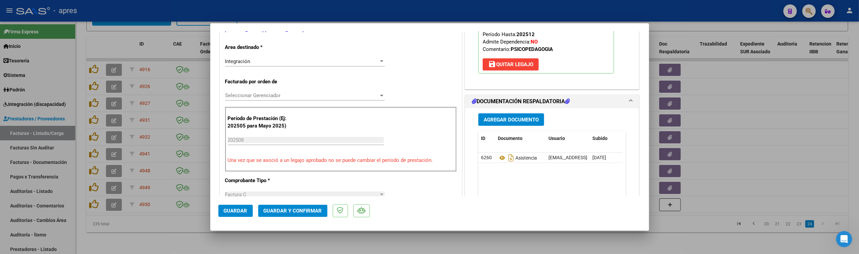
scroll to position [45, 0]
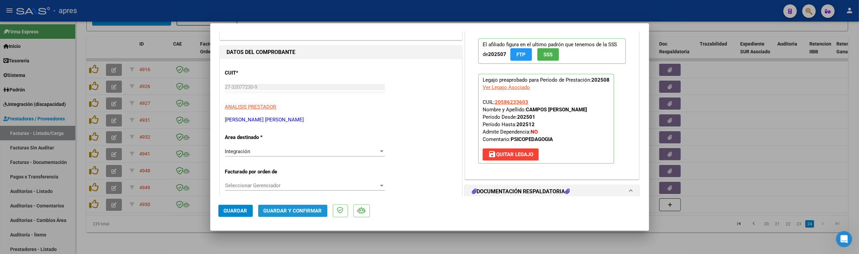
click at [311, 208] on span "Guardar y Confirmar" at bounding box center [292, 211] width 58 height 6
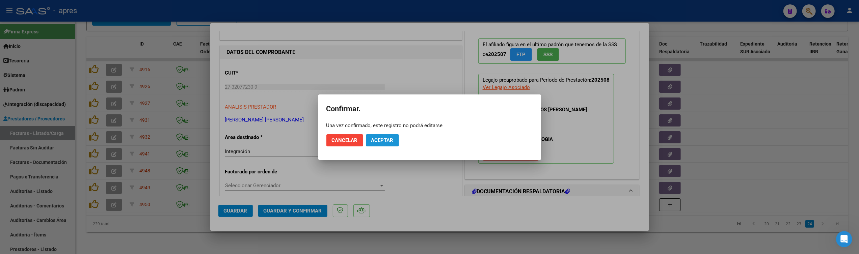
click at [397, 139] on button "Aceptar" at bounding box center [382, 140] width 33 height 12
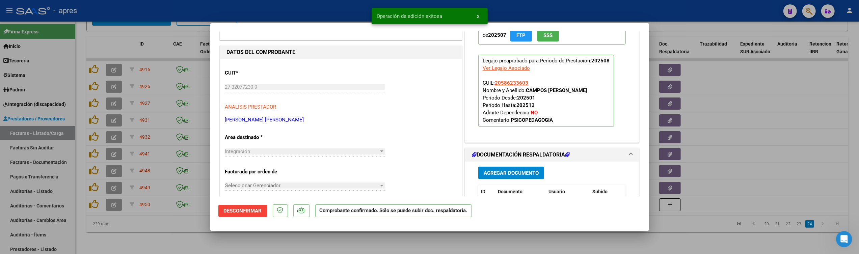
click at [201, 227] on div at bounding box center [429, 127] width 859 height 254
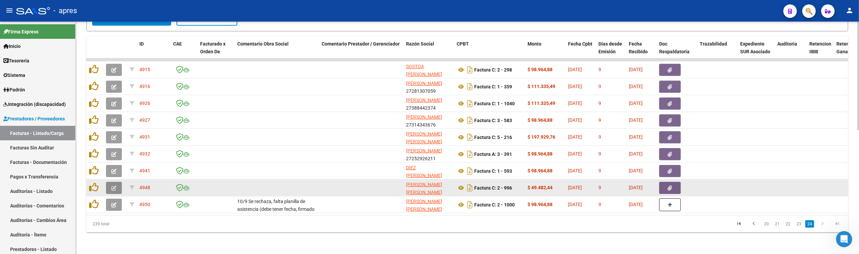
click at [114, 186] on icon "button" at bounding box center [113, 188] width 5 height 5
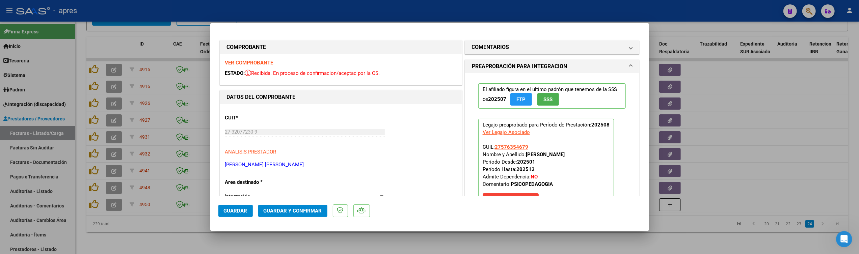
click at [228, 63] on strong "VER COMPROBANTE" at bounding box center [249, 63] width 48 height 6
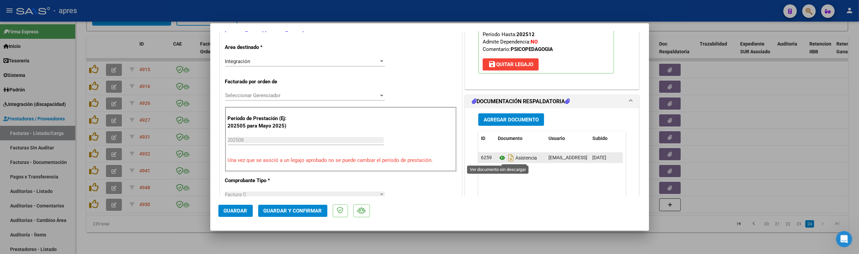
click at [500, 159] on icon at bounding box center [502, 158] width 9 height 8
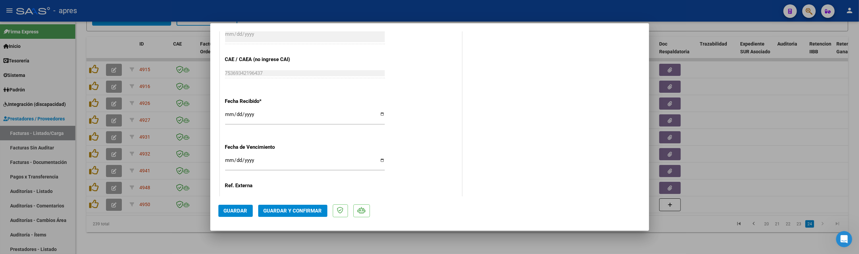
scroll to position [450, 0]
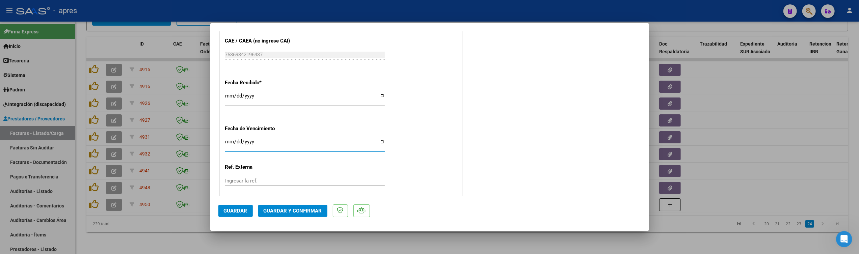
click at [227, 145] on input "Ingresar la fecha" at bounding box center [305, 144] width 160 height 11
type input "[DATE]"
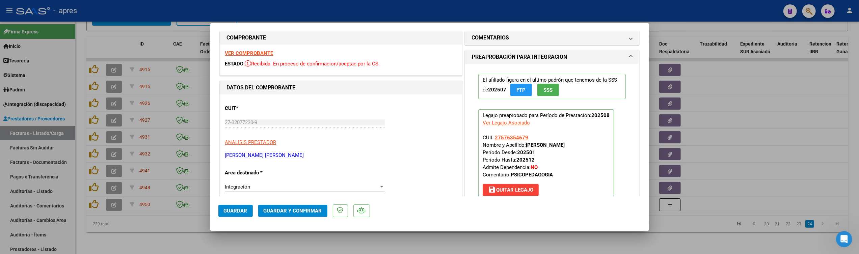
scroll to position [0, 0]
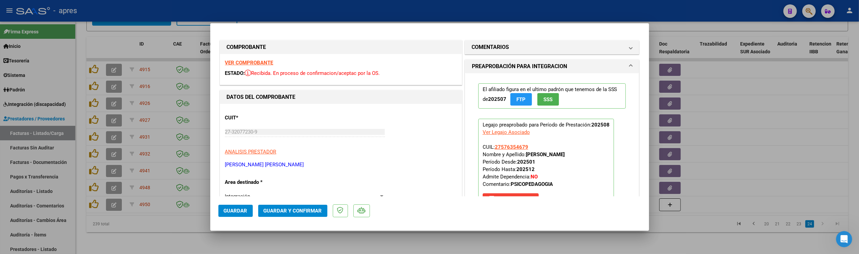
click at [280, 208] on span "Guardar y Confirmar" at bounding box center [292, 211] width 58 height 6
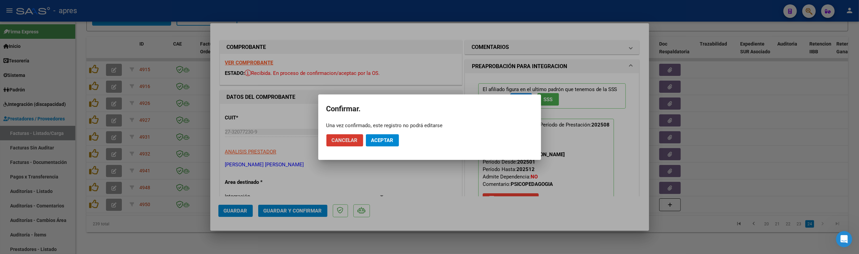
drag, startPoint x: 387, startPoint y: 141, endPoint x: 410, endPoint y: 9, distance: 133.3
click at [387, 138] on span "Aceptar" at bounding box center [382, 140] width 22 height 6
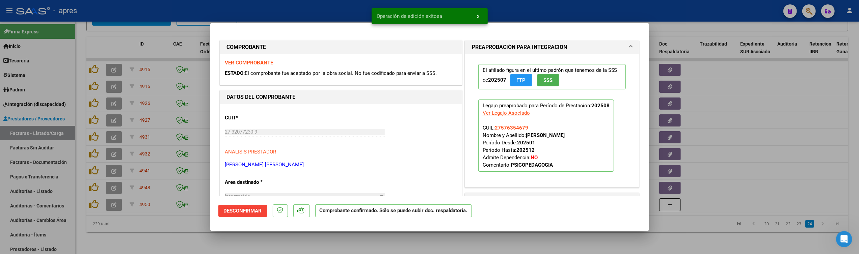
click at [199, 230] on div at bounding box center [429, 127] width 859 height 254
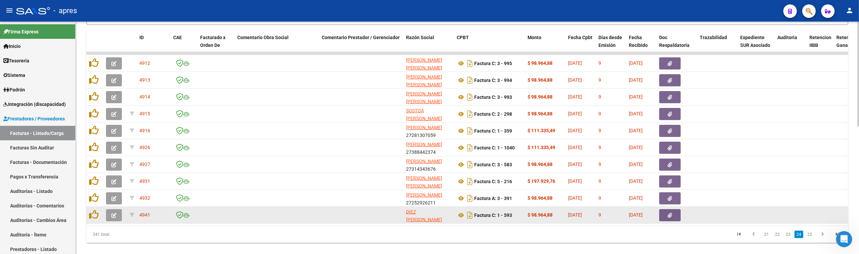
click at [112, 213] on icon "button" at bounding box center [113, 215] width 5 height 5
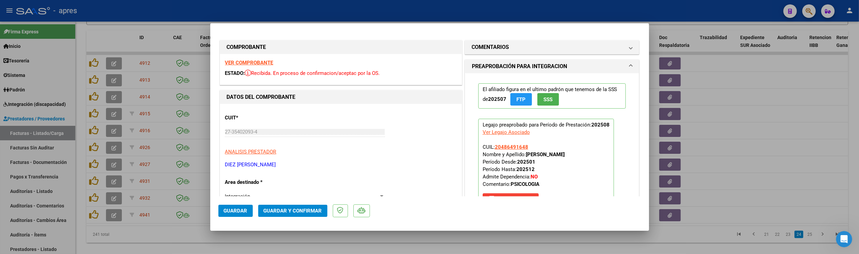
click at [246, 64] on strong "VER COMPROBANTE" at bounding box center [249, 63] width 48 height 6
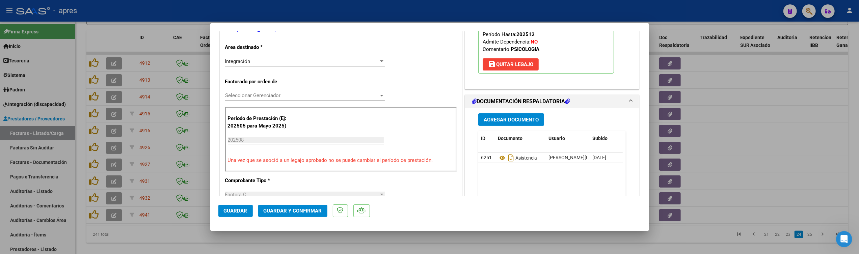
scroll to position [180, 0]
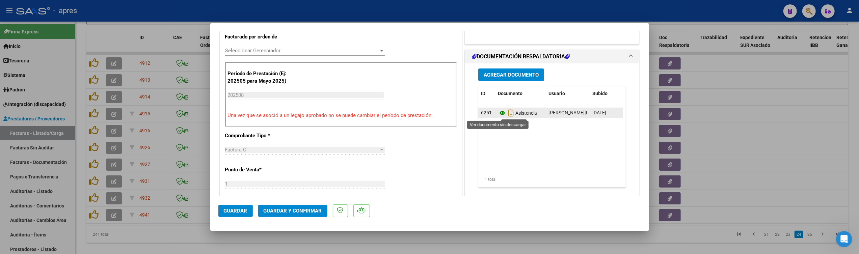
click at [498, 113] on icon at bounding box center [502, 113] width 9 height 8
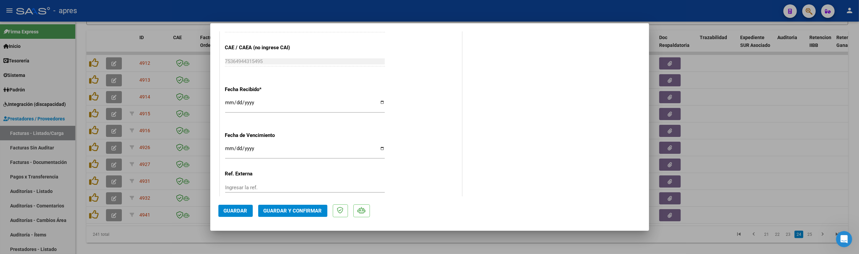
scroll to position [487, 0]
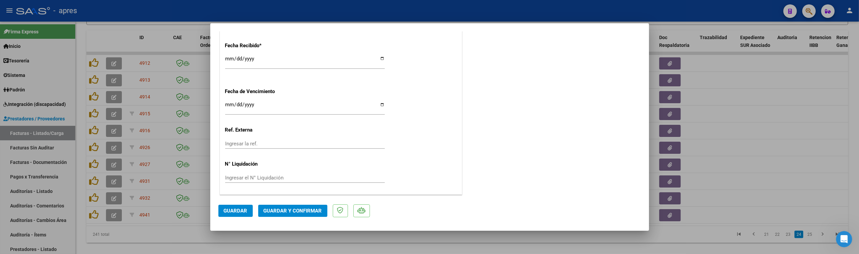
click at [231, 101] on div "Ingresar la fecha" at bounding box center [305, 107] width 160 height 15
click at [230, 104] on input "Ingresar la fecha" at bounding box center [305, 107] width 160 height 11
type input "[DATE]"
click at [286, 211] on span "Guardar y Confirmar" at bounding box center [292, 211] width 58 height 6
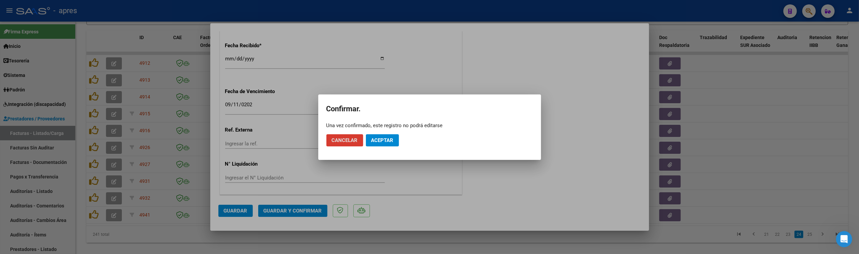
click at [378, 138] on button "Aceptar" at bounding box center [382, 140] width 33 height 12
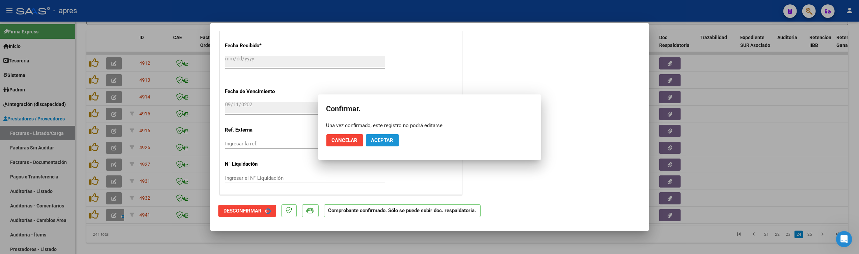
scroll to position [446, 0]
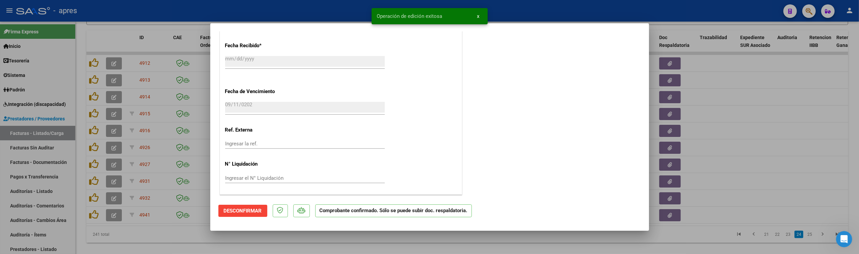
click at [264, 239] on div at bounding box center [429, 127] width 859 height 254
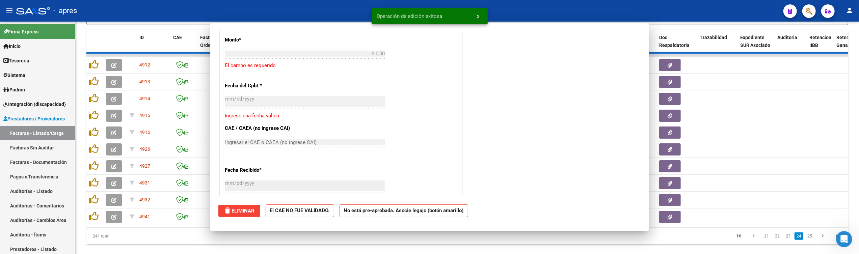
scroll to position [0, 0]
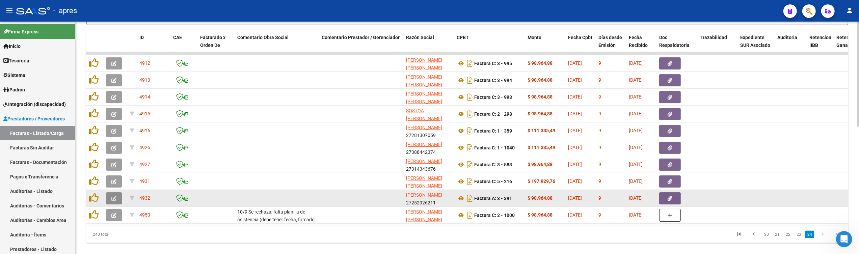
click at [117, 198] on button "button" at bounding box center [114, 198] width 16 height 12
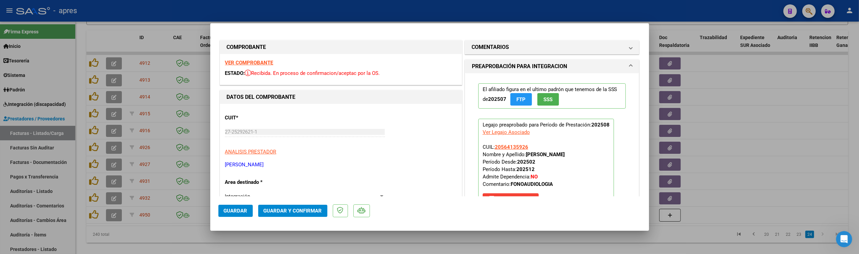
click at [254, 63] on strong "VER COMPROBANTE" at bounding box center [249, 63] width 48 height 6
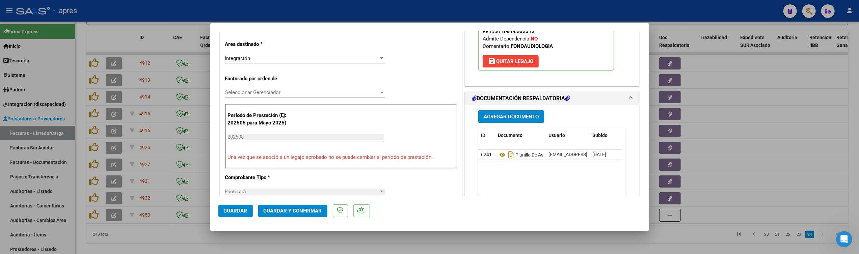
scroll to position [225, 0]
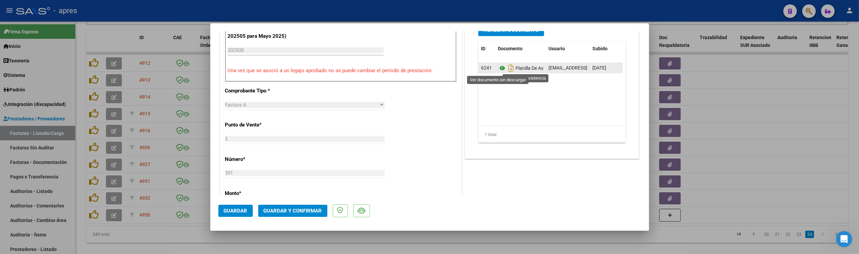
click at [498, 68] on icon at bounding box center [502, 68] width 9 height 8
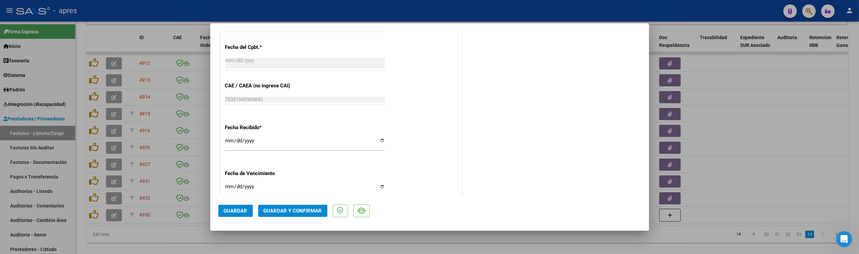
scroll to position [443, 0]
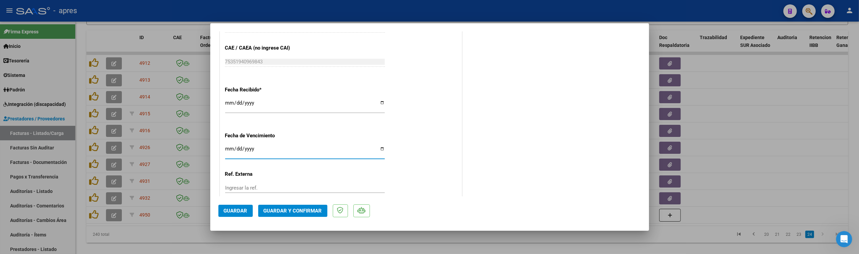
click at [227, 150] on input "Ingresar la fecha" at bounding box center [305, 151] width 160 height 11
type input "[DATE]"
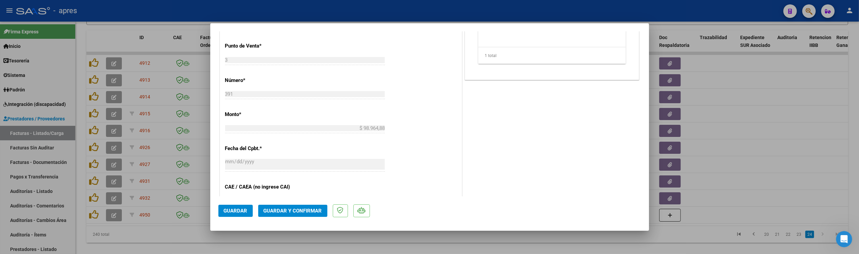
scroll to position [308, 0]
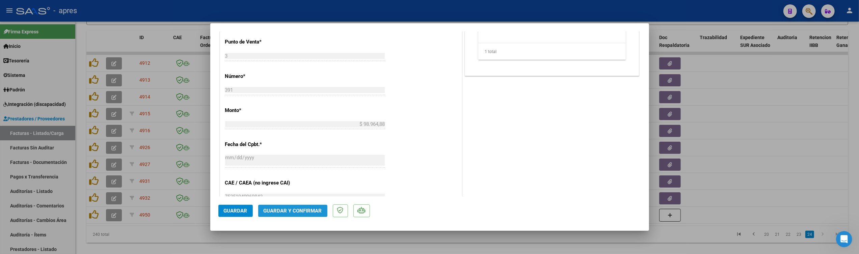
click at [297, 215] on button "Guardar y Confirmar" at bounding box center [292, 211] width 69 height 12
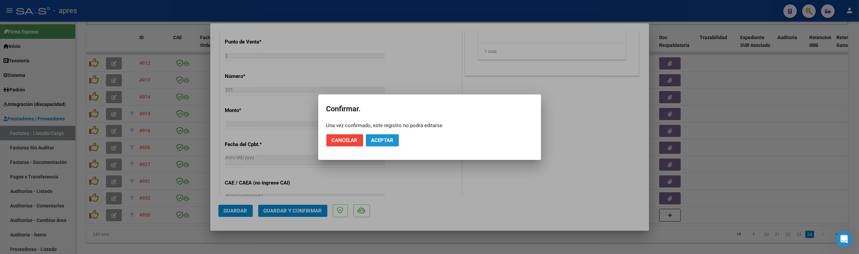
click at [384, 146] on button "Aceptar" at bounding box center [382, 140] width 33 height 12
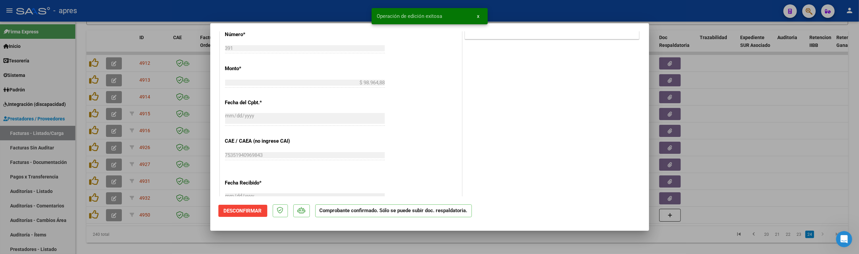
click at [146, 238] on div at bounding box center [429, 127] width 859 height 254
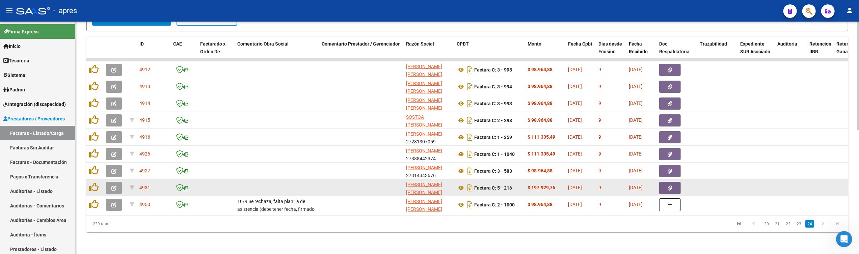
click at [114, 186] on icon "button" at bounding box center [113, 188] width 5 height 5
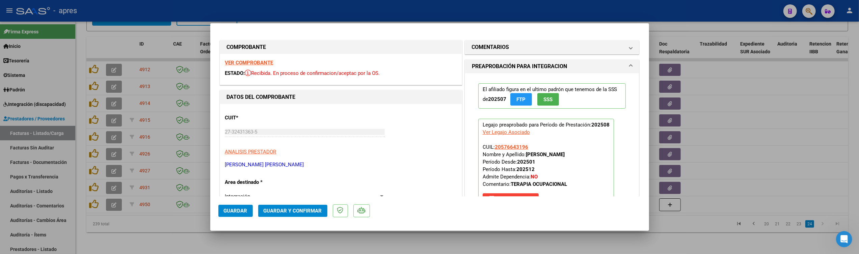
click at [251, 63] on strong "VER COMPROBANTE" at bounding box center [249, 63] width 48 height 6
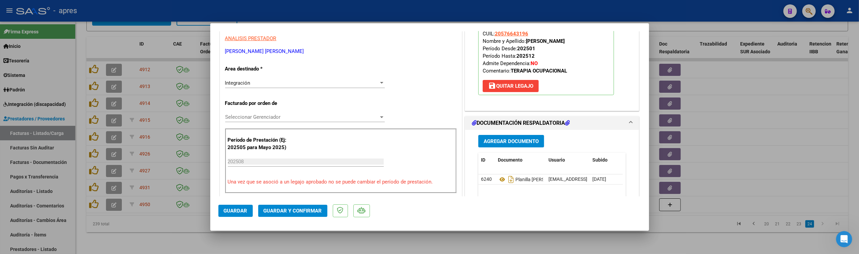
scroll to position [180, 0]
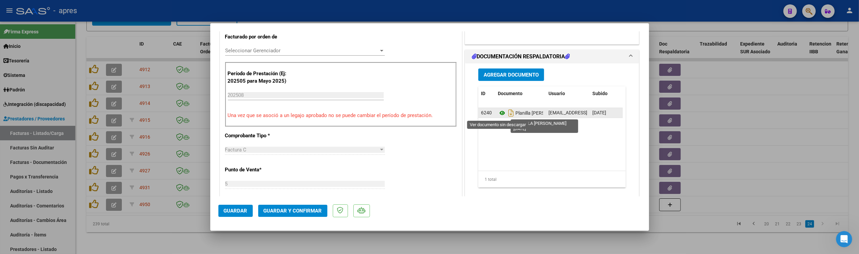
click at [498, 114] on icon at bounding box center [502, 113] width 9 height 8
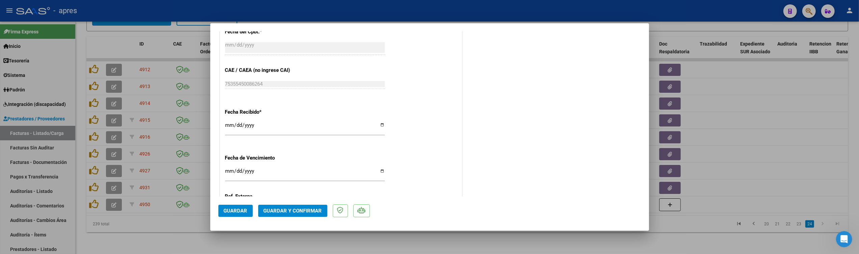
scroll to position [450, 0]
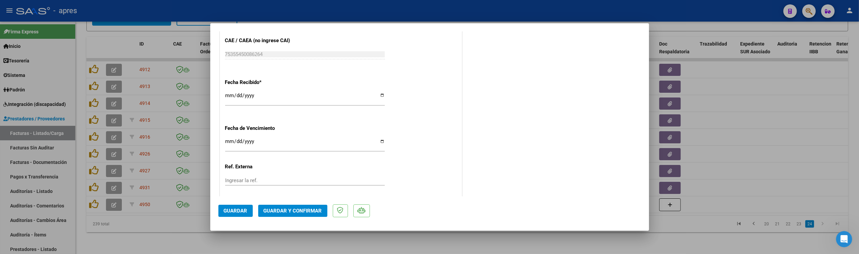
click at [231, 139] on input "Ingresar la fecha" at bounding box center [305, 144] width 160 height 11
type input "[DATE]"
click at [267, 213] on span "Guardar y Confirmar" at bounding box center [292, 211] width 58 height 6
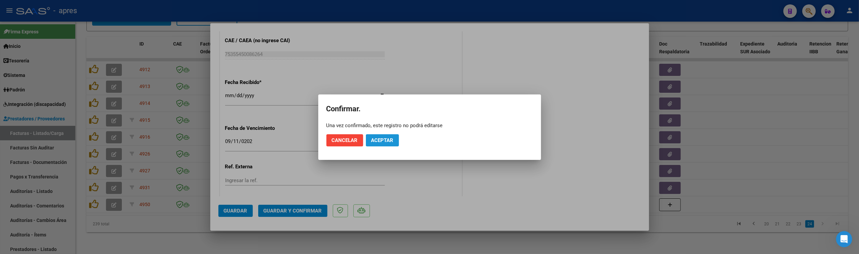
click at [384, 141] on span "Aceptar" at bounding box center [382, 140] width 22 height 6
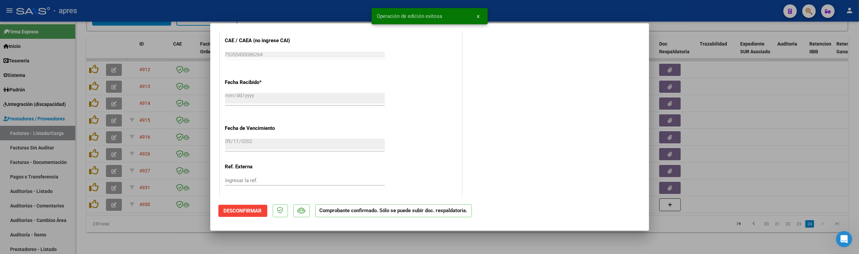
click at [139, 233] on div at bounding box center [429, 127] width 859 height 254
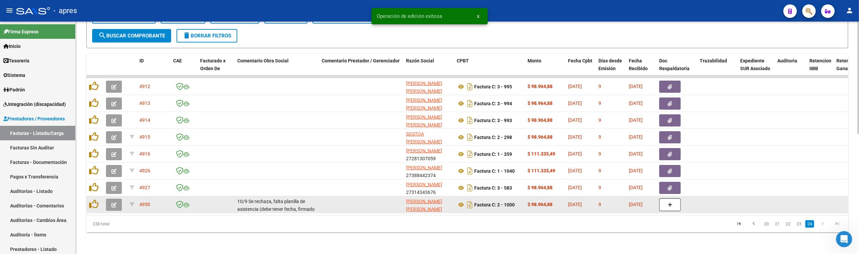
scroll to position [248, 0]
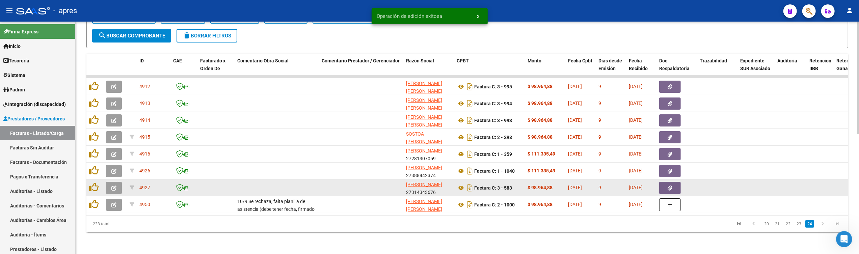
click at [114, 186] on icon "button" at bounding box center [113, 188] width 5 height 5
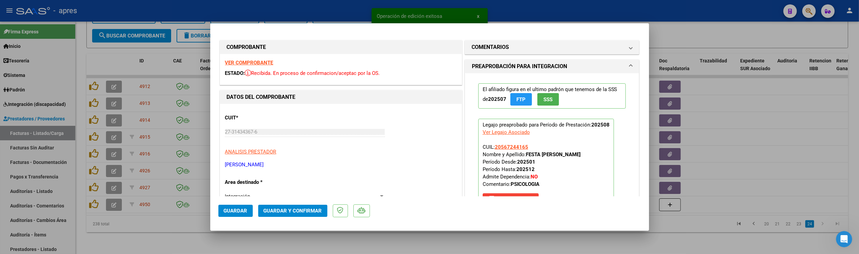
click at [272, 65] on strong "VER COMPROBANTE" at bounding box center [249, 63] width 48 height 6
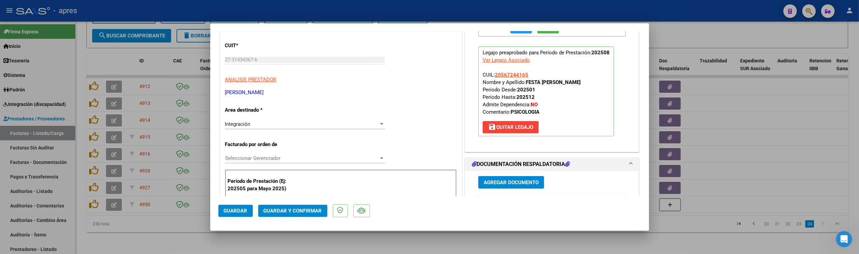
scroll to position [135, 0]
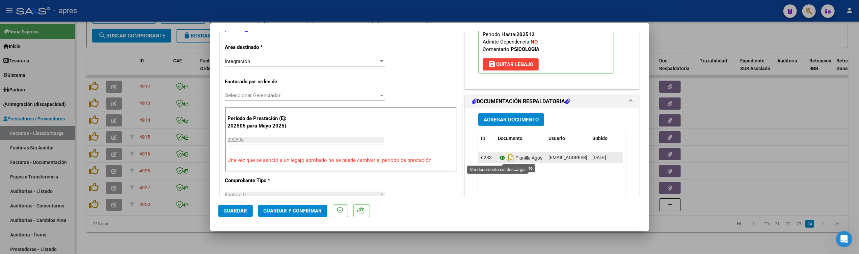
click at [498, 159] on icon at bounding box center [502, 158] width 9 height 8
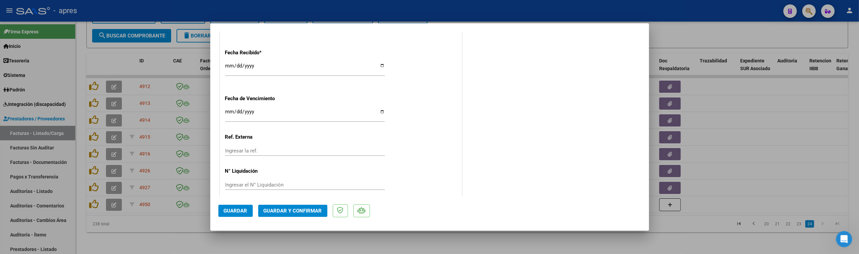
scroll to position [487, 0]
click at [225, 105] on input "Ingresar la fecha" at bounding box center [305, 107] width 160 height 11
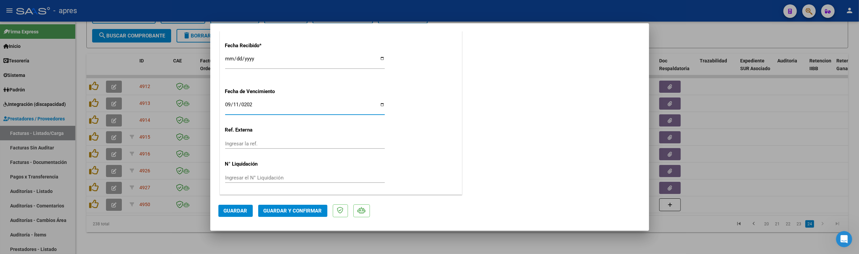
type input "[DATE]"
click at [371, 117] on div "[DATE] Ingresar la fecha" at bounding box center [305, 110] width 160 height 21
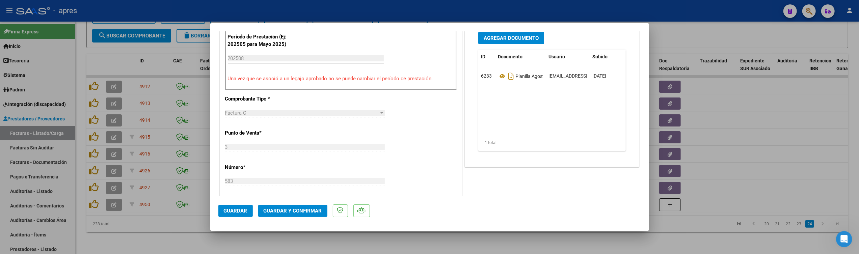
scroll to position [218, 0]
click at [294, 211] on span "Guardar y Confirmar" at bounding box center [292, 211] width 58 height 6
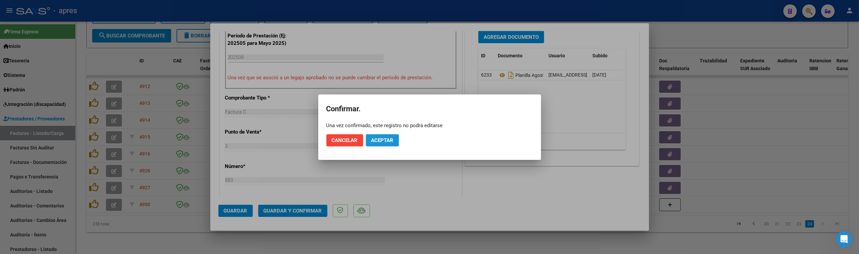
drag, startPoint x: 383, startPoint y: 139, endPoint x: 369, endPoint y: 4, distance: 136.1
click at [383, 138] on span "Aceptar" at bounding box center [382, 140] width 22 height 6
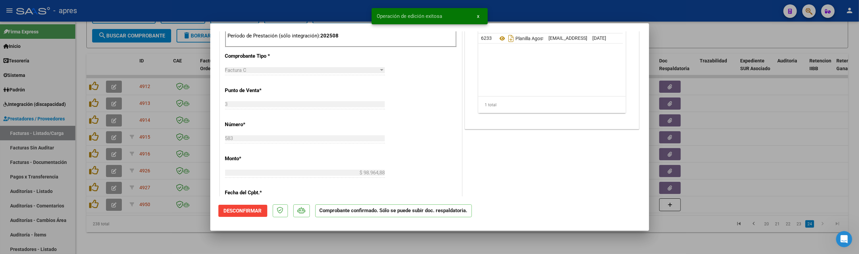
click at [213, 246] on div at bounding box center [429, 127] width 859 height 254
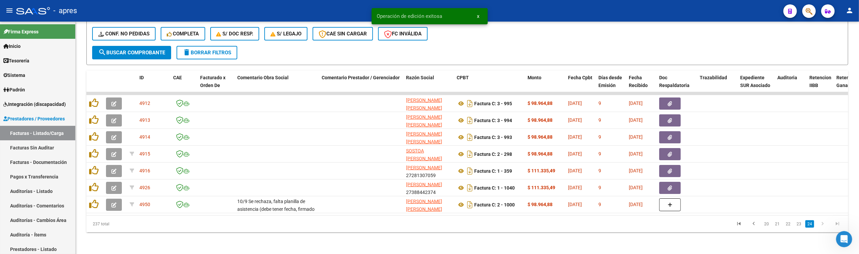
scroll to position [231, 0]
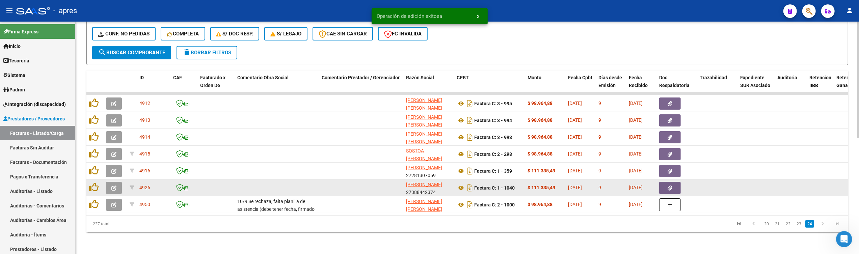
click at [111, 186] on icon "button" at bounding box center [113, 188] width 5 height 5
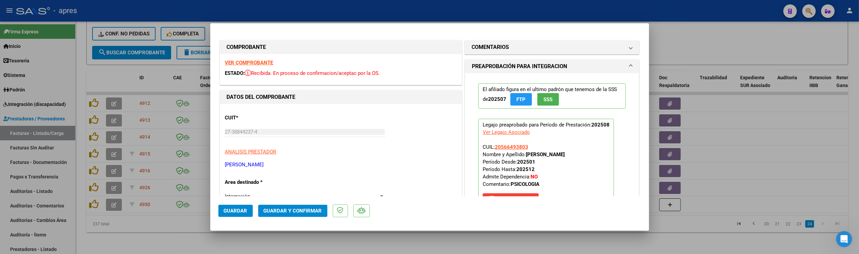
click at [262, 63] on strong "VER COMPROBANTE" at bounding box center [249, 63] width 48 height 6
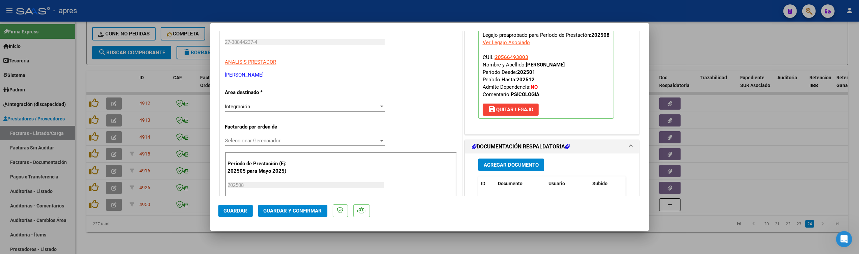
scroll to position [135, 0]
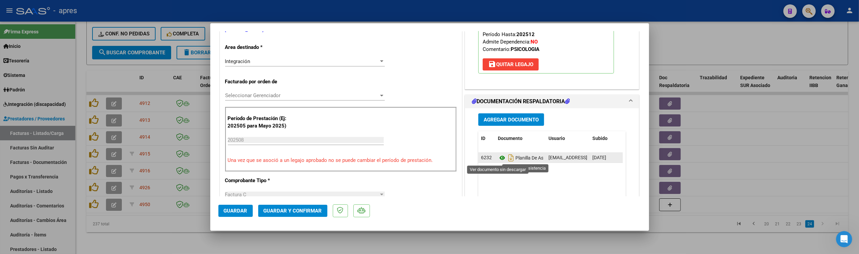
click at [500, 157] on icon at bounding box center [502, 158] width 9 height 8
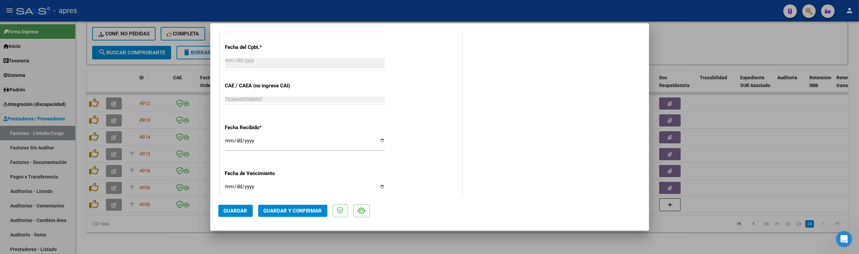
scroll to position [487, 0]
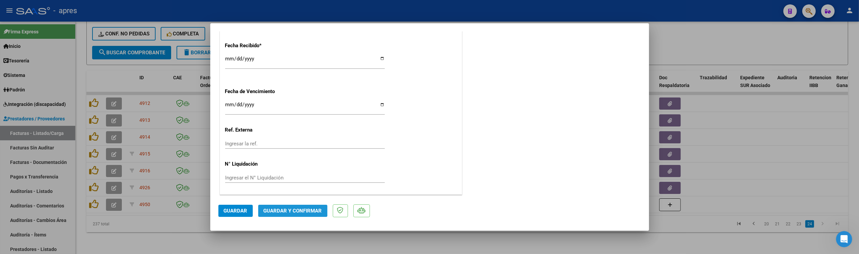
click at [282, 206] on button "Guardar y Confirmar" at bounding box center [292, 211] width 69 height 12
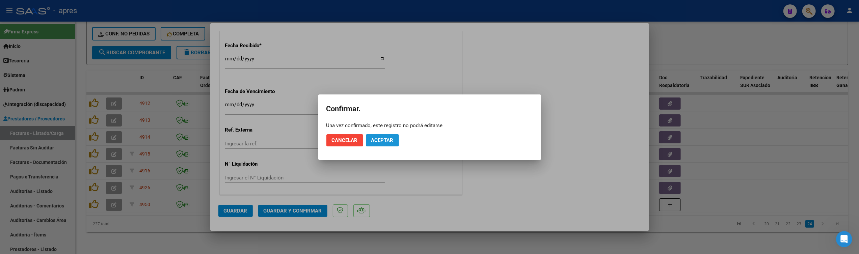
click at [388, 138] on span "Aceptar" at bounding box center [382, 140] width 22 height 6
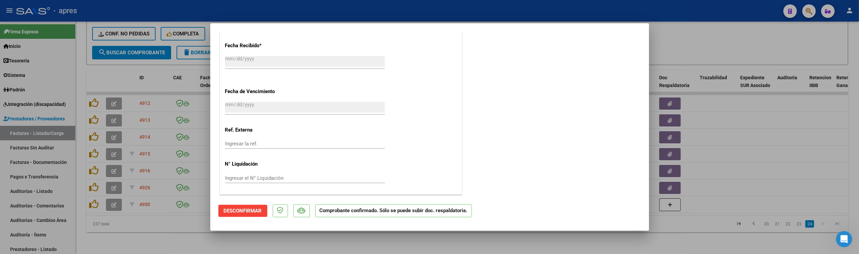
click at [191, 232] on div at bounding box center [429, 127] width 859 height 254
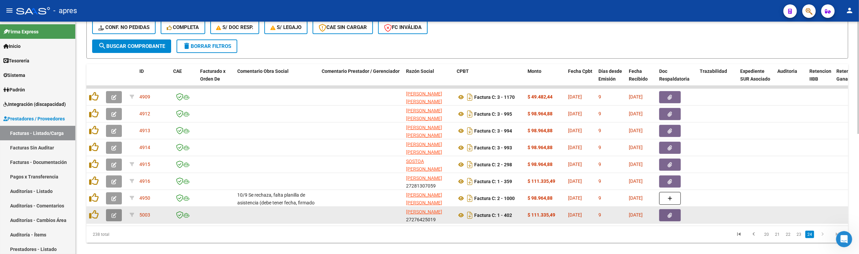
click at [115, 214] on icon "button" at bounding box center [113, 215] width 5 height 5
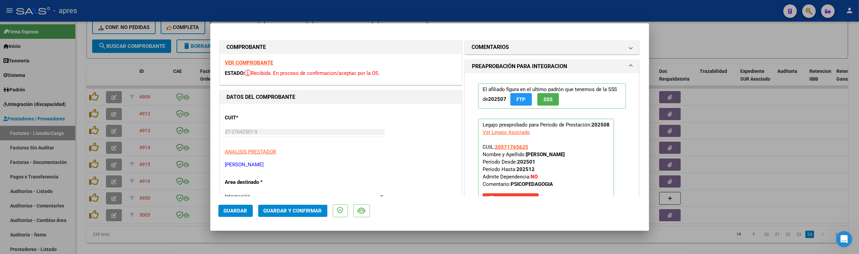
click at [247, 65] on strong "VER COMPROBANTE" at bounding box center [249, 63] width 48 height 6
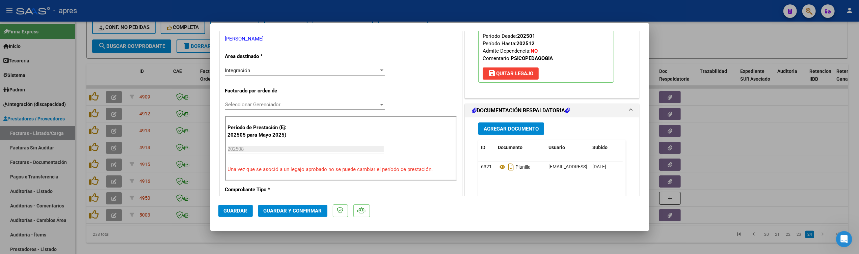
scroll to position [135, 0]
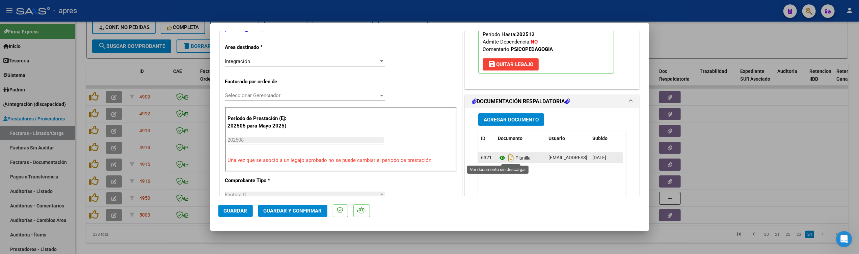
click at [500, 157] on icon at bounding box center [502, 158] width 9 height 8
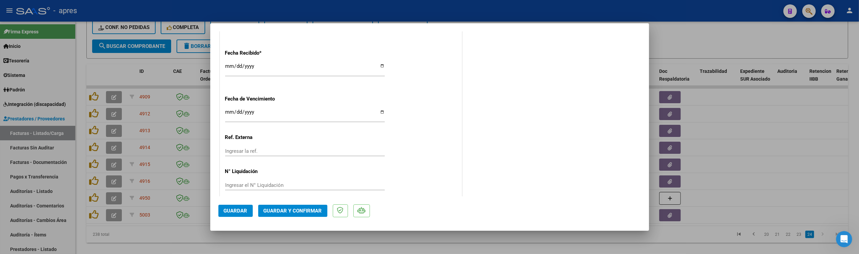
scroll to position [487, 0]
click at [281, 214] on span "Guardar y Confirmar" at bounding box center [292, 211] width 58 height 6
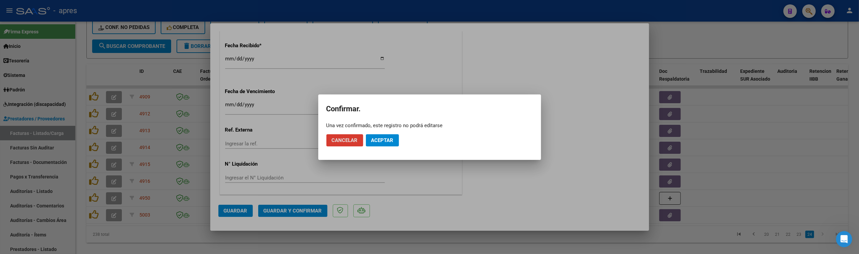
drag, startPoint x: 391, startPoint y: 141, endPoint x: 408, endPoint y: 74, distance: 69.3
click at [391, 140] on span "Aceptar" at bounding box center [382, 140] width 22 height 6
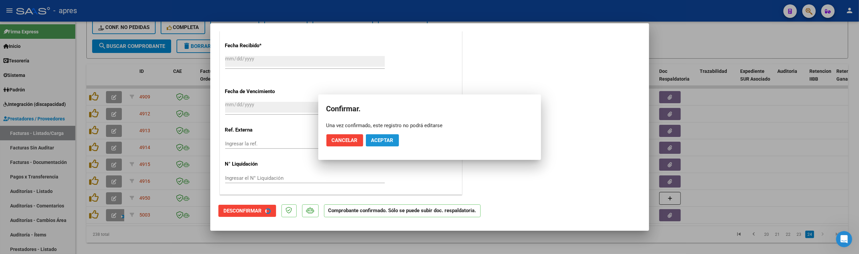
scroll to position [446, 0]
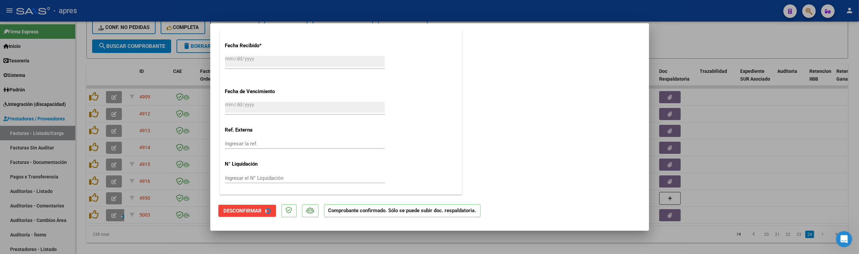
click at [222, 245] on div at bounding box center [429, 127] width 859 height 254
type input "$ 0,00"
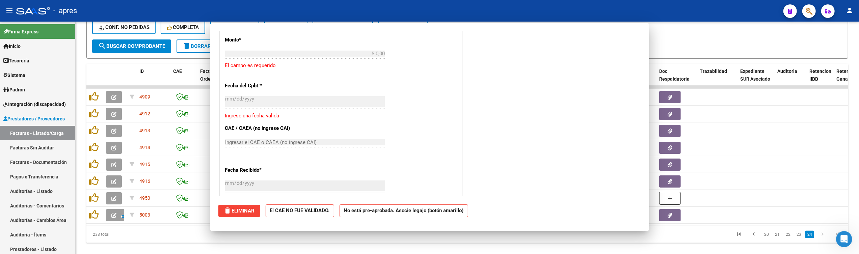
scroll to position [571, 0]
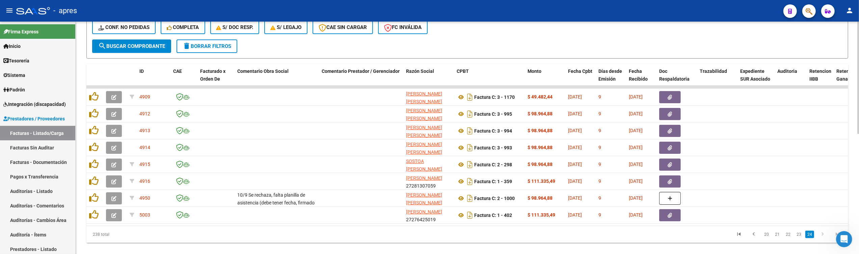
click at [227, 239] on div "238 total" at bounding box center [161, 234] width 151 height 17
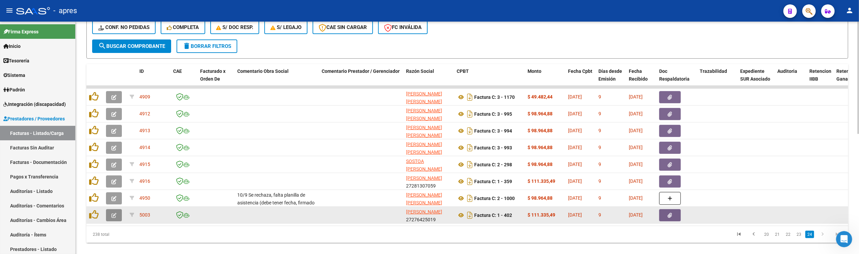
click at [114, 215] on icon "button" at bounding box center [113, 215] width 5 height 5
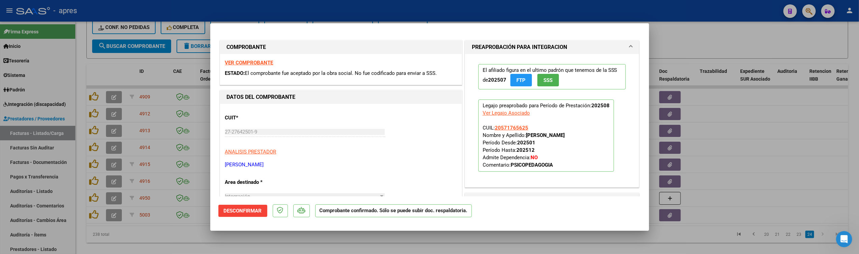
click at [264, 243] on div at bounding box center [429, 127] width 859 height 254
type input "$ 0,00"
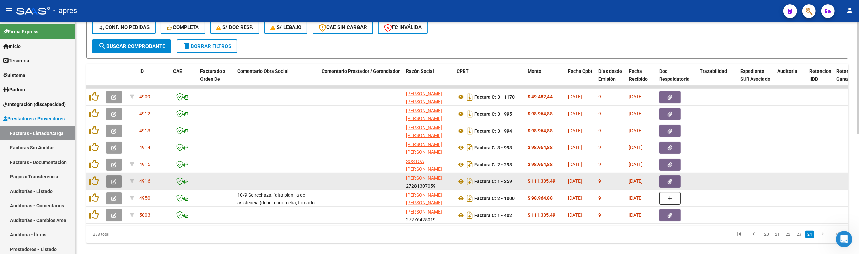
click at [109, 179] on button "button" at bounding box center [114, 181] width 16 height 12
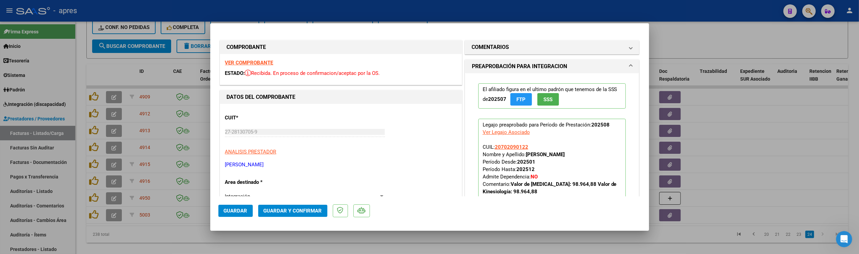
click at [244, 63] on strong "VER COMPROBANTE" at bounding box center [249, 63] width 48 height 6
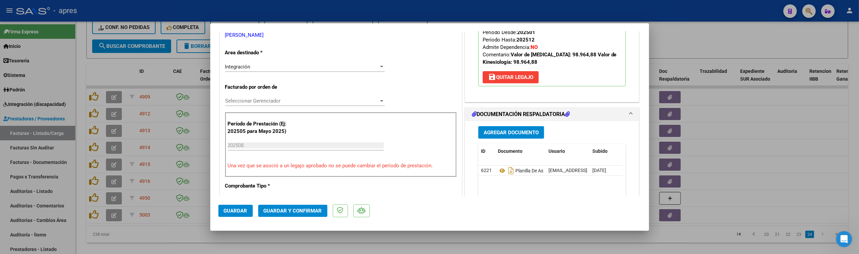
scroll to position [135, 0]
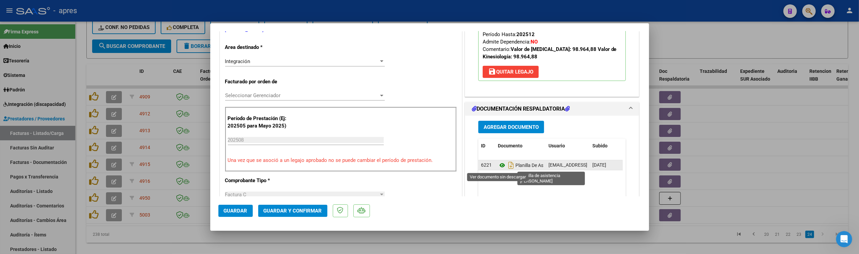
click at [498, 166] on icon at bounding box center [502, 165] width 9 height 8
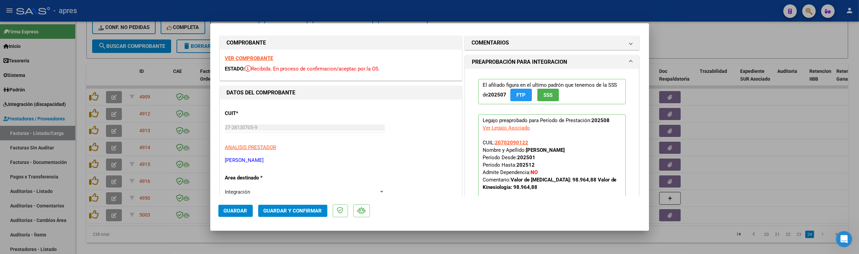
scroll to position [0, 0]
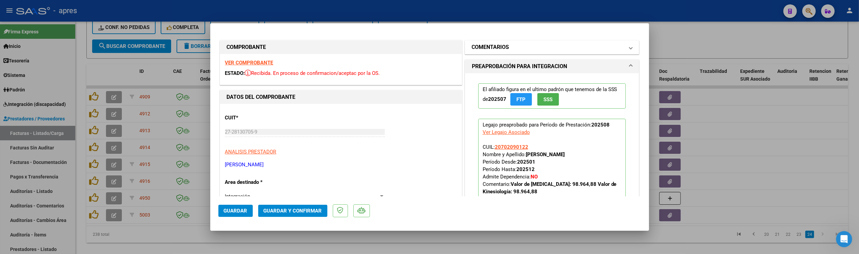
click at [524, 45] on mat-panel-title "COMENTARIOS" at bounding box center [548, 47] width 152 height 8
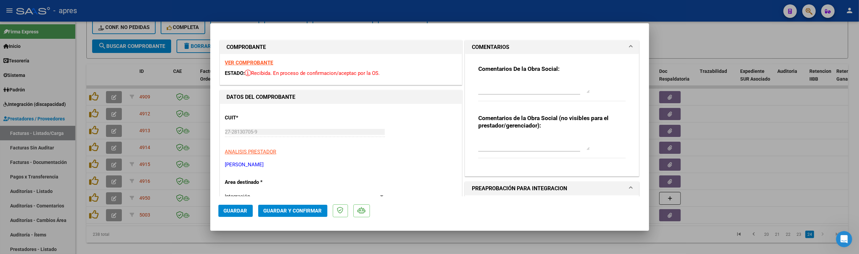
drag, startPoint x: 519, startPoint y: 76, endPoint x: 517, endPoint y: 82, distance: 6.2
click at [519, 76] on div "Comentarios De la Obra Social:" at bounding box center [552, 87] width 148 height 44
click at [517, 82] on textarea at bounding box center [533, 86] width 111 height 13
type textarea "Acordate que el detalle de la fc debe detallar la prestacion que estas facturan…"
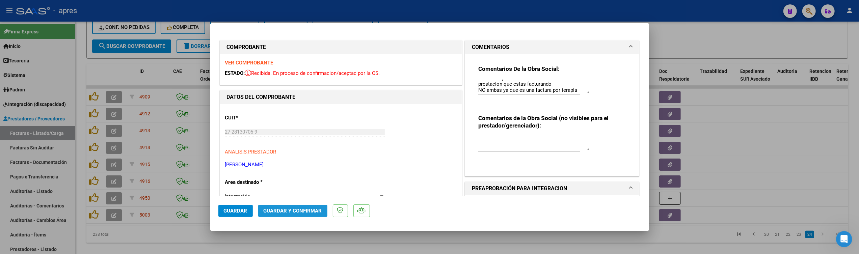
click at [276, 210] on span "Guardar y Confirmar" at bounding box center [292, 211] width 58 height 6
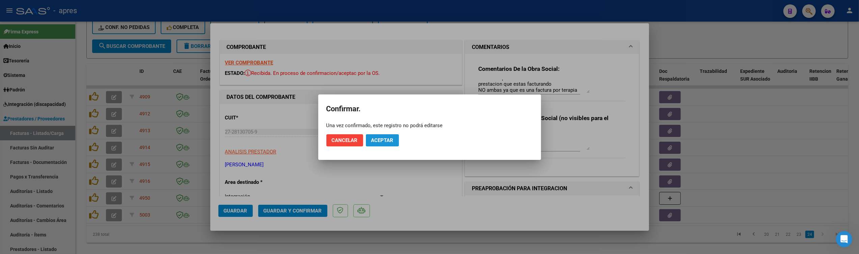
click at [389, 142] on span "Aceptar" at bounding box center [382, 140] width 22 height 6
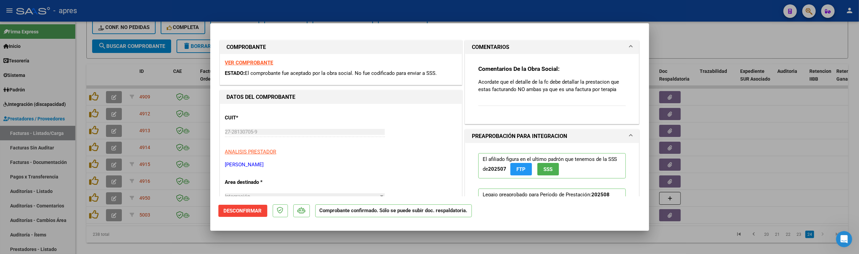
click at [273, 239] on div at bounding box center [429, 127] width 859 height 254
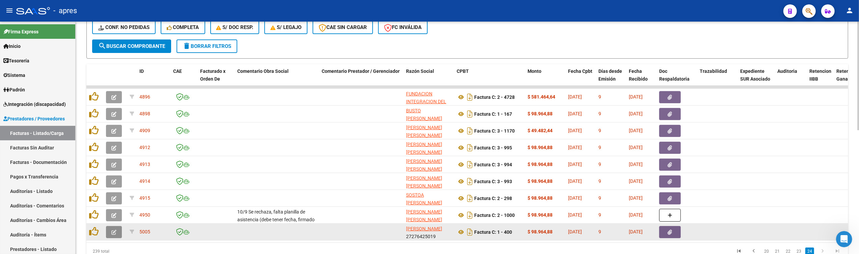
click at [111, 234] on button "button" at bounding box center [114, 232] width 16 height 12
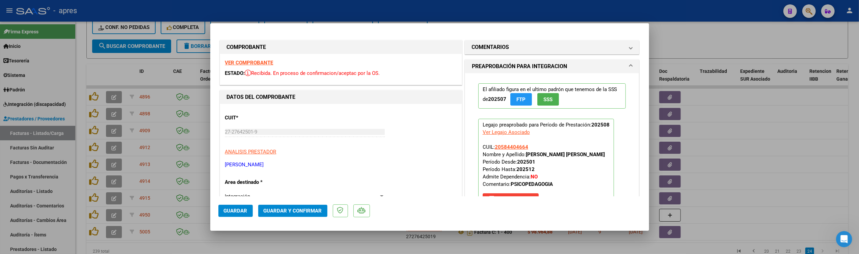
click at [436, 251] on div at bounding box center [429, 127] width 859 height 254
type input "$ 0,00"
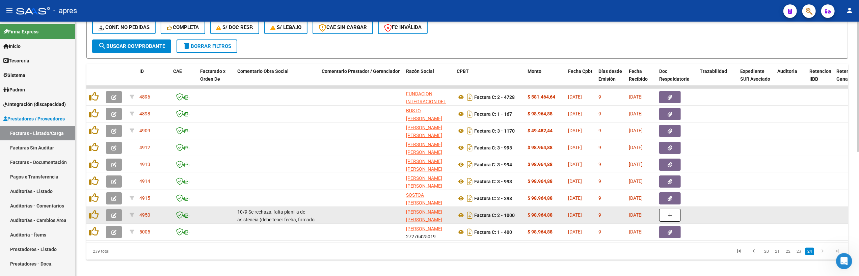
scroll to position [1346, 0]
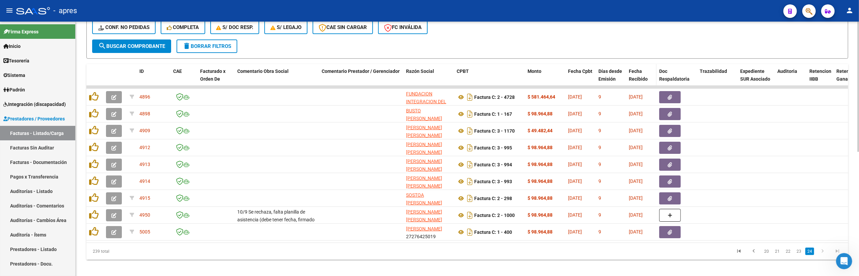
click at [597, 77] on span "Fecha Recibido" at bounding box center [637, 74] width 19 height 13
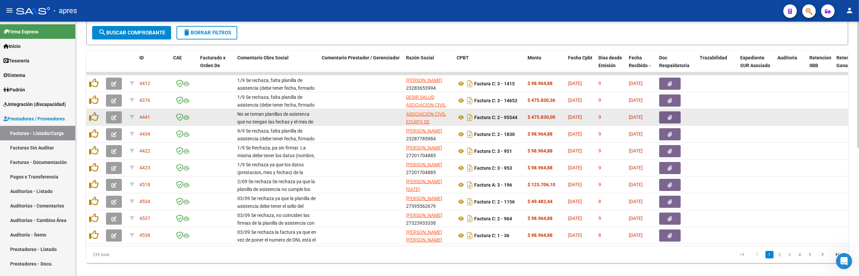
scroll to position [260, 0]
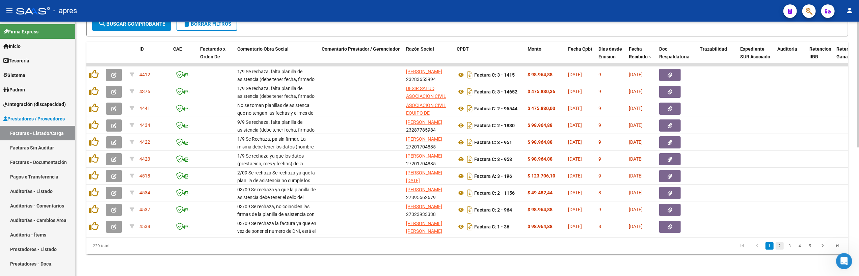
click at [597, 247] on link "2" at bounding box center [779, 245] width 8 height 7
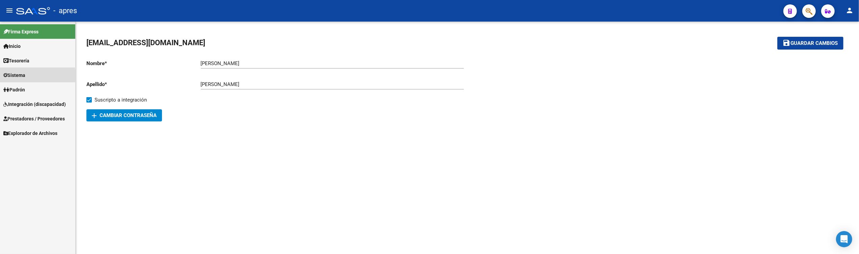
click at [24, 76] on span "Sistema" at bounding box center [14, 75] width 22 height 7
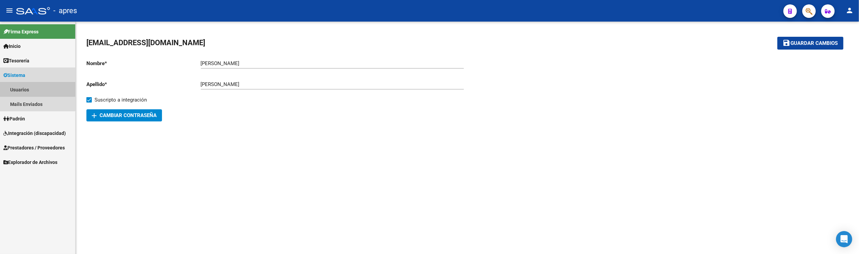
click at [32, 87] on link "Usuarios" at bounding box center [37, 89] width 75 height 15
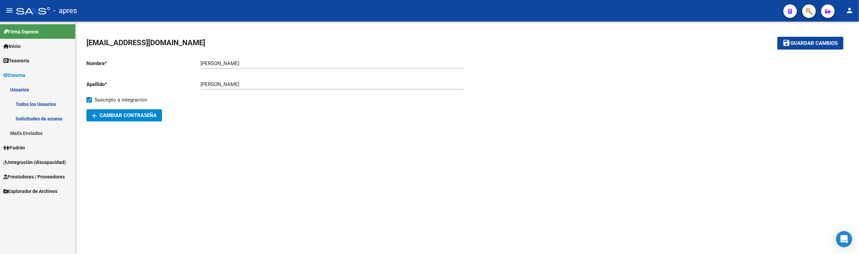
click at [40, 102] on link "Todos los Usuarios" at bounding box center [37, 104] width 75 height 15
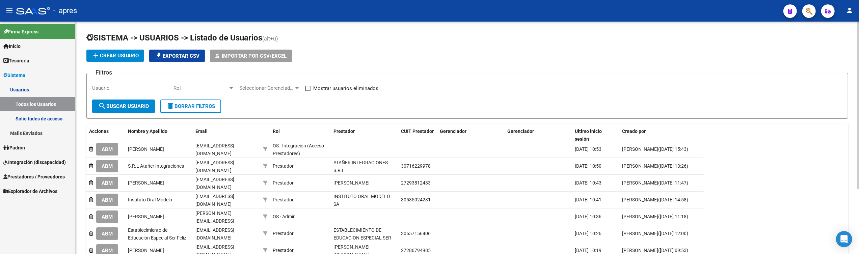
click at [137, 91] on div "Usuario" at bounding box center [130, 86] width 76 height 15
click at [124, 92] on div "Usuario" at bounding box center [130, 86] width 76 height 15
paste input "27320772309"
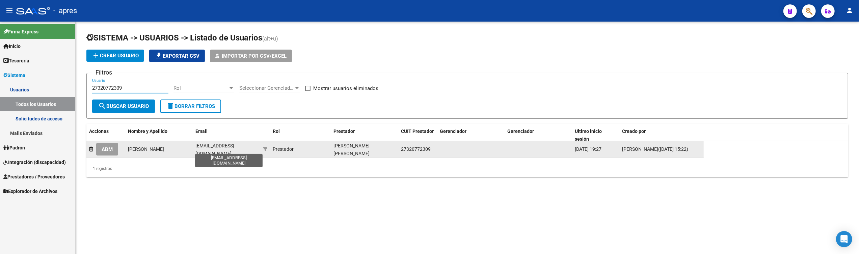
type input "27320772309"
click at [215, 147] on span "[EMAIL_ADDRESS][DOMAIN_NAME]" at bounding box center [214, 149] width 39 height 13
click at [214, 147] on span "[EMAIL_ADDRESS][DOMAIN_NAME]" at bounding box center [214, 149] width 39 height 13
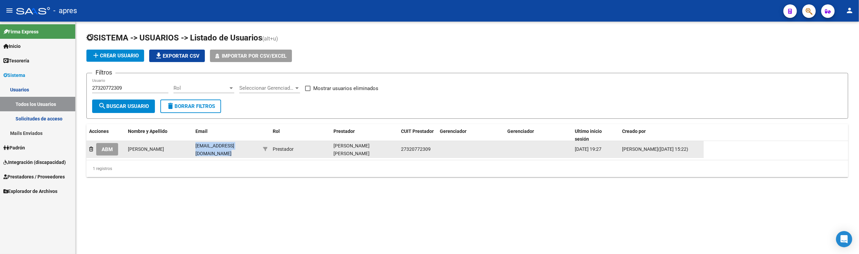
copy span "[EMAIL_ADDRESS][DOMAIN_NAME]"
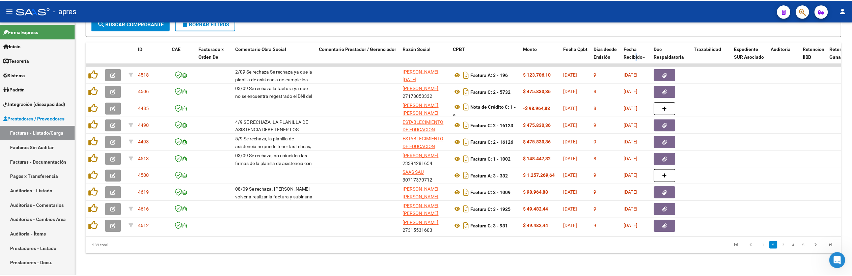
scroll to position [1346, 0]
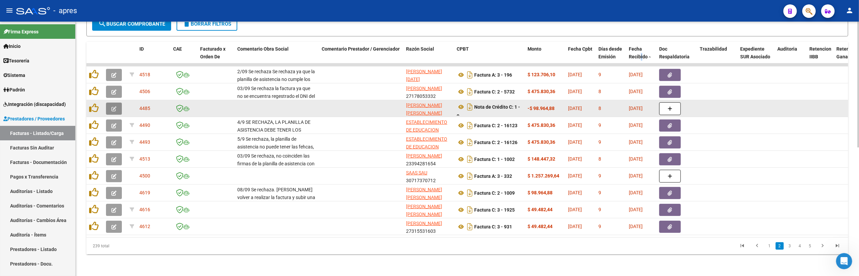
click at [111, 103] on button "button" at bounding box center [114, 109] width 16 height 12
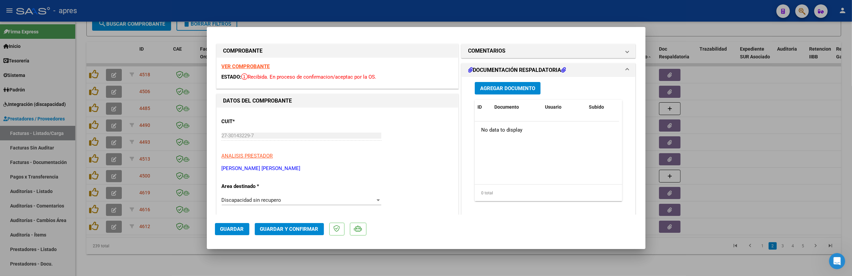
click at [174, 256] on div at bounding box center [426, 138] width 852 height 276
type input "$ 0,00"
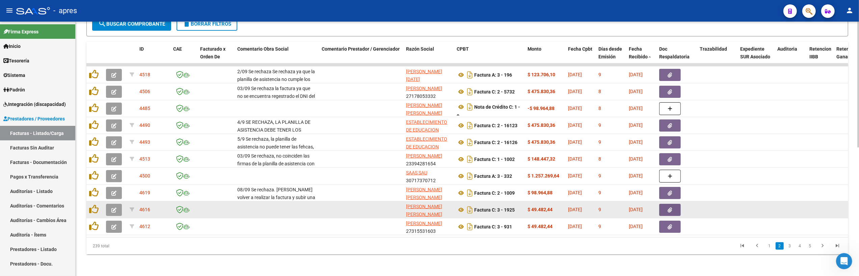
click at [111, 207] on icon "button" at bounding box center [113, 209] width 5 height 5
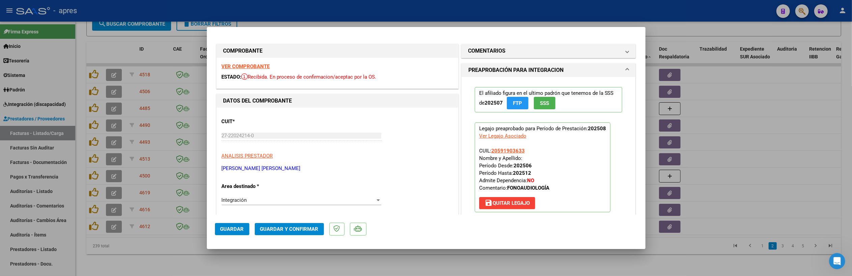
click at [257, 68] on strong "VER COMPROBANTE" at bounding box center [246, 66] width 48 height 6
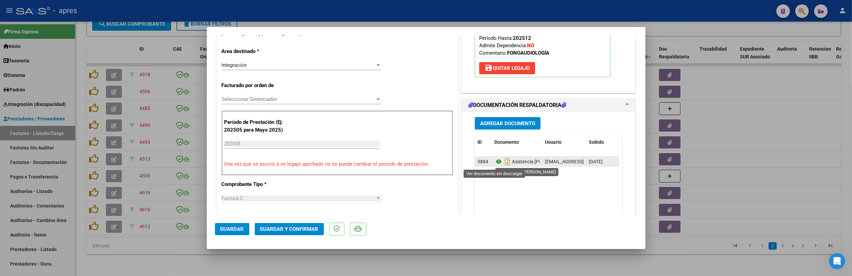
click at [494, 164] on icon at bounding box center [498, 162] width 9 height 8
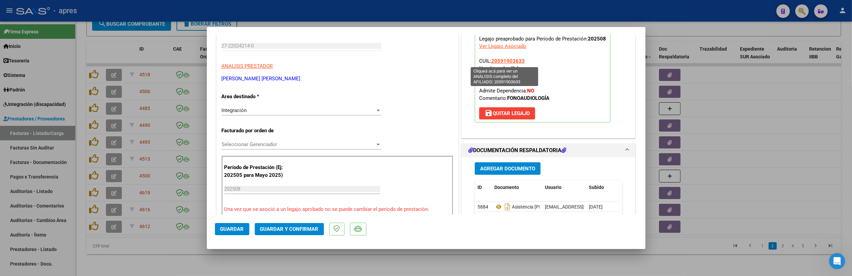
drag, startPoint x: 521, startPoint y: 62, endPoint x: 489, endPoint y: 61, distance: 32.4
click at [489, 61] on p "Legajo preaprobado para Período de Prestación: 202508 Ver Legajo Asociado CUIL:…" at bounding box center [543, 78] width 136 height 90
copy span "20591903633"
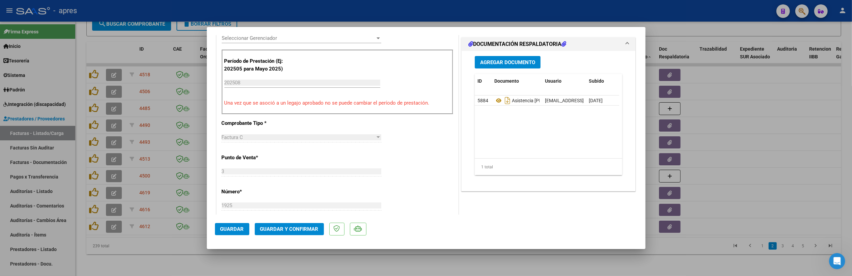
scroll to position [225, 0]
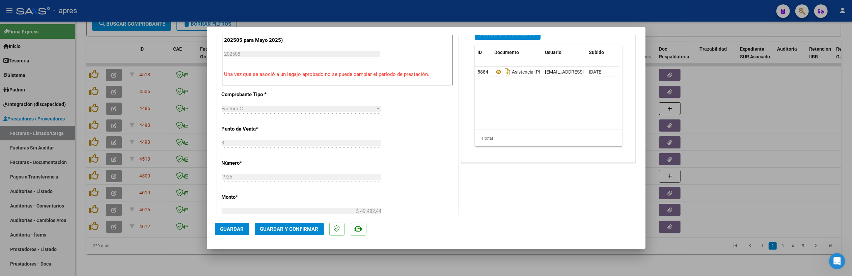
click at [288, 229] on span "Guardar y Confirmar" at bounding box center [289, 229] width 58 height 6
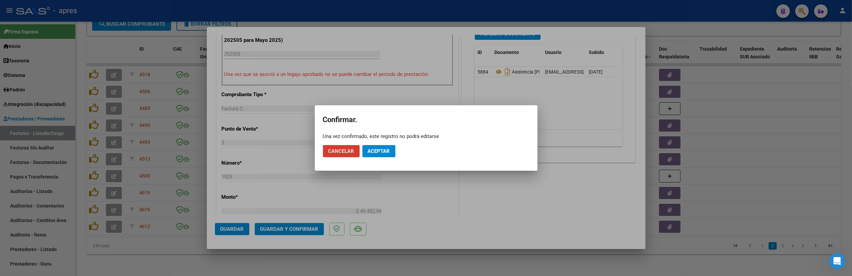
click at [379, 150] on span "Aceptar" at bounding box center [379, 151] width 22 height 6
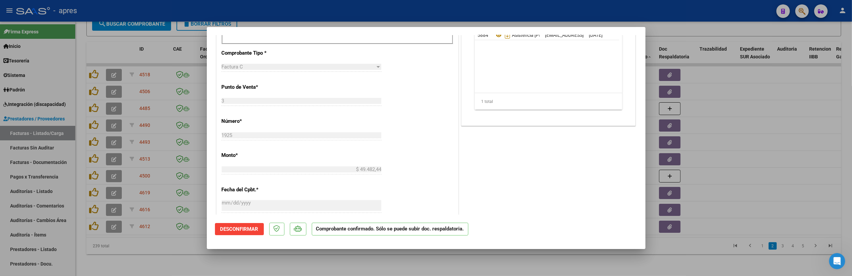
click at [130, 258] on div at bounding box center [426, 138] width 852 height 276
type input "$ 0,00"
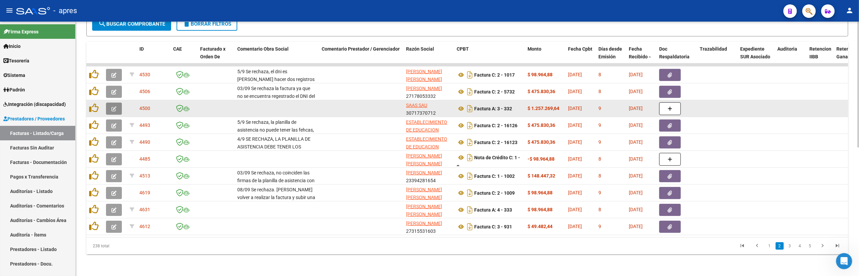
click at [113, 105] on button "button" at bounding box center [114, 109] width 16 height 12
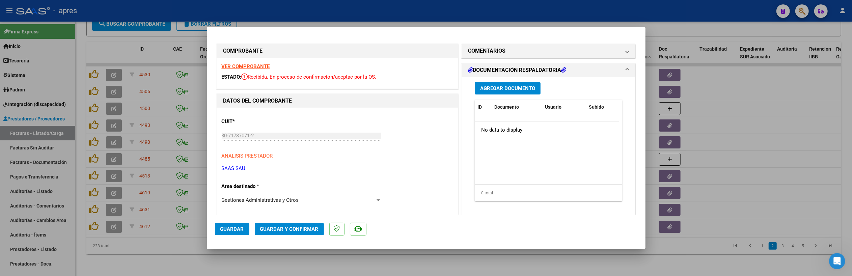
click at [124, 236] on div at bounding box center [426, 138] width 852 height 276
type input "$ 0,00"
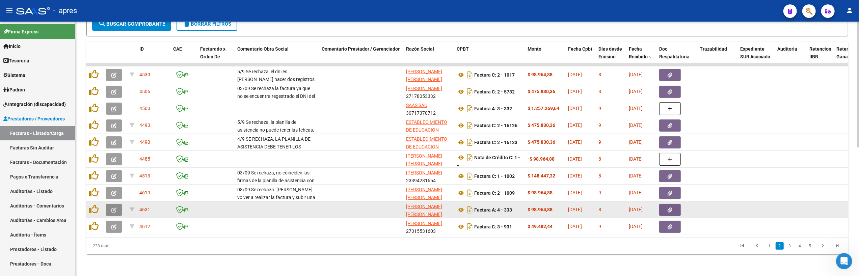
click at [112, 207] on icon "button" at bounding box center [113, 209] width 5 height 5
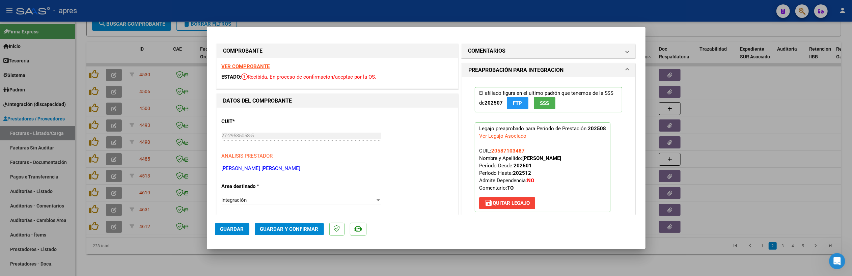
click at [254, 68] on strong "VER COMPROBANTE" at bounding box center [246, 66] width 48 height 6
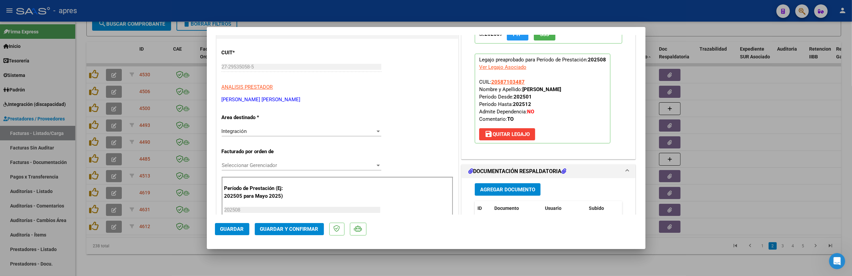
scroll to position [135, 0]
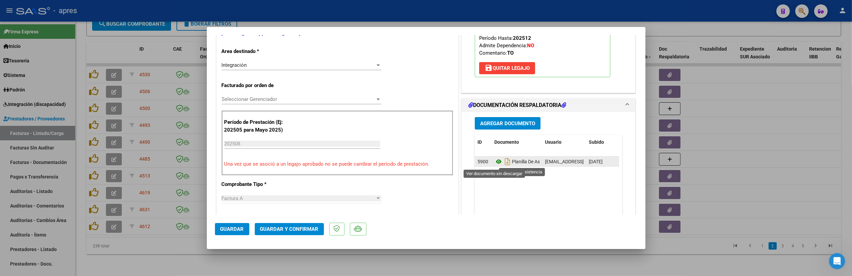
click at [494, 162] on icon at bounding box center [498, 162] width 9 height 8
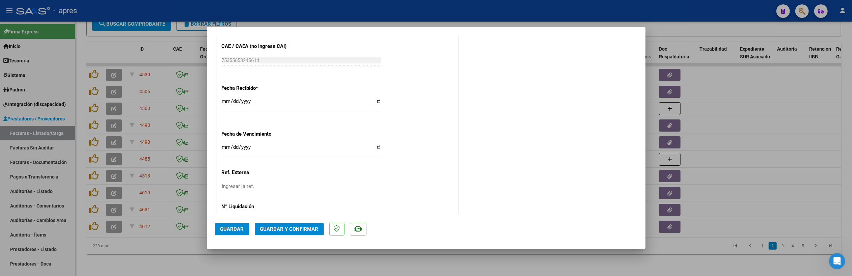
scroll to position [473, 0]
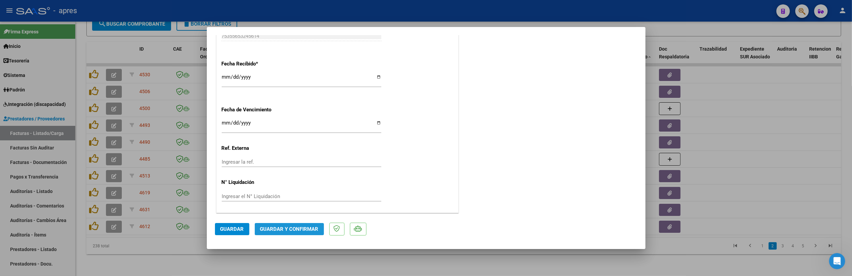
click at [300, 230] on span "Guardar y Confirmar" at bounding box center [289, 229] width 58 height 6
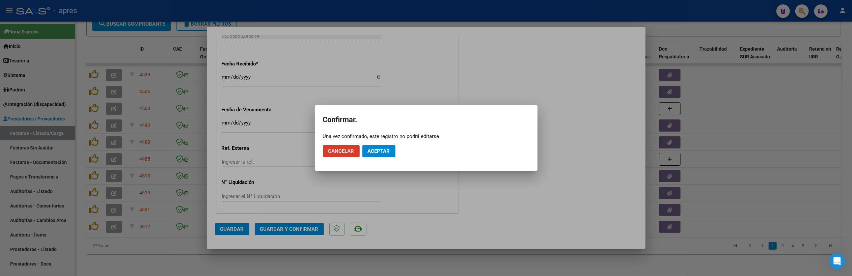
click at [372, 152] on span "Aceptar" at bounding box center [379, 151] width 22 height 6
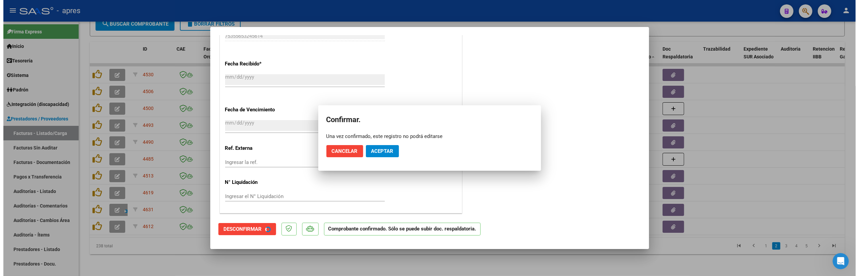
scroll to position [431, 0]
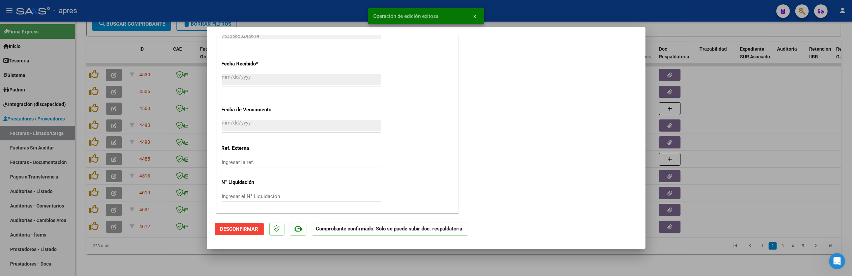
click at [306, 270] on div at bounding box center [426, 138] width 852 height 276
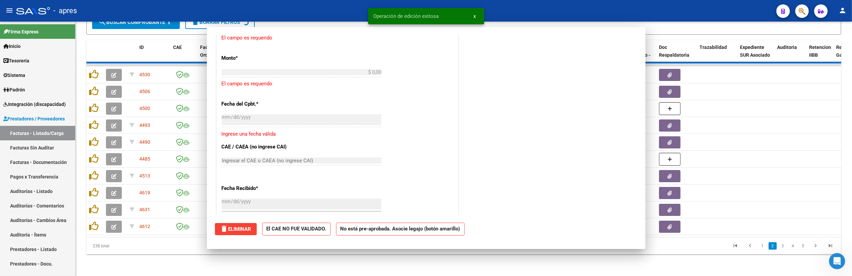
scroll to position [0, 0]
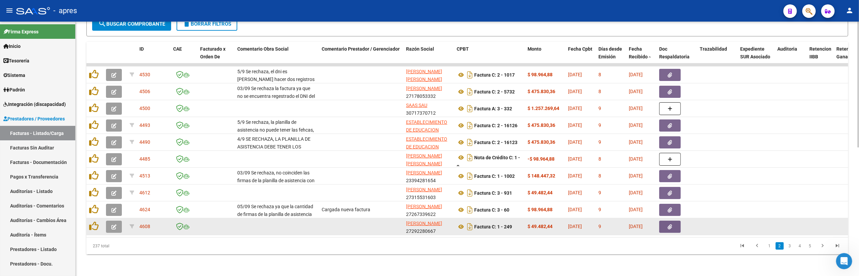
click at [120, 221] on button "button" at bounding box center [114, 227] width 16 height 12
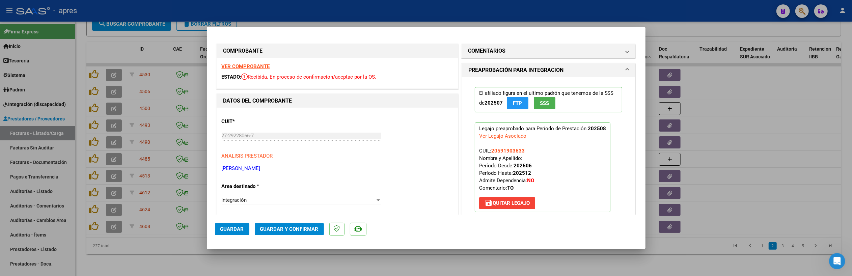
click at [248, 67] on strong "VER COMPROBANTE" at bounding box center [246, 66] width 48 height 6
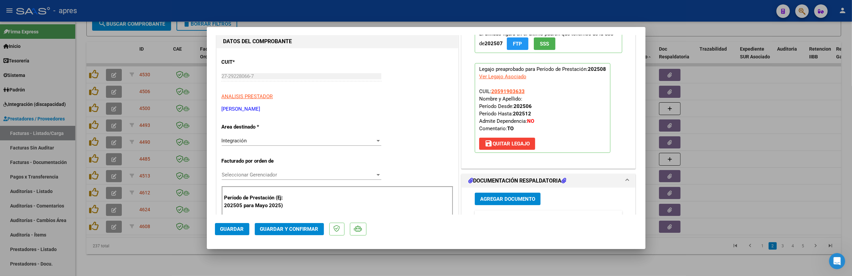
scroll to position [90, 0]
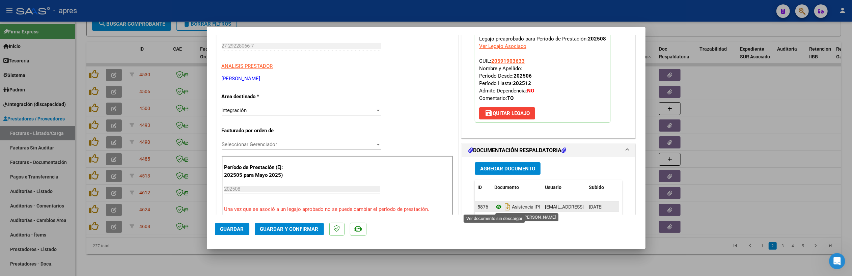
click at [494, 208] on icon at bounding box center [498, 207] width 9 height 8
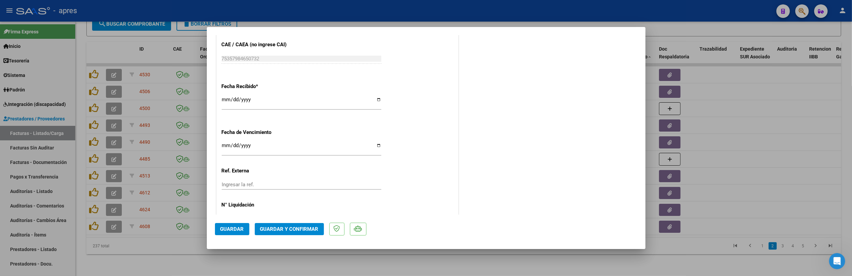
scroll to position [473, 0]
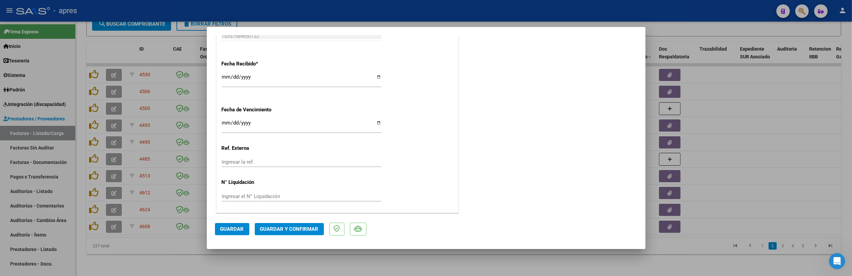
click at [300, 228] on span "Guardar y Confirmar" at bounding box center [289, 229] width 58 height 6
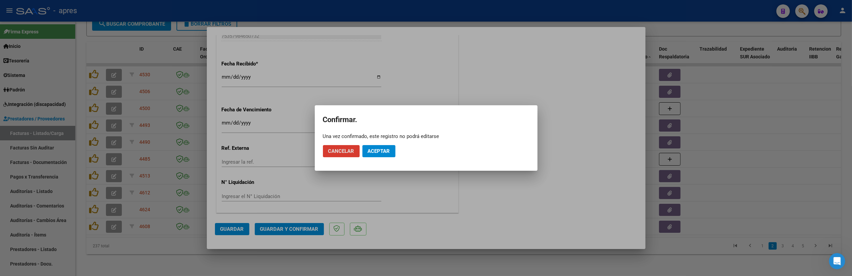
click at [382, 149] on span "Aceptar" at bounding box center [379, 151] width 22 height 6
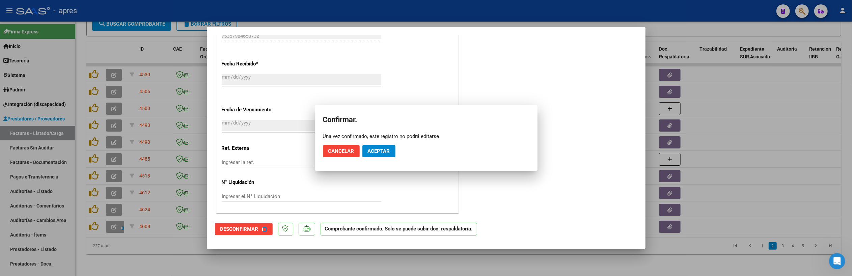
scroll to position [431, 0]
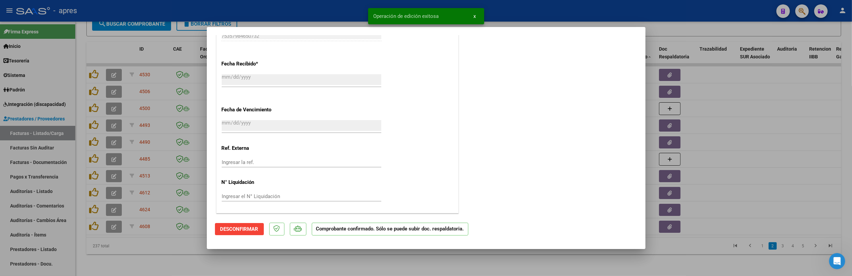
click at [298, 264] on div at bounding box center [426, 138] width 852 height 276
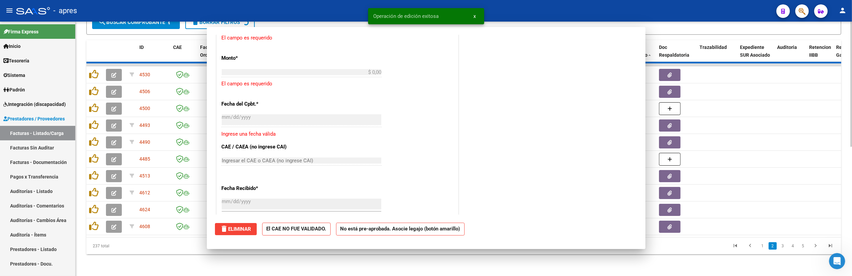
scroll to position [0, 0]
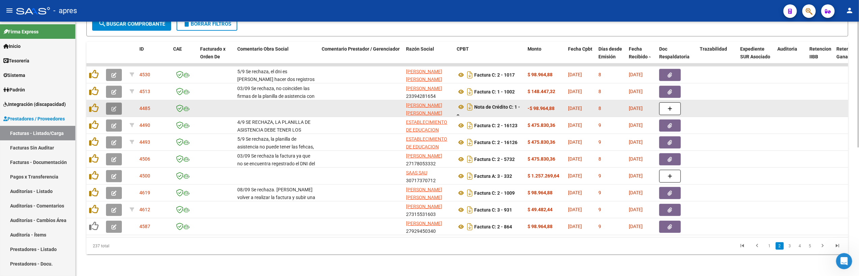
click at [116, 106] on icon "button" at bounding box center [113, 108] width 5 height 5
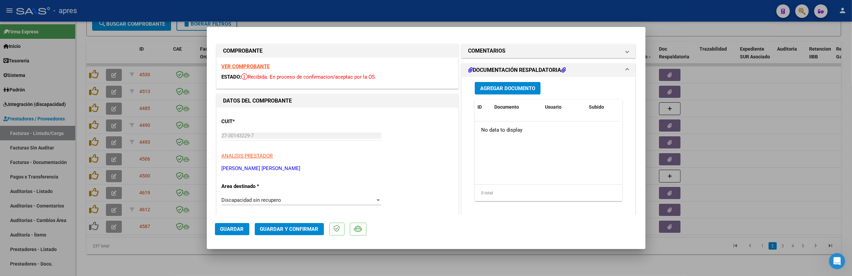
click at [264, 69] on strong "VER COMPROBANTE" at bounding box center [246, 66] width 48 height 6
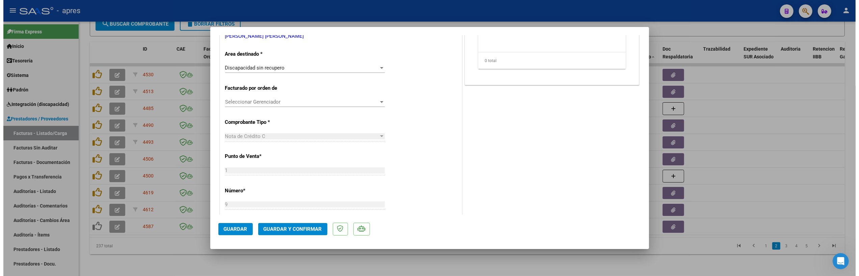
scroll to position [45, 0]
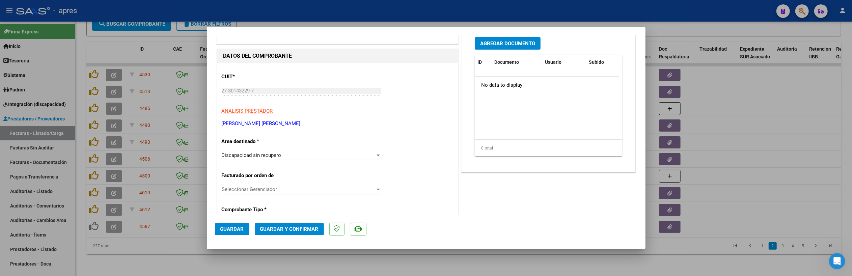
click at [251, 264] on div at bounding box center [426, 138] width 852 height 276
type input "$ 0,00"
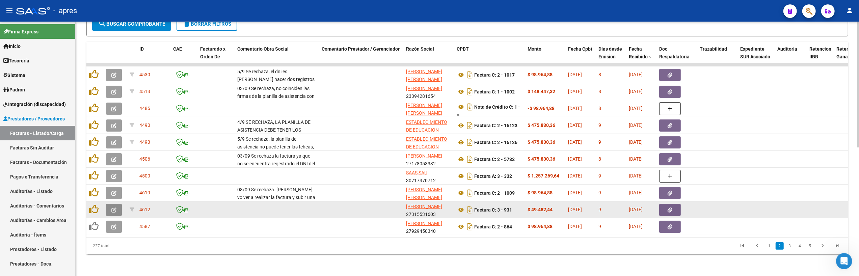
click at [118, 204] on button "button" at bounding box center [114, 210] width 16 height 12
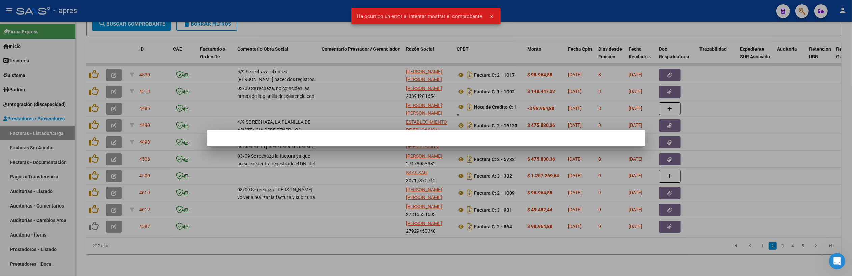
click at [273, 270] on div at bounding box center [426, 138] width 852 height 276
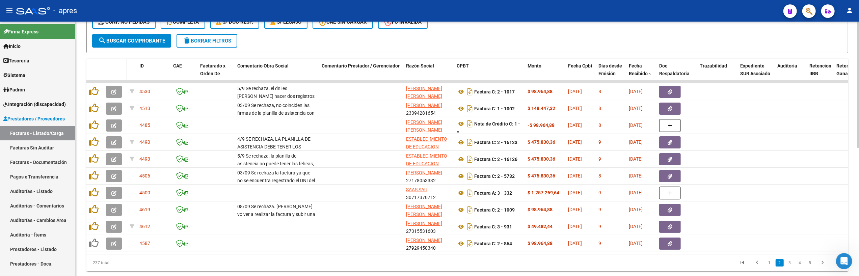
scroll to position [170, 0]
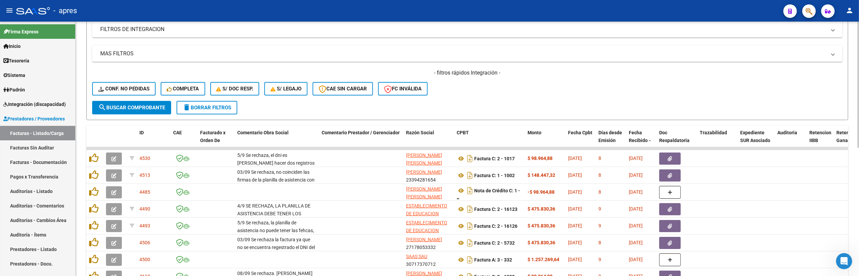
click at [109, 108] on span "search Buscar Comprobante" at bounding box center [131, 108] width 67 height 6
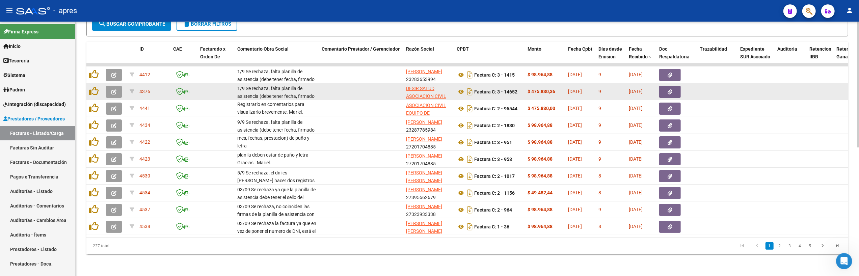
scroll to position [260, 0]
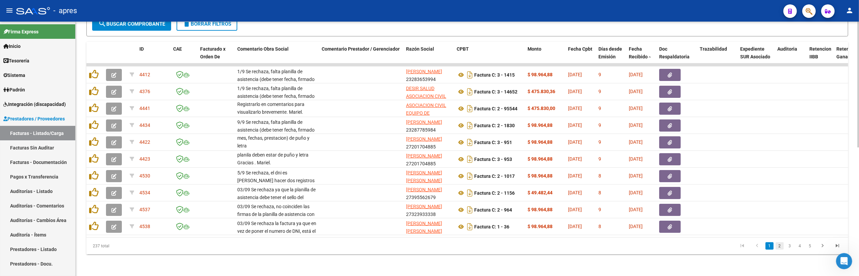
click at [779, 247] on link "2" at bounding box center [779, 245] width 8 height 7
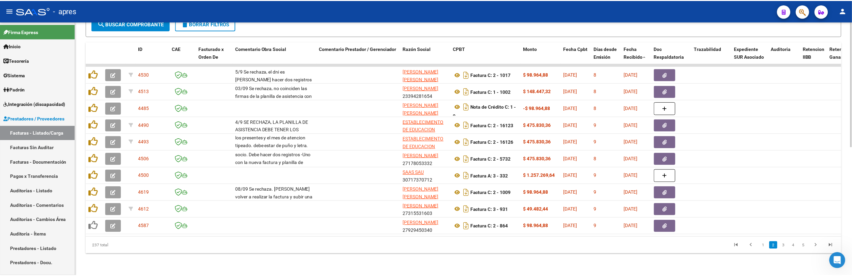
scroll to position [0, 0]
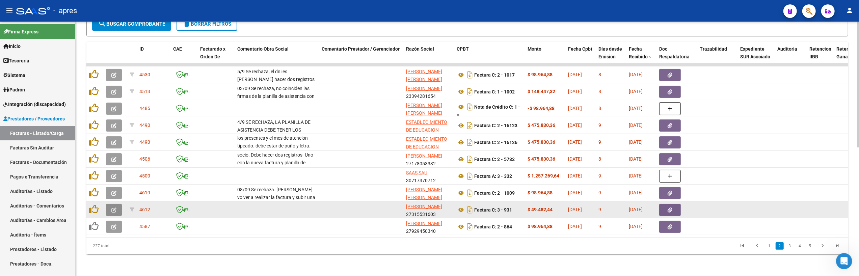
click at [111, 207] on icon "button" at bounding box center [113, 209] width 5 height 5
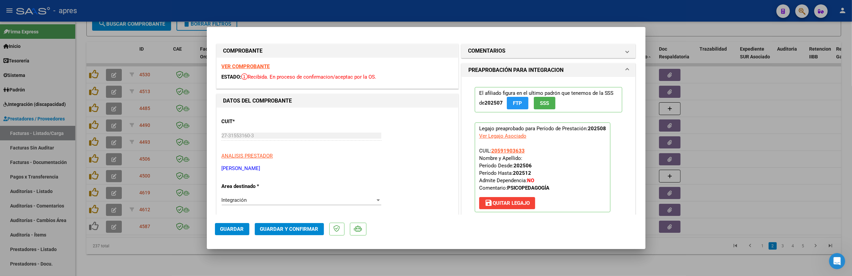
click at [251, 66] on strong "VER COMPROBANTE" at bounding box center [246, 66] width 48 height 6
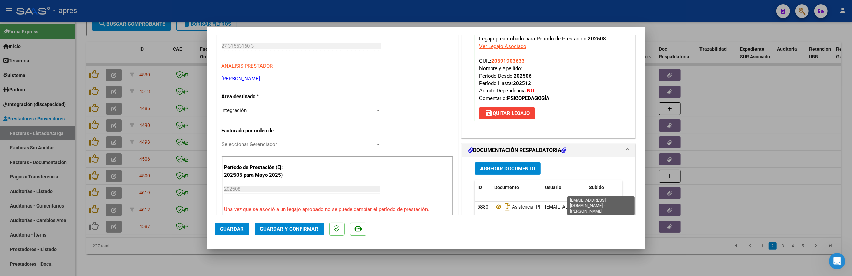
scroll to position [135, 0]
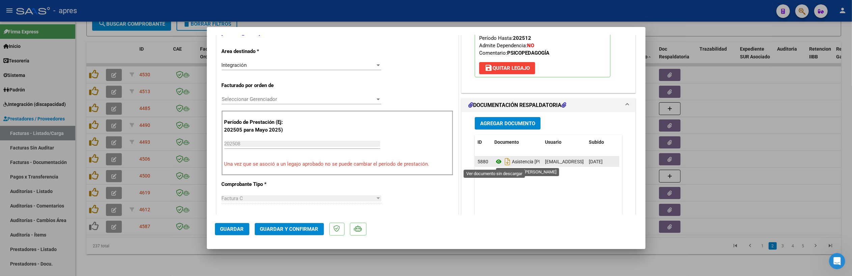
click at [494, 163] on icon at bounding box center [498, 162] width 9 height 8
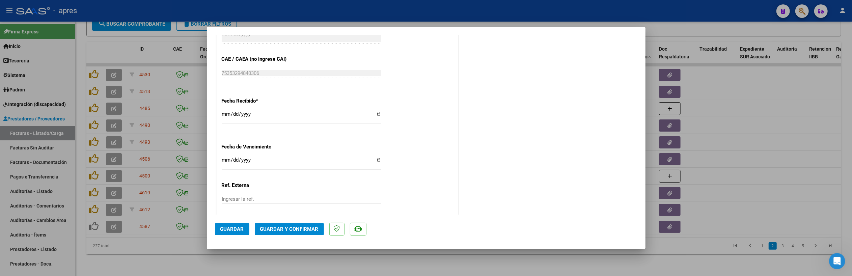
scroll to position [473, 0]
click at [285, 234] on button "Guardar y Confirmar" at bounding box center [289, 229] width 69 height 12
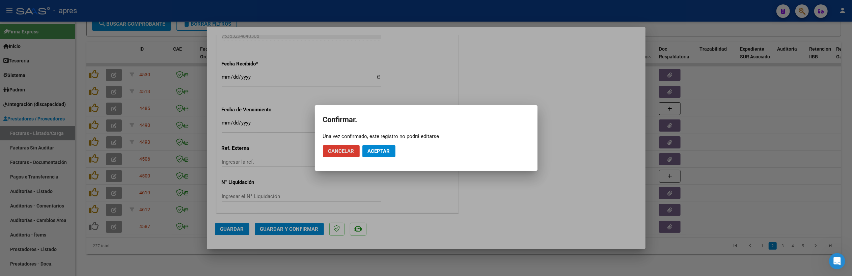
click at [379, 157] on mat-dialog-actions "Cancelar Aceptar" at bounding box center [426, 151] width 206 height 23
click at [377, 156] on button "Aceptar" at bounding box center [378, 151] width 33 height 12
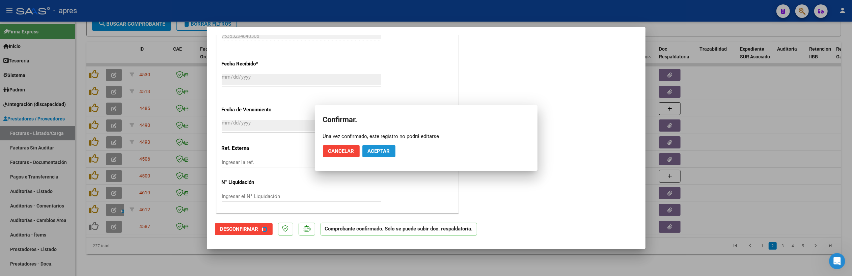
scroll to position [431, 0]
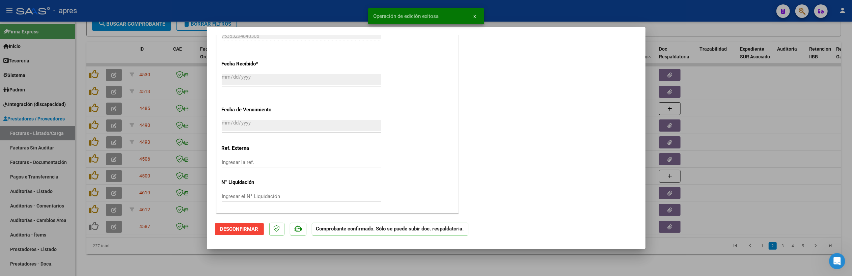
click at [192, 259] on div at bounding box center [426, 138] width 852 height 276
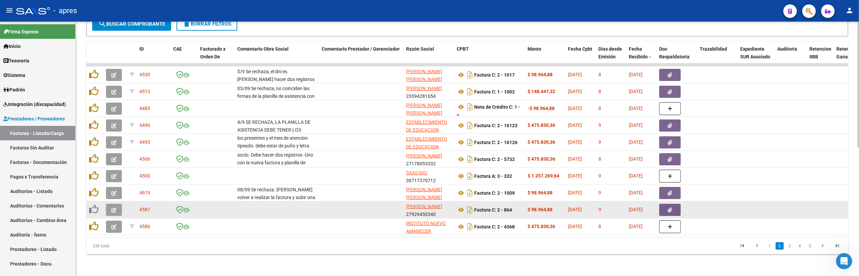
click at [112, 207] on icon "button" at bounding box center [113, 209] width 5 height 5
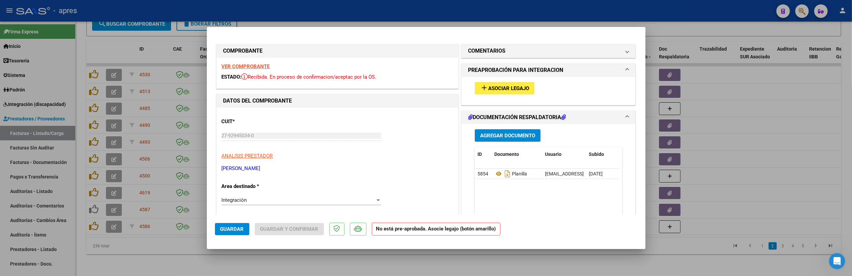
click at [261, 65] on strong "VER COMPROBANTE" at bounding box center [246, 66] width 48 height 6
click at [494, 176] on icon at bounding box center [498, 174] width 9 height 8
click at [502, 91] on span "Asociar Legajo" at bounding box center [508, 88] width 41 height 6
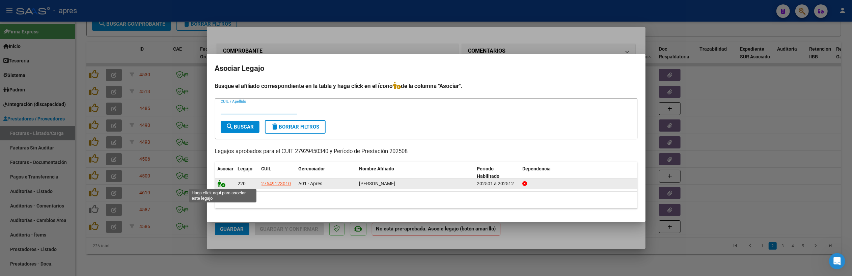
click at [223, 185] on icon at bounding box center [222, 183] width 8 height 7
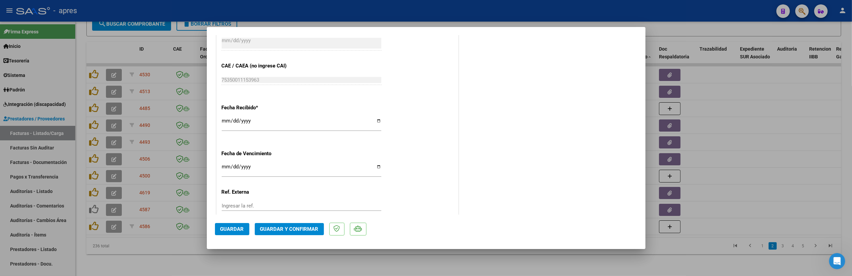
scroll to position [450, 0]
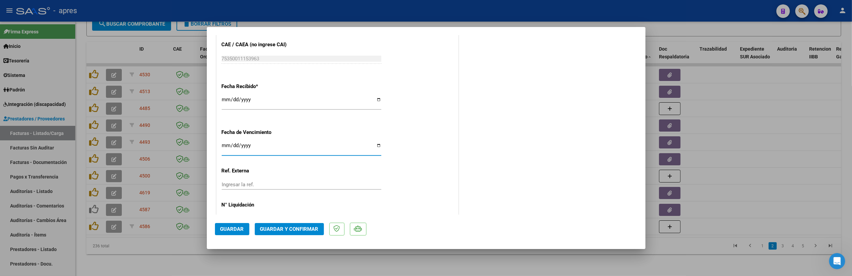
click at [226, 146] on input "Ingresar la fecha" at bounding box center [302, 148] width 160 height 11
type input "[DATE]"
click at [300, 230] on span "Guardar y Confirmar" at bounding box center [289, 229] width 58 height 6
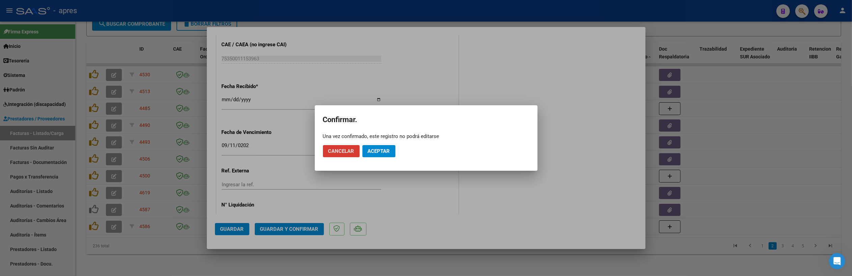
click at [373, 150] on span "Aceptar" at bounding box center [379, 151] width 22 height 6
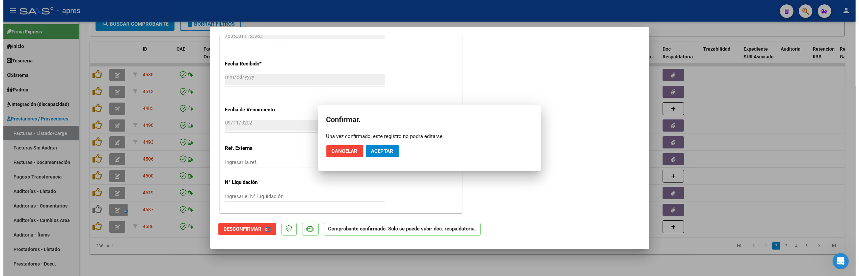
scroll to position [408, 0]
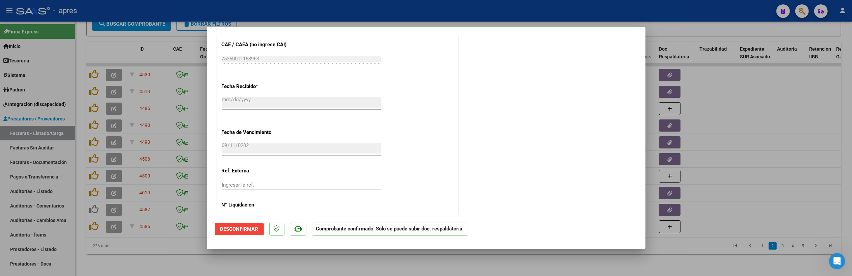
click at [285, 271] on div at bounding box center [426, 138] width 852 height 276
type input "$ 0,00"
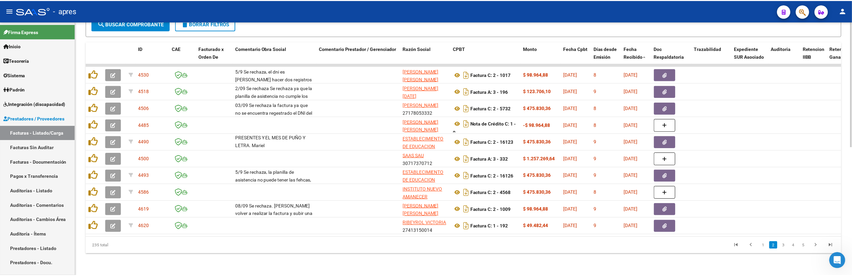
scroll to position [0, 0]
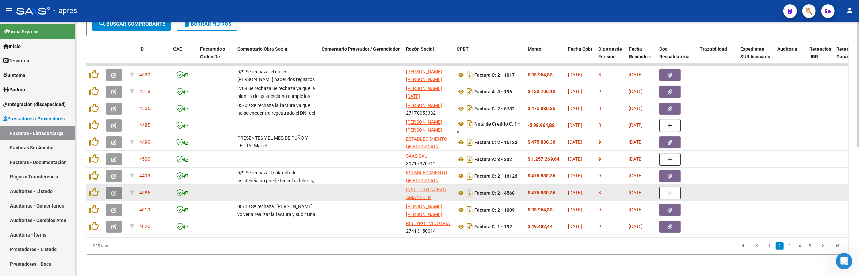
click at [119, 189] on button "button" at bounding box center [114, 193] width 16 height 12
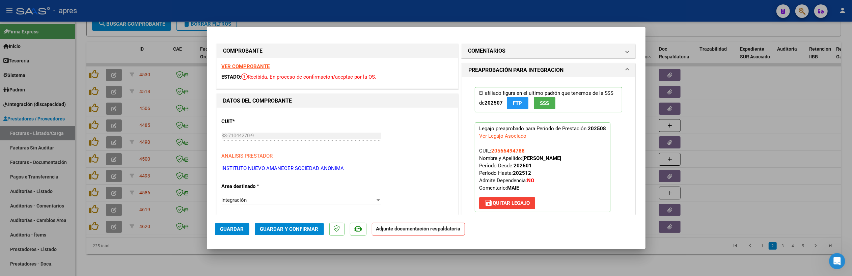
click at [243, 68] on strong "VER COMPROBANTE" at bounding box center [246, 66] width 48 height 6
click at [505, 50] on mat-panel-title "COMENTARIOS" at bounding box center [544, 51] width 152 height 8
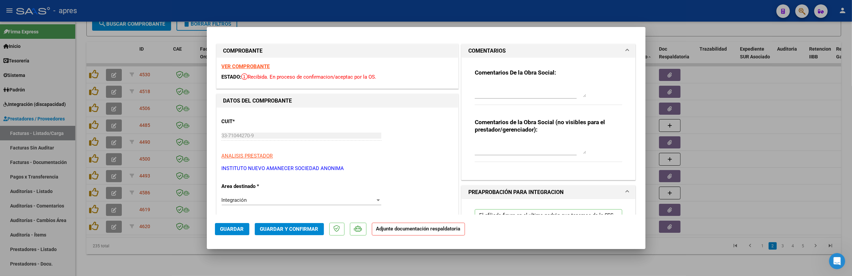
click at [496, 86] on textarea at bounding box center [530, 90] width 111 height 13
paste textarea "10/9 Se rechaza, falta planilla de asistencia (debe tener fecha, firmado y sell…"
type textarea "10/9 Se rechaza, falta planilla de asistencia (debe tener fecha, firmado y sell…"
click at [231, 225] on button "Guardar" at bounding box center [232, 229] width 34 height 12
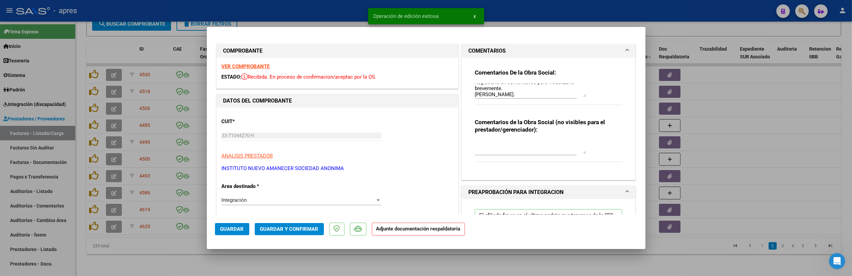
click at [124, 249] on div at bounding box center [426, 138] width 852 height 276
type input "$ 0,00"
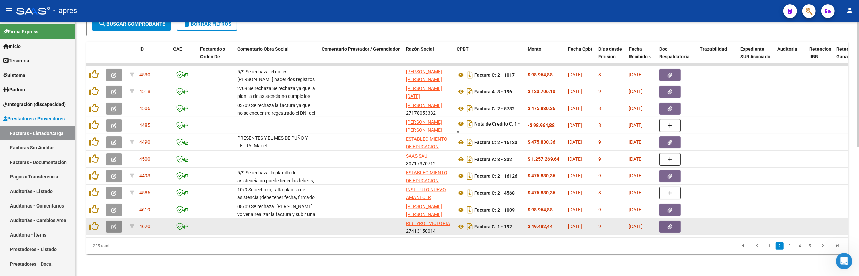
click at [118, 221] on button "button" at bounding box center [114, 227] width 16 height 12
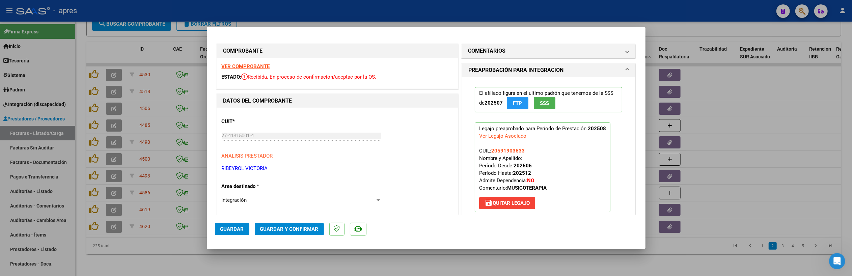
click at [252, 63] on strong "VER COMPROBANTE" at bounding box center [246, 66] width 48 height 6
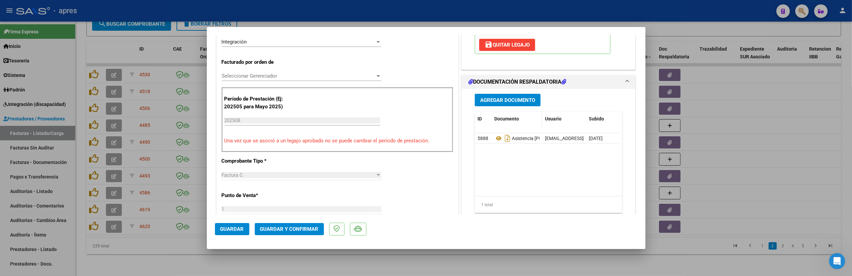
scroll to position [180, 0]
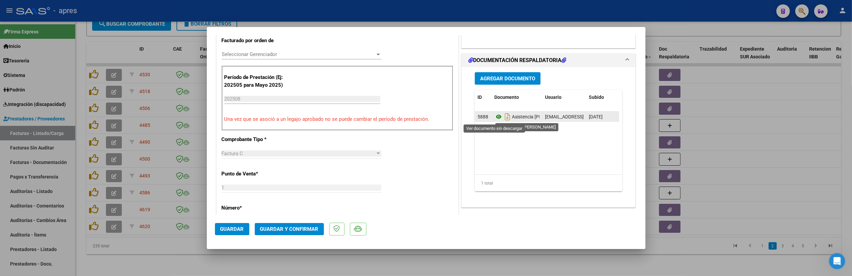
click at [494, 119] on icon at bounding box center [498, 117] width 9 height 8
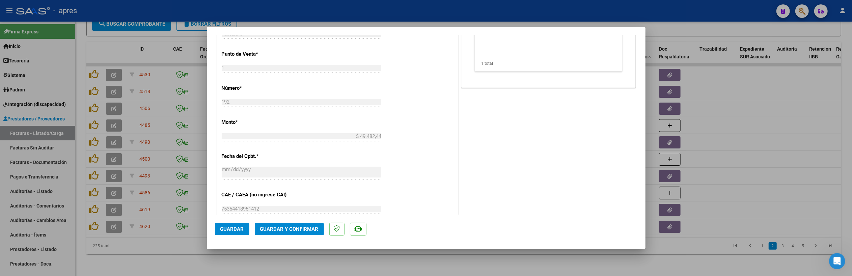
scroll to position [338, 0]
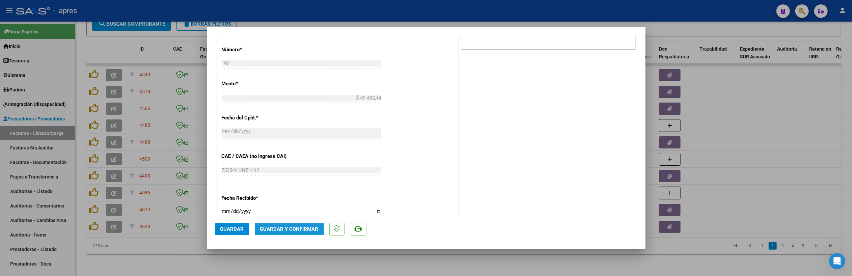
click at [282, 223] on button "Guardar y Confirmar" at bounding box center [289, 229] width 69 height 12
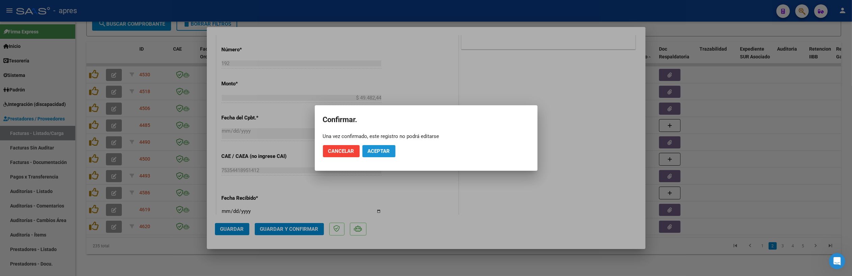
click at [389, 154] on button "Aceptar" at bounding box center [378, 151] width 33 height 12
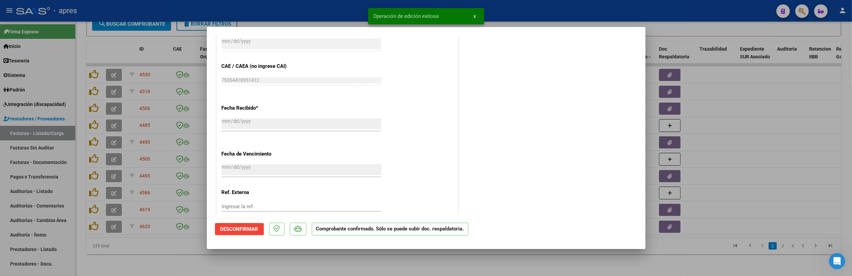
scroll to position [431, 0]
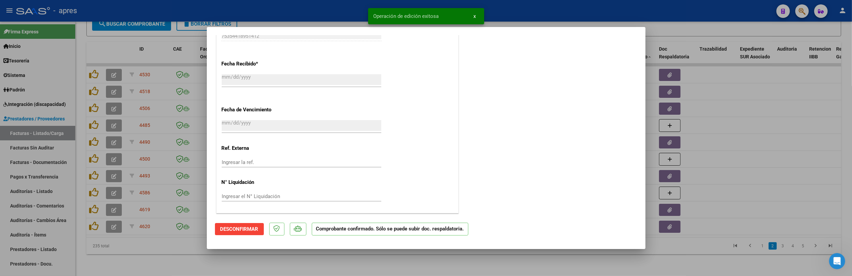
click at [287, 258] on div at bounding box center [426, 138] width 852 height 276
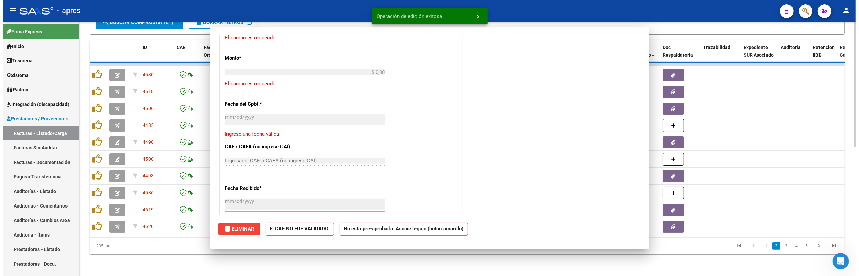
scroll to position [0, 0]
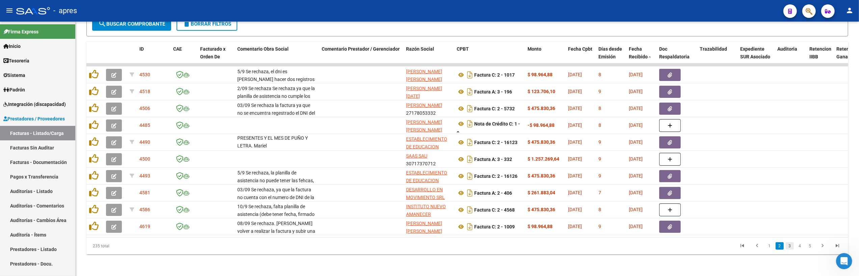
click at [787, 246] on link "3" at bounding box center [789, 245] width 8 height 7
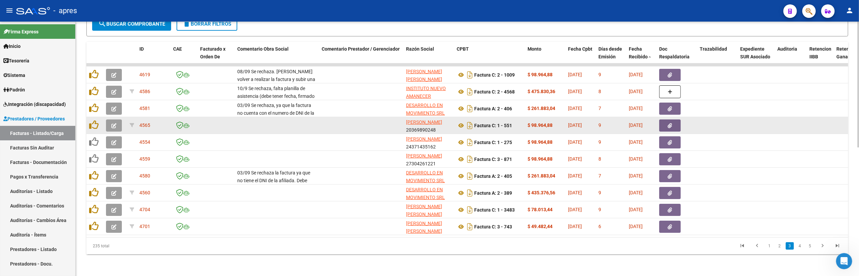
click at [109, 119] on button "button" at bounding box center [114, 125] width 16 height 12
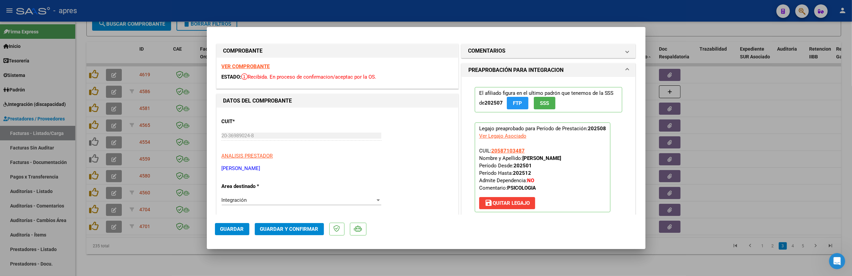
click at [239, 66] on strong "VER COMPROBANTE" at bounding box center [246, 66] width 48 height 6
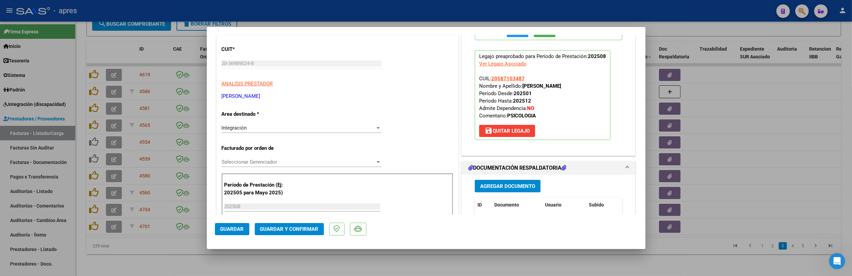
scroll to position [90, 0]
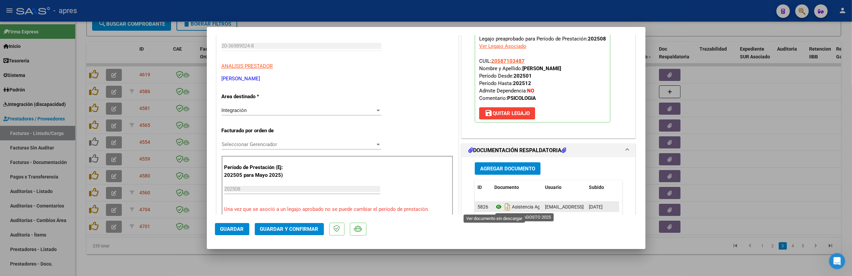
click at [494, 207] on icon at bounding box center [498, 207] width 9 height 8
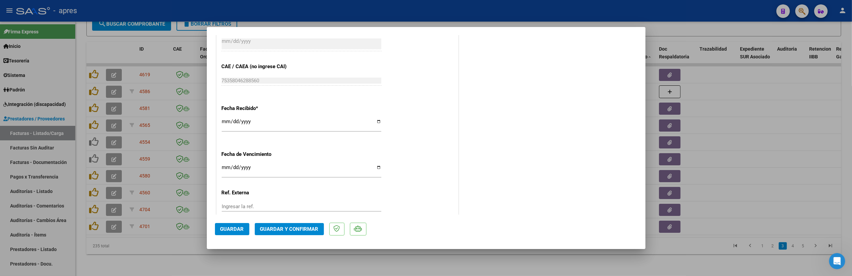
scroll to position [473, 0]
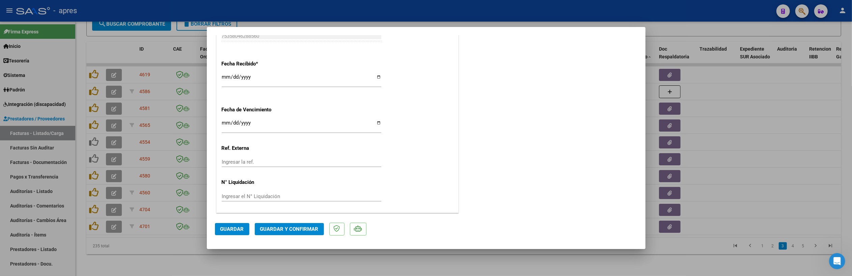
click at [229, 124] on input "Ingresar la fecha" at bounding box center [302, 125] width 160 height 11
type input "[DATE]"
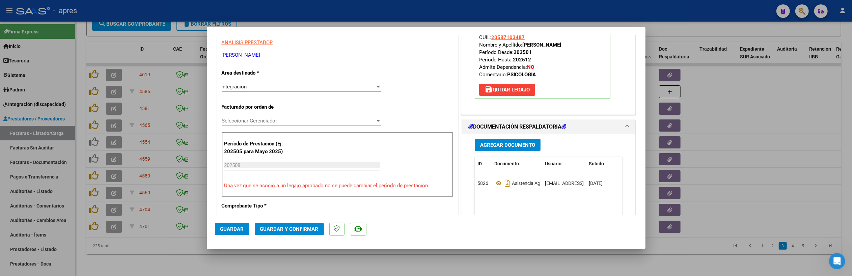
scroll to position [158, 0]
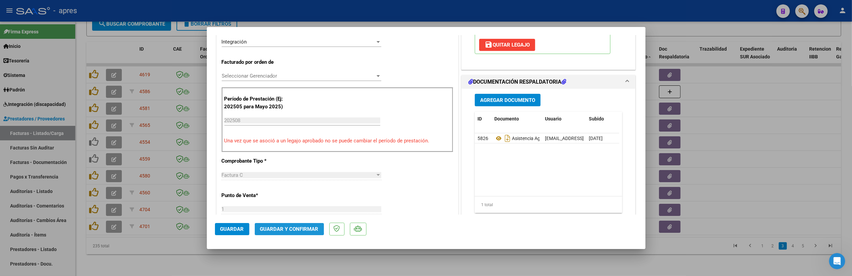
click at [287, 225] on button "Guardar y Confirmar" at bounding box center [289, 229] width 69 height 12
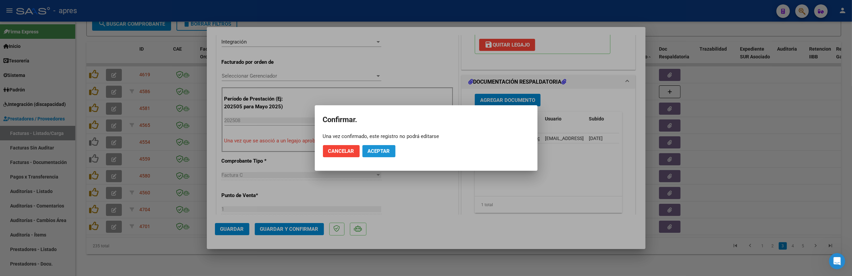
click at [382, 149] on span "Aceptar" at bounding box center [379, 151] width 22 height 6
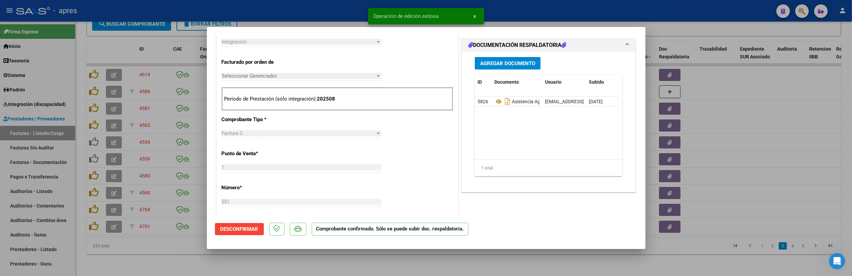
click at [309, 262] on div at bounding box center [426, 138] width 852 height 276
type input "$ 0,00"
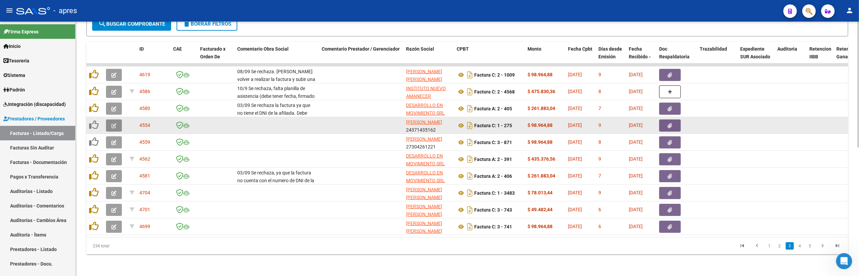
click at [110, 120] on button "button" at bounding box center [114, 125] width 16 height 12
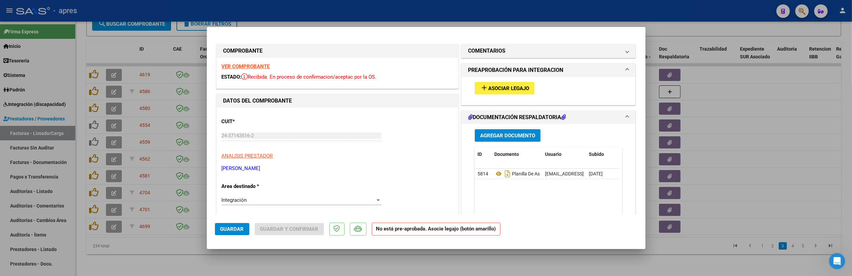
click at [261, 65] on strong "VER COMPROBANTE" at bounding box center [246, 66] width 48 height 6
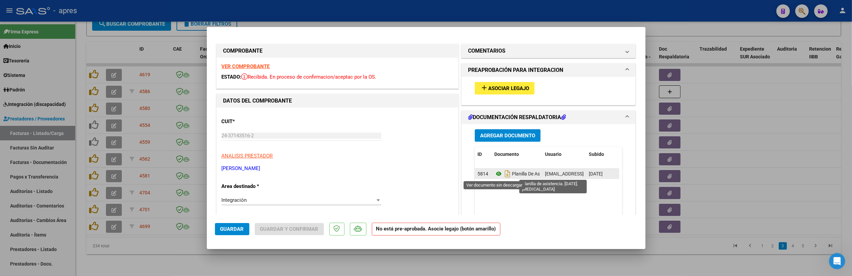
click at [494, 175] on icon at bounding box center [498, 174] width 9 height 8
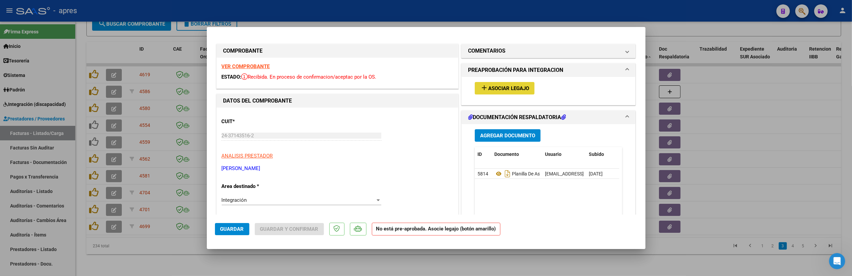
click at [501, 87] on span "Asociar Legajo" at bounding box center [508, 88] width 41 height 6
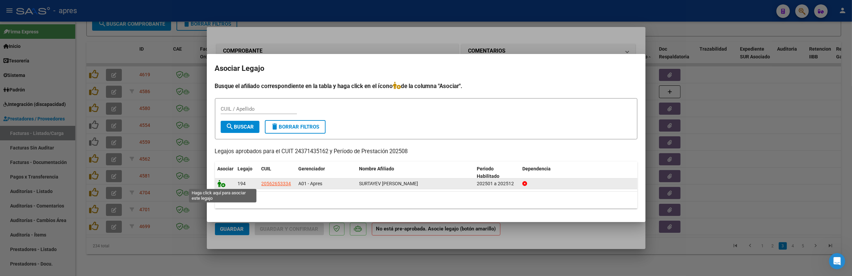
click at [223, 185] on icon at bounding box center [222, 183] width 8 height 7
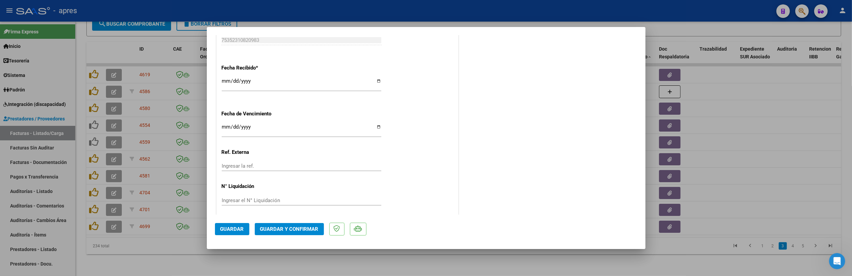
scroll to position [473, 0]
click at [223, 126] on input "2025-10-01" at bounding box center [302, 125] width 160 height 11
type input "[DATE]"
click at [307, 233] on button "Guardar y Confirmar" at bounding box center [289, 229] width 69 height 12
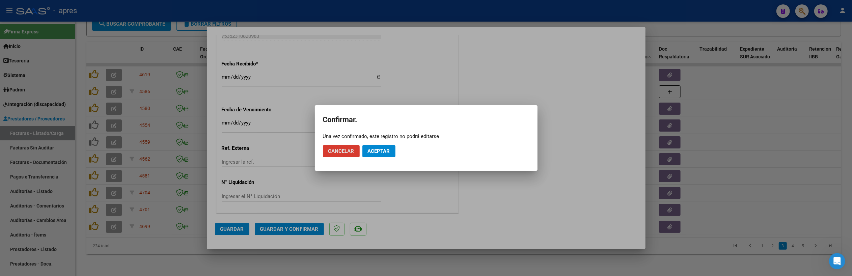
click at [378, 148] on span "Aceptar" at bounding box center [379, 151] width 22 height 6
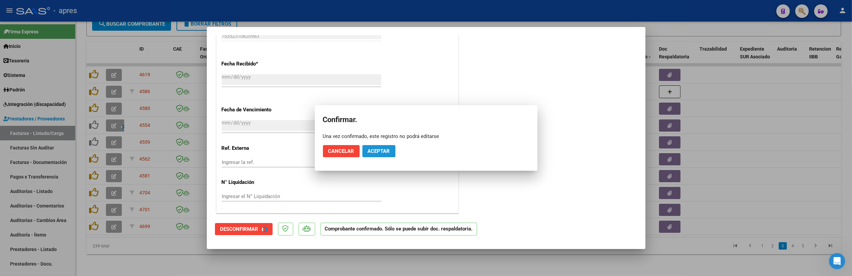
scroll to position [431, 0]
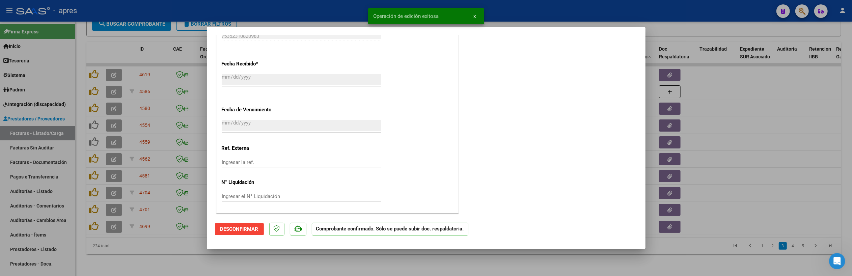
click at [174, 258] on div at bounding box center [426, 138] width 852 height 276
type input "$ 0,00"
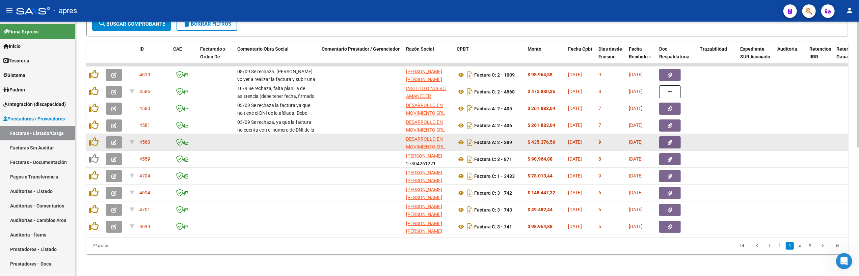
click at [110, 138] on button "button" at bounding box center [114, 142] width 16 height 12
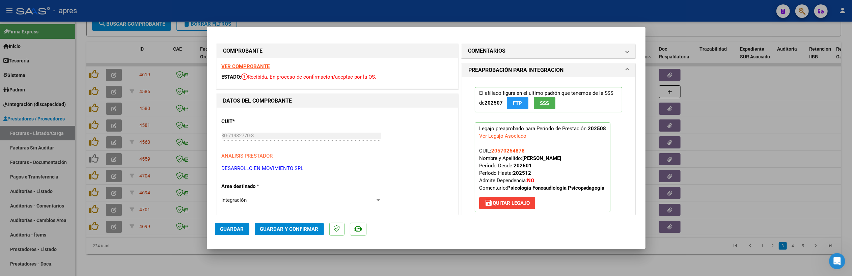
click at [258, 65] on strong "VER COMPROBANTE" at bounding box center [246, 66] width 48 height 6
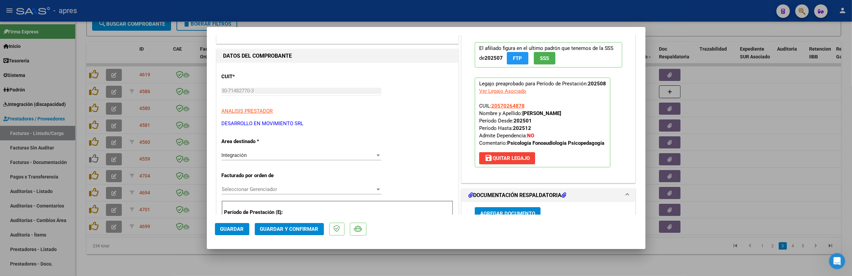
scroll to position [180, 0]
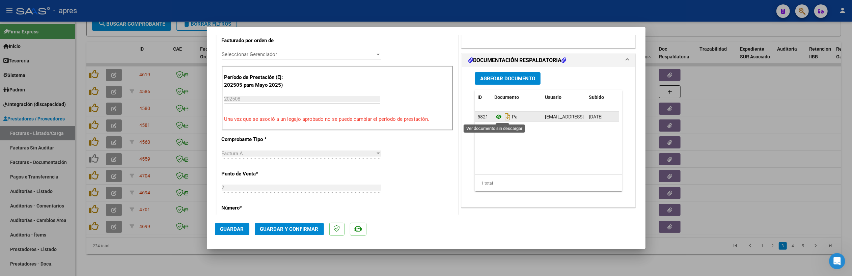
click at [494, 118] on icon at bounding box center [498, 117] width 9 height 8
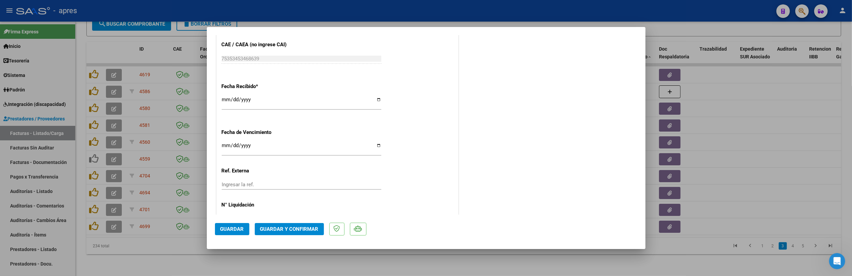
scroll to position [473, 0]
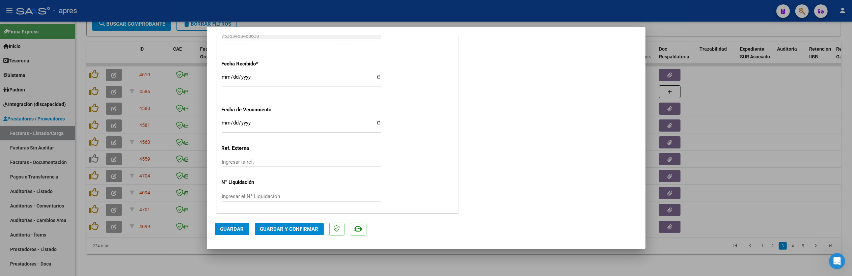
click at [225, 120] on input "Ingresar la fecha" at bounding box center [302, 125] width 160 height 11
click at [234, 121] on input "0025-02-19" at bounding box center [302, 125] width 160 height 11
click at [229, 120] on input "0025-02-19" at bounding box center [302, 125] width 160 height 11
click at [225, 122] on input "0025-02-19" at bounding box center [302, 125] width 160 height 11
type input "[DATE]"
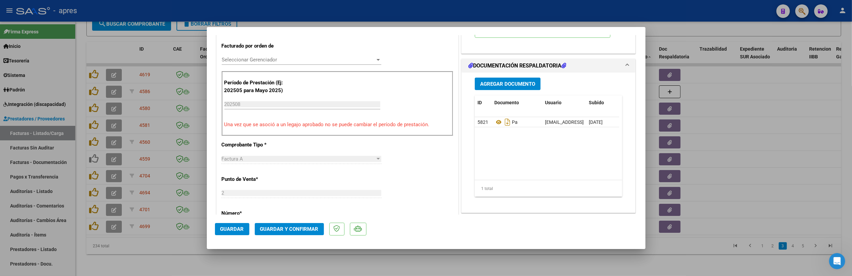
scroll to position [225, 0]
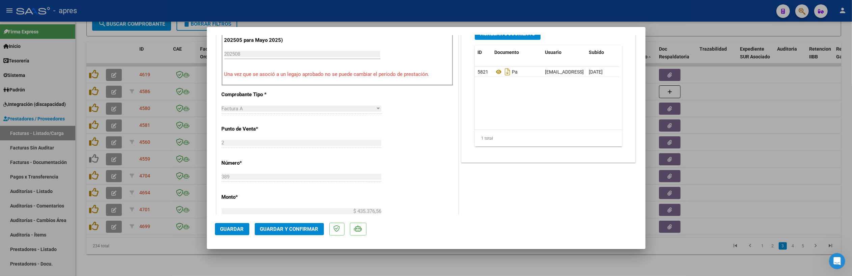
click at [296, 231] on span "Guardar y Confirmar" at bounding box center [289, 229] width 58 height 6
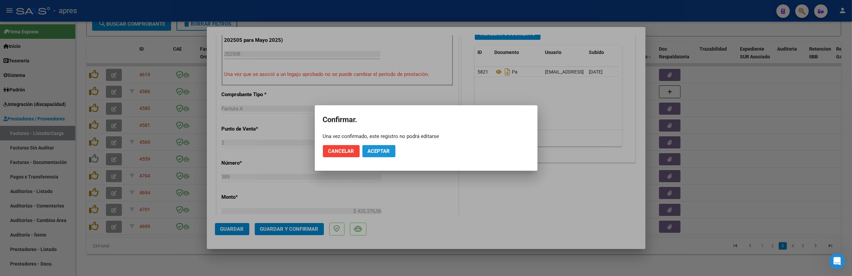
click at [378, 152] on span "Aceptar" at bounding box center [379, 151] width 22 height 6
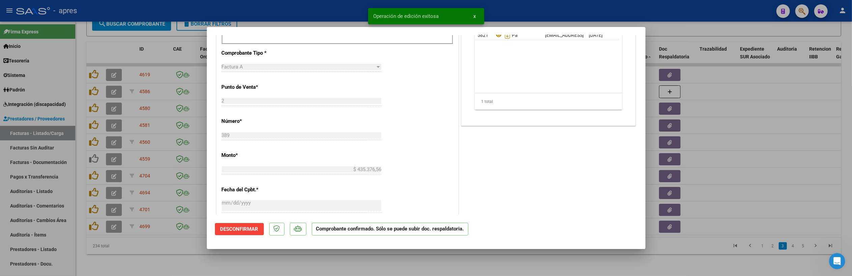
click at [274, 256] on div at bounding box center [426, 138] width 852 height 276
type input "$ 0,00"
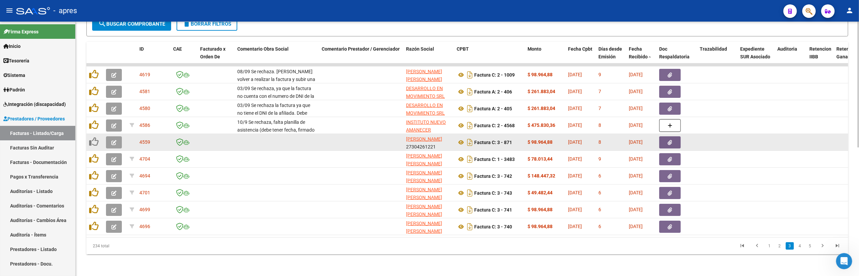
click at [116, 136] on button "button" at bounding box center [114, 142] width 16 height 12
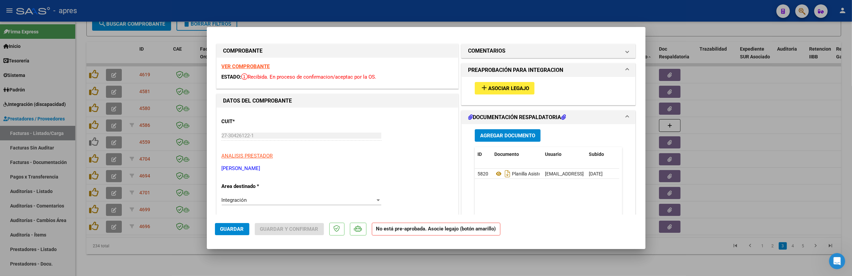
click at [258, 69] on strong "VER COMPROBANTE" at bounding box center [246, 66] width 48 height 6
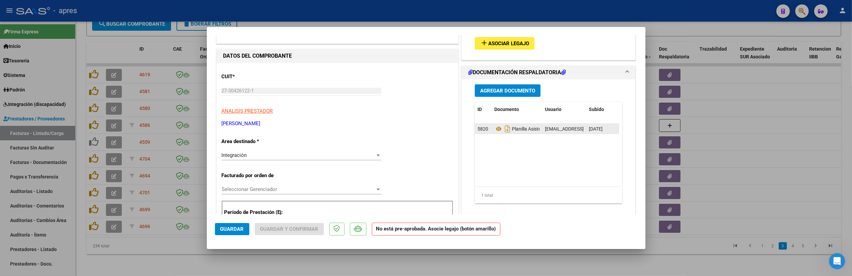
click at [494, 124] on div "Planilla Asistencia Agosto 2025" at bounding box center [516, 128] width 45 height 11
click at [494, 131] on icon at bounding box center [498, 129] width 9 height 8
click at [497, 43] on span "Asociar Legajo" at bounding box center [508, 43] width 41 height 6
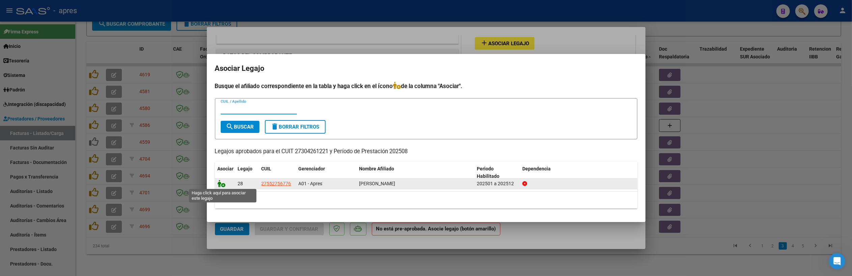
click at [221, 186] on icon at bounding box center [222, 183] width 8 height 7
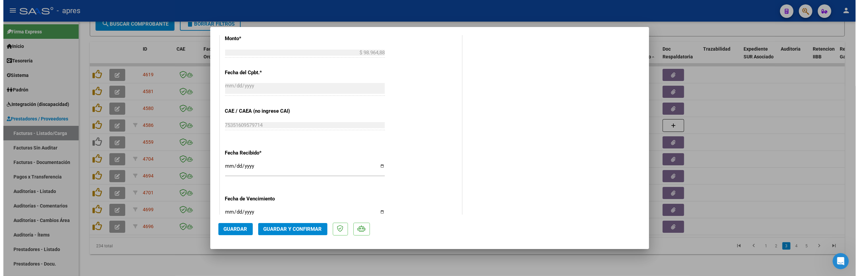
scroll to position [293, 0]
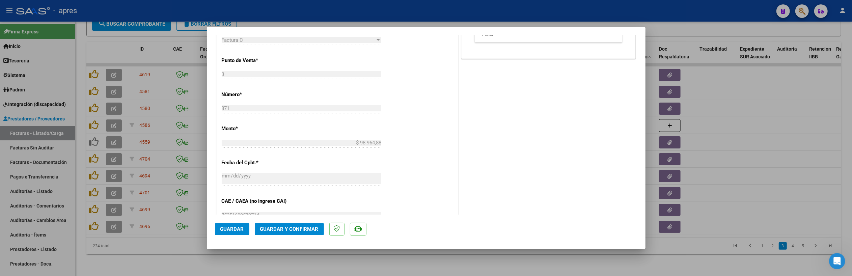
click at [307, 227] on span "Guardar y Confirmar" at bounding box center [289, 229] width 58 height 6
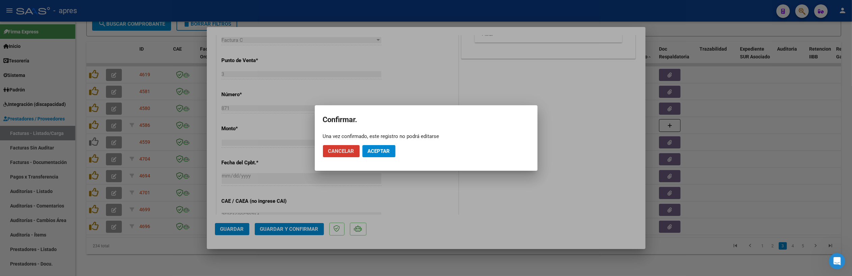
click at [381, 150] on span "Aceptar" at bounding box center [379, 151] width 22 height 6
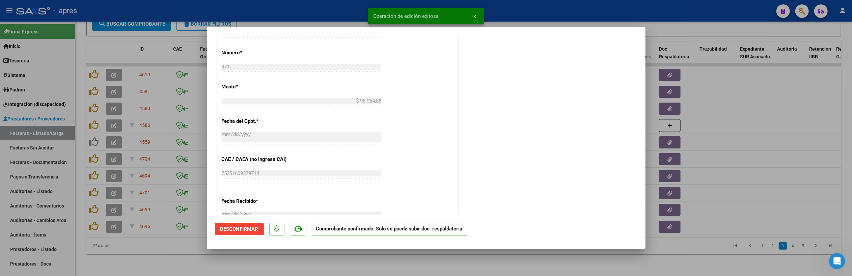
click at [309, 270] on div at bounding box center [426, 138] width 852 height 276
type input "$ 0,00"
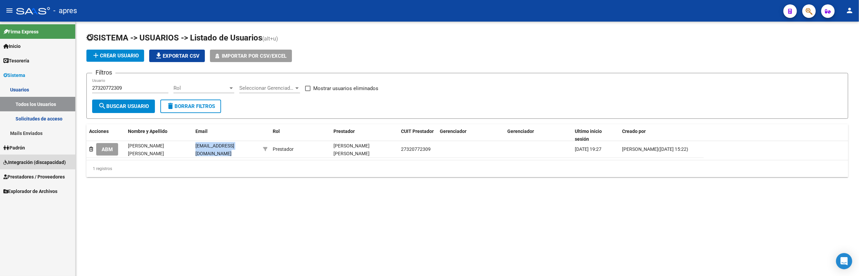
click at [33, 162] on span "Integración (discapacidad)" at bounding box center [34, 162] width 62 height 7
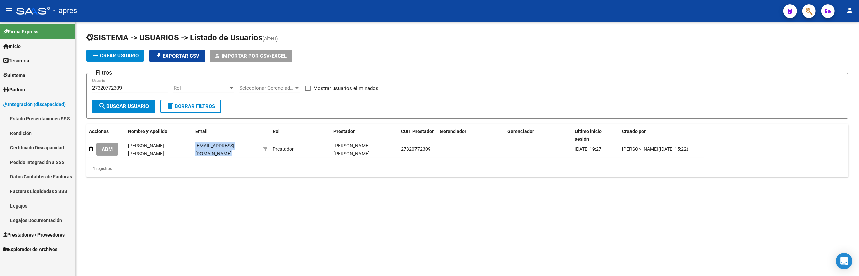
click at [42, 145] on link "Certificado Discapacidad" at bounding box center [37, 147] width 75 height 15
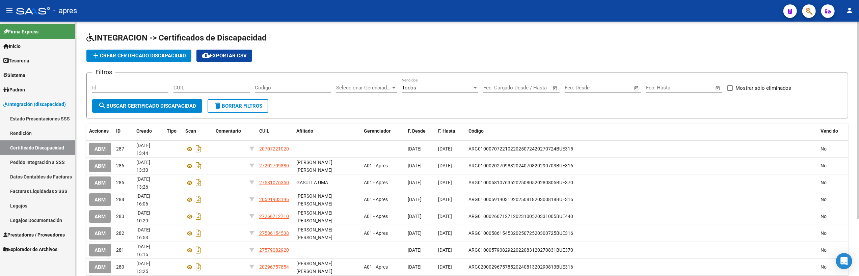
click at [111, 92] on div "Id" at bounding box center [130, 88] width 76 height 21
click at [111, 89] on input "Id" at bounding box center [130, 88] width 76 height 6
paste input "20591903633"
type input "20591903633"
drag, startPoint x: 125, startPoint y: 89, endPoint x: 14, endPoint y: 91, distance: 110.7
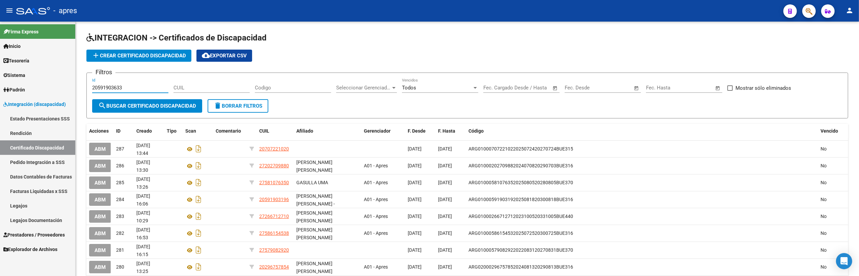
click at [15, 90] on mat-sidenav-container "Firma Express Inicio Instructivos Contacto OS Tesorería Extractos Procesados (c…" at bounding box center [429, 149] width 859 height 254
click at [174, 87] on input "CUIL" at bounding box center [211, 88] width 76 height 6
paste input "20-59190363-3"
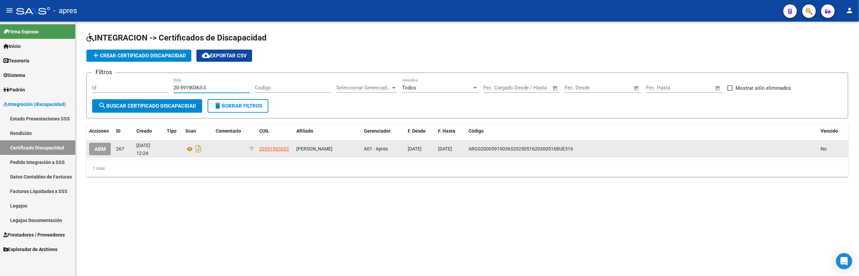
type input "20-59190363-3"
click at [102, 151] on span "ABM" at bounding box center [99, 149] width 11 height 6
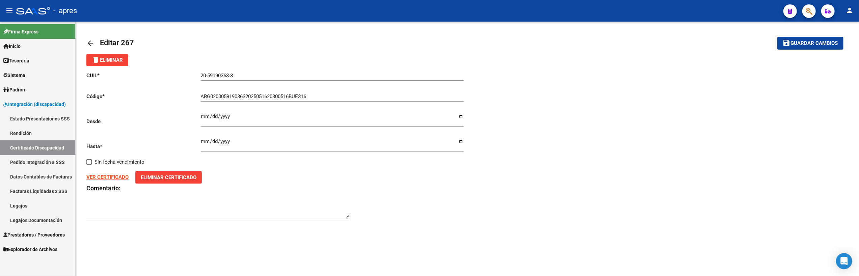
click at [109, 176] on strong "VER CERTIFICADO" at bounding box center [107, 177] width 42 height 6
click at [30, 87] on link "Padrón" at bounding box center [37, 89] width 75 height 15
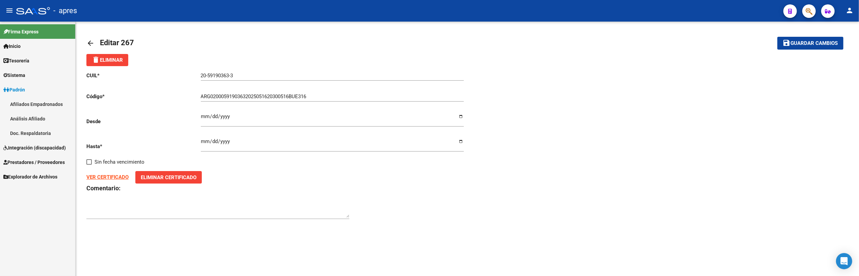
click at [28, 107] on link "Afiliados Empadronados" at bounding box center [37, 104] width 75 height 15
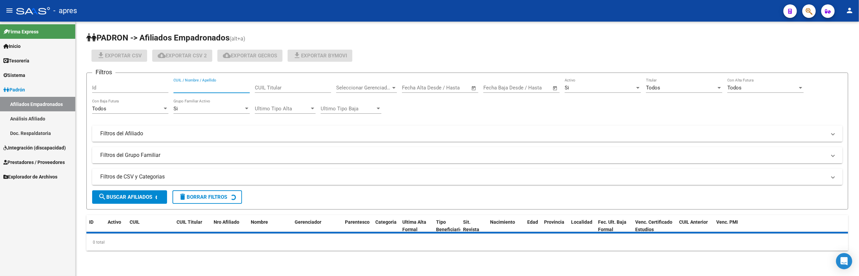
click at [216, 85] on input "CUIL / Nombre / Apellido" at bounding box center [211, 88] width 76 height 6
paste input "20591903633"
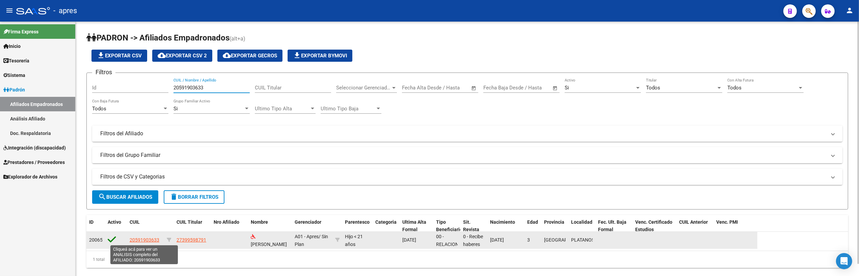
type input "20591903633"
click at [136, 242] on span "20591903633" at bounding box center [145, 239] width 30 height 5
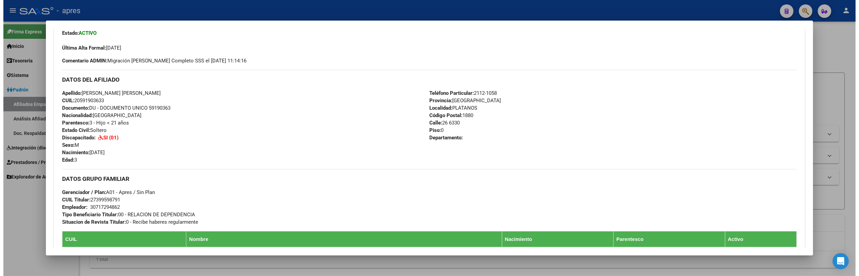
scroll to position [180, 0]
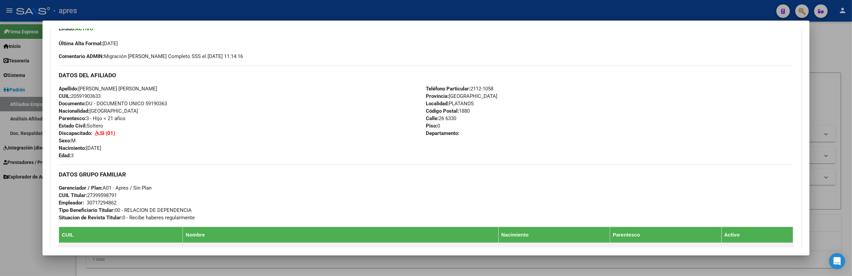
click at [18, 226] on div at bounding box center [426, 138] width 852 height 276
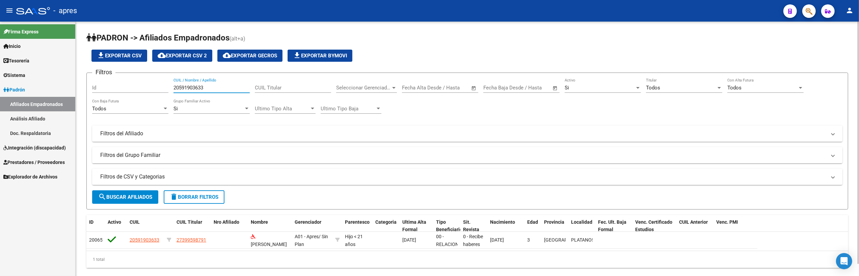
drag, startPoint x: 211, startPoint y: 87, endPoint x: 104, endPoint y: 87, distance: 107.3
click at [104, 87] on div "Filtros Id 20591903633 CUIL / Nombre / Apellido CUIL Titular Seleccionar Gerenc…" at bounding box center [467, 120] width 750 height 85
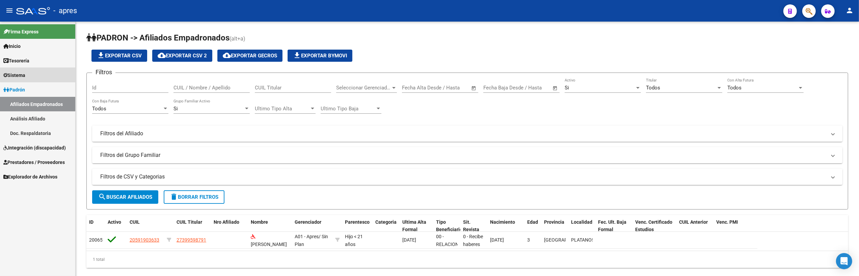
click at [43, 74] on link "Sistema" at bounding box center [37, 75] width 75 height 15
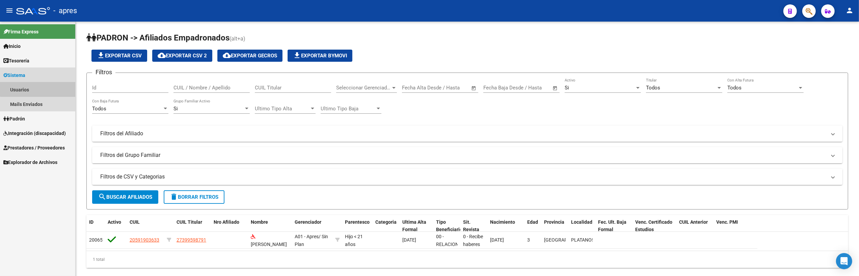
click at [42, 82] on link "Usuarios" at bounding box center [37, 89] width 75 height 15
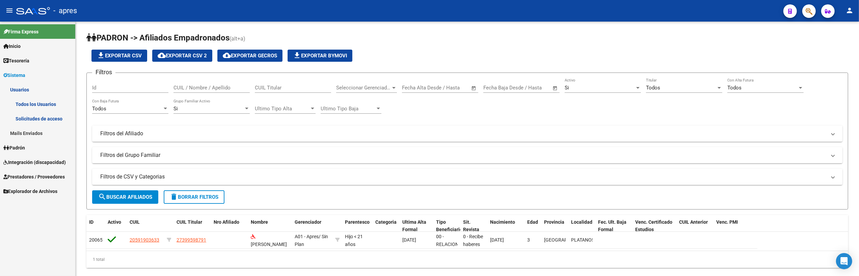
click at [40, 99] on link "Todos los Usuarios" at bounding box center [37, 104] width 75 height 15
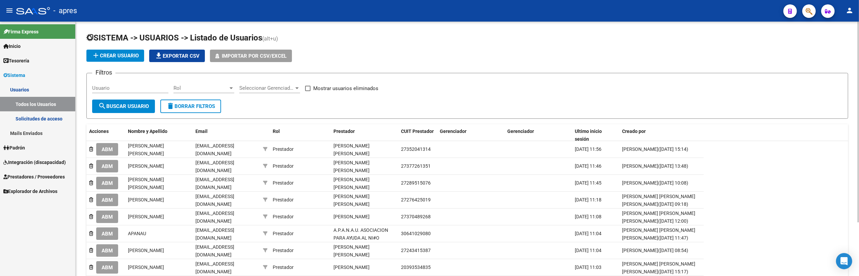
click at [136, 88] on input "Usuario" at bounding box center [130, 88] width 76 height 6
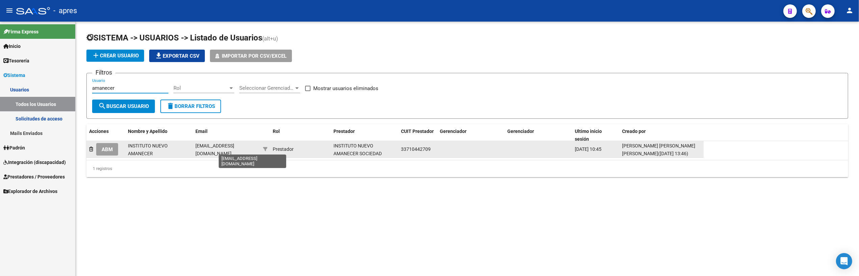
type input "amanecer"
click at [199, 148] on span "SECRETARIA@INSTITUTONUEVOAMANECER.COM.AR" at bounding box center [214, 149] width 39 height 13
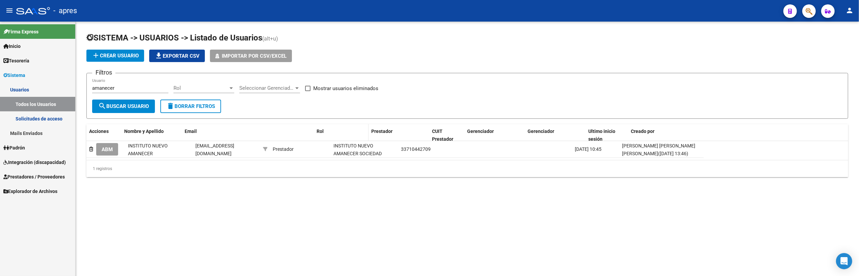
drag, startPoint x: 258, startPoint y: 129, endPoint x: 352, endPoint y: 134, distance: 93.2
click at [352, 134] on div "Acciones Nombre y Apellido Email Rol Prestador CUIT Prestador Gerenciador Geren…" at bounding box center [394, 135] width 617 height 22
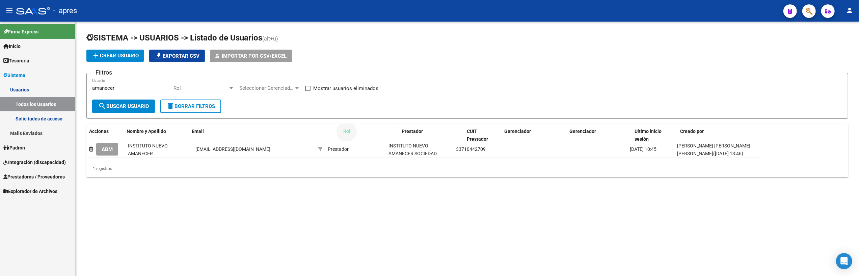
drag, startPoint x: 314, startPoint y: 131, endPoint x: 347, endPoint y: 136, distance: 33.7
click at [347, 136] on div "Acciones Nombre y Apellido Email Rol Prestador CUIT Prestador Gerenciador Geren…" at bounding box center [422, 135] width 672 height 22
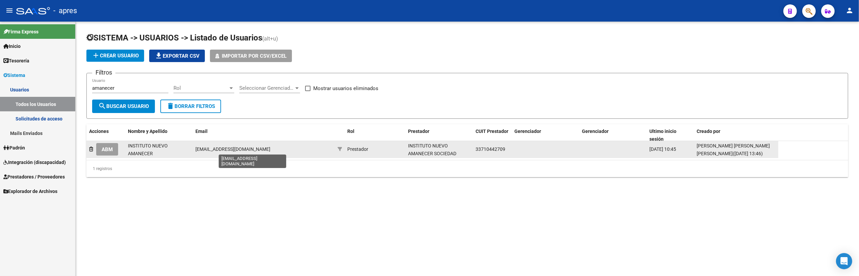
drag, startPoint x: 310, startPoint y: 147, endPoint x: 196, endPoint y: 146, distance: 113.7
click at [196, 146] on div "SECRETARIA@INSTITUTONUEVOAMANECER.COM.AR" at bounding box center [263, 149] width 137 height 8
copy span "SECRETARIA@INSTITUTONUEVOAMANECER.COM.AR"
